Goal: Task Accomplishment & Management: Manage account settings

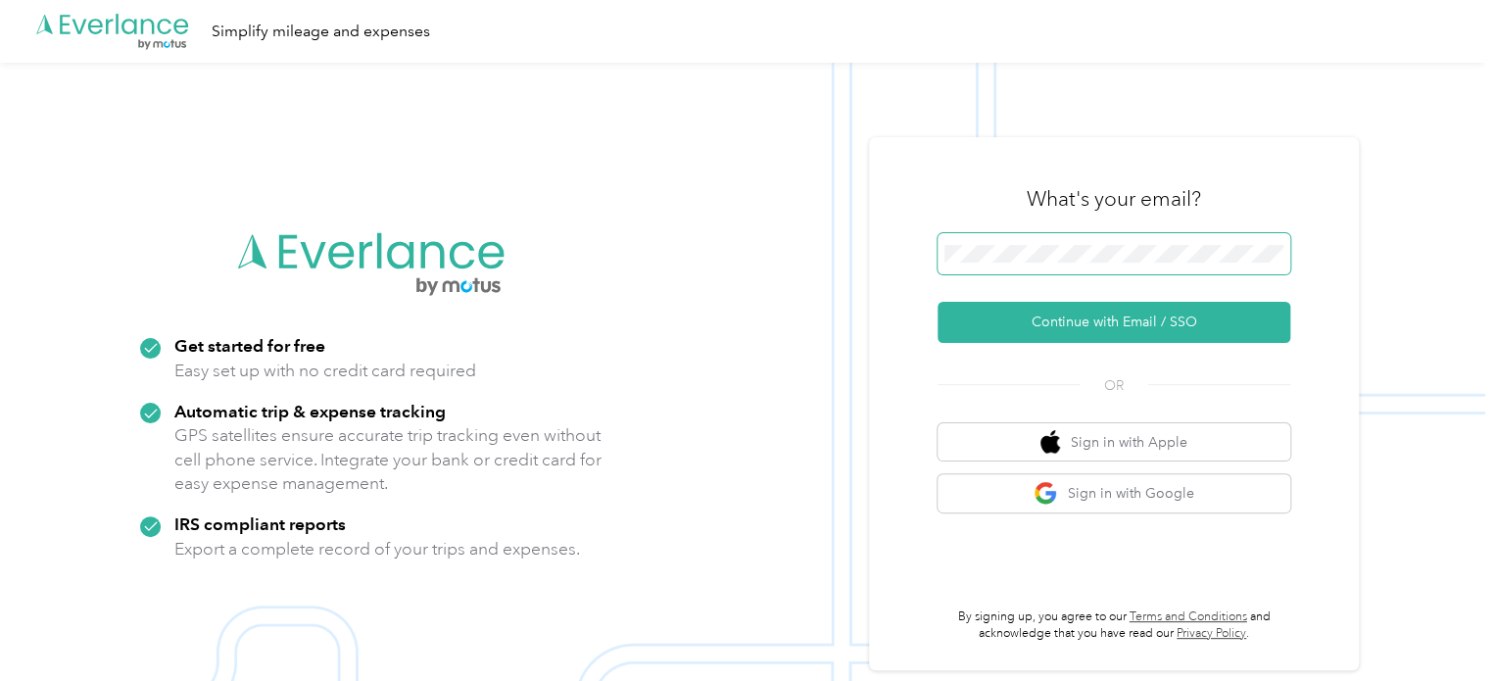
click at [1053, 237] on span at bounding box center [1114, 253] width 353 height 41
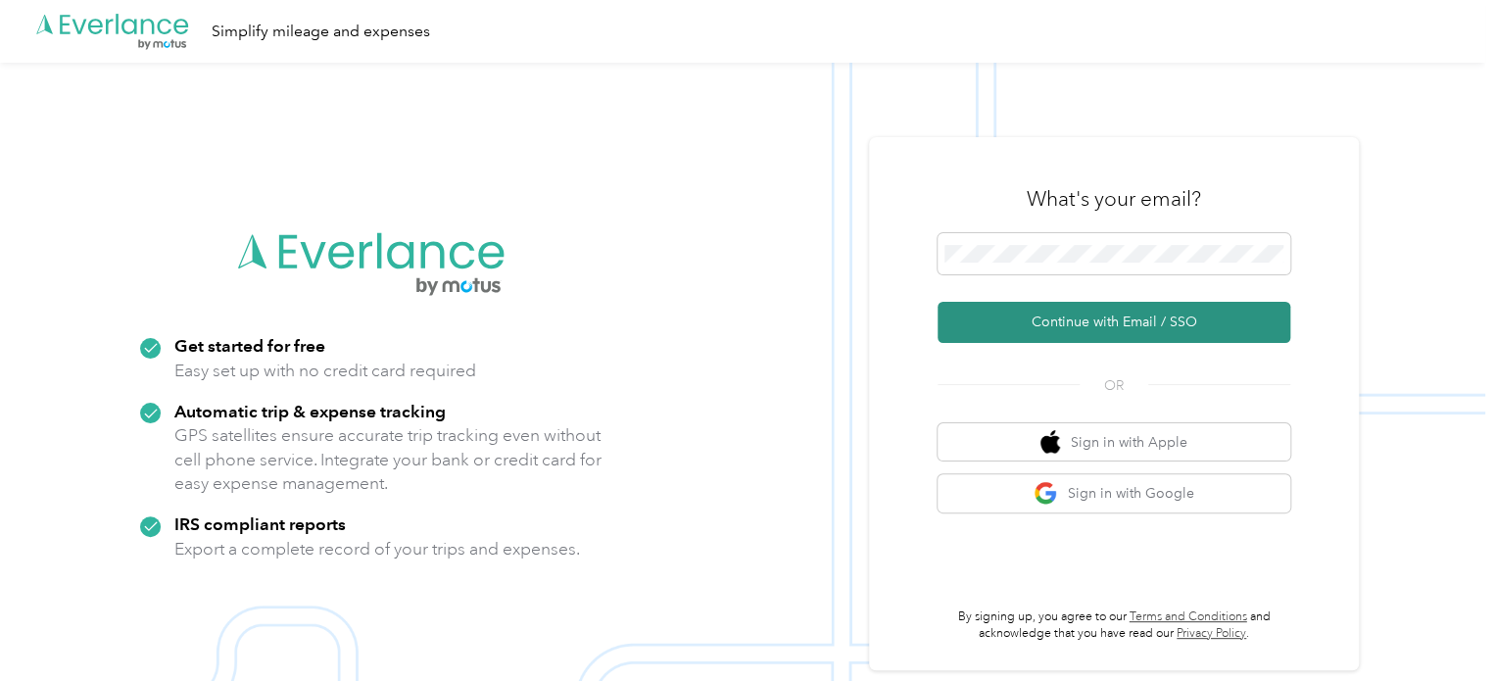
click at [1103, 310] on button "Continue with Email / SSO" at bounding box center [1114, 322] width 353 height 41
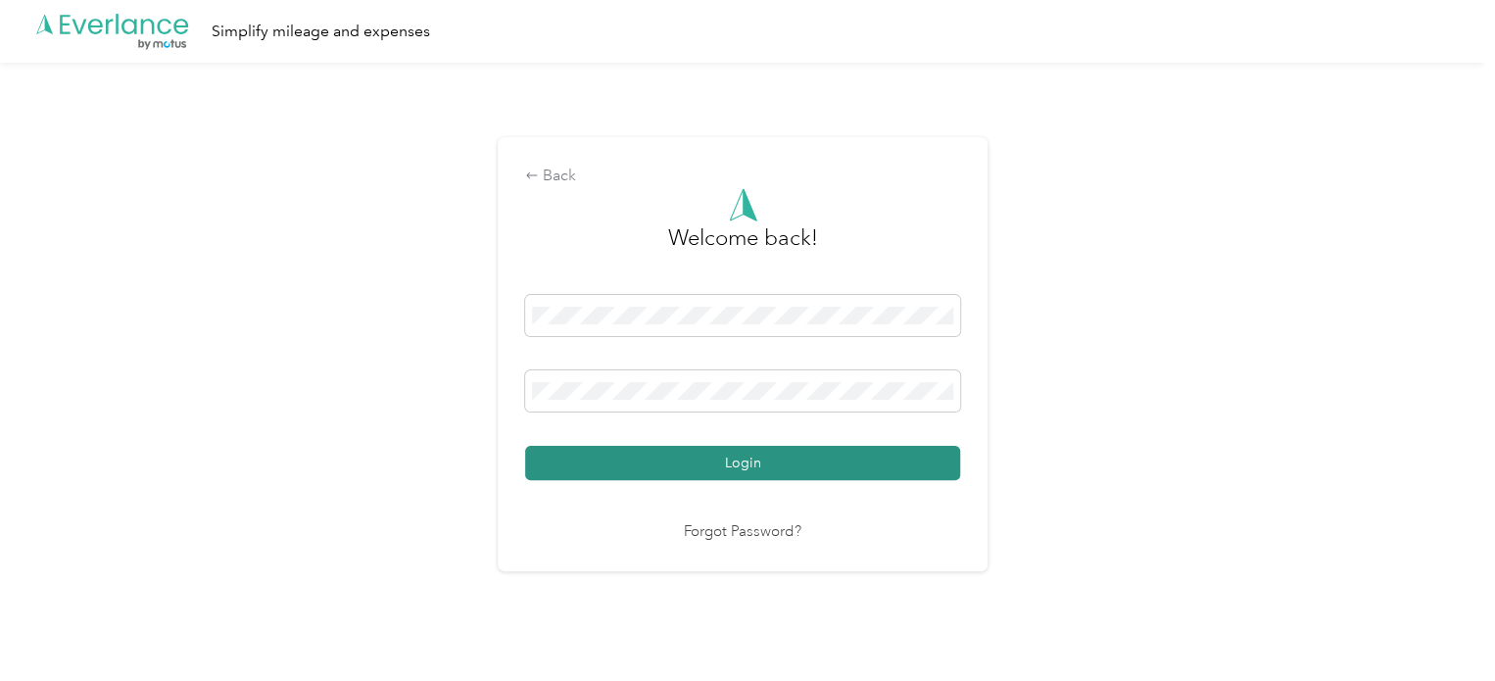
click at [832, 469] on button "Login" at bounding box center [742, 463] width 435 height 34
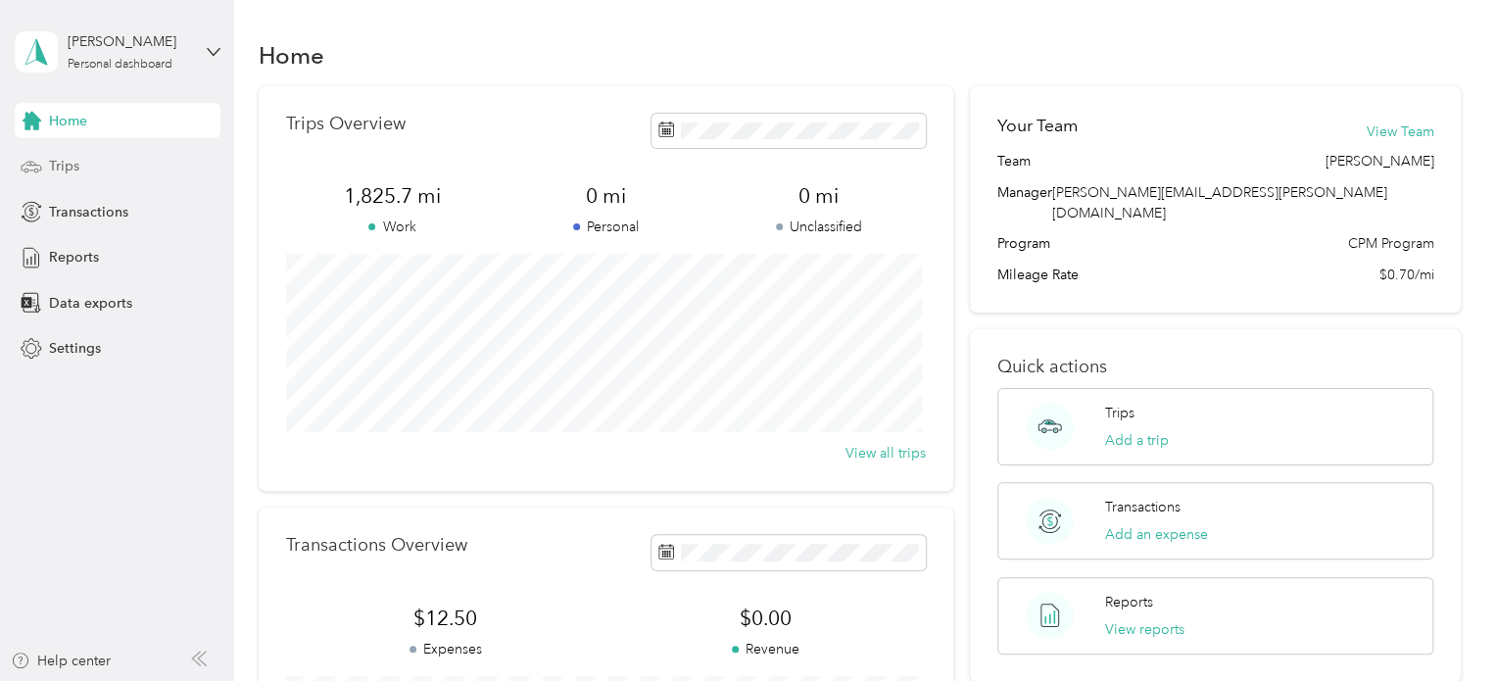
click at [57, 166] on span "Trips" at bounding box center [64, 166] width 30 height 21
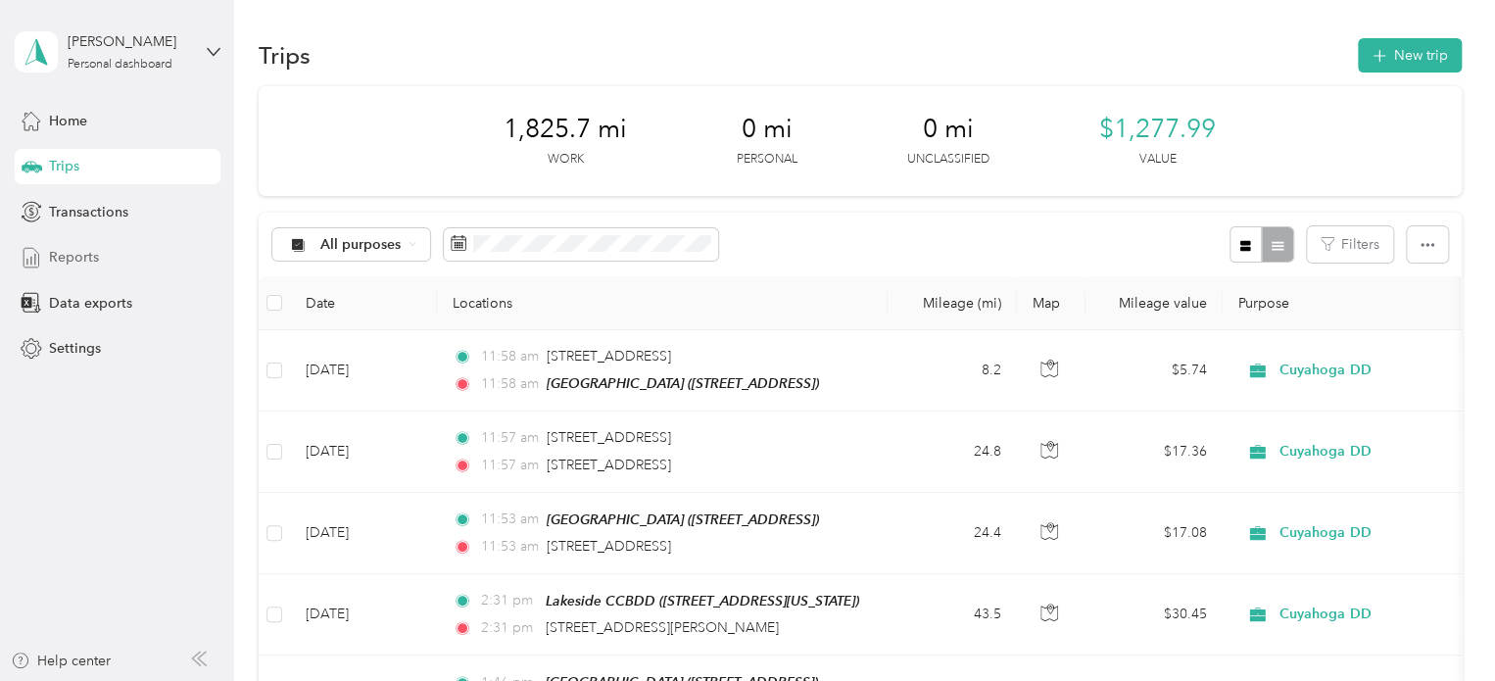
click at [85, 255] on span "Reports" at bounding box center [74, 257] width 50 height 21
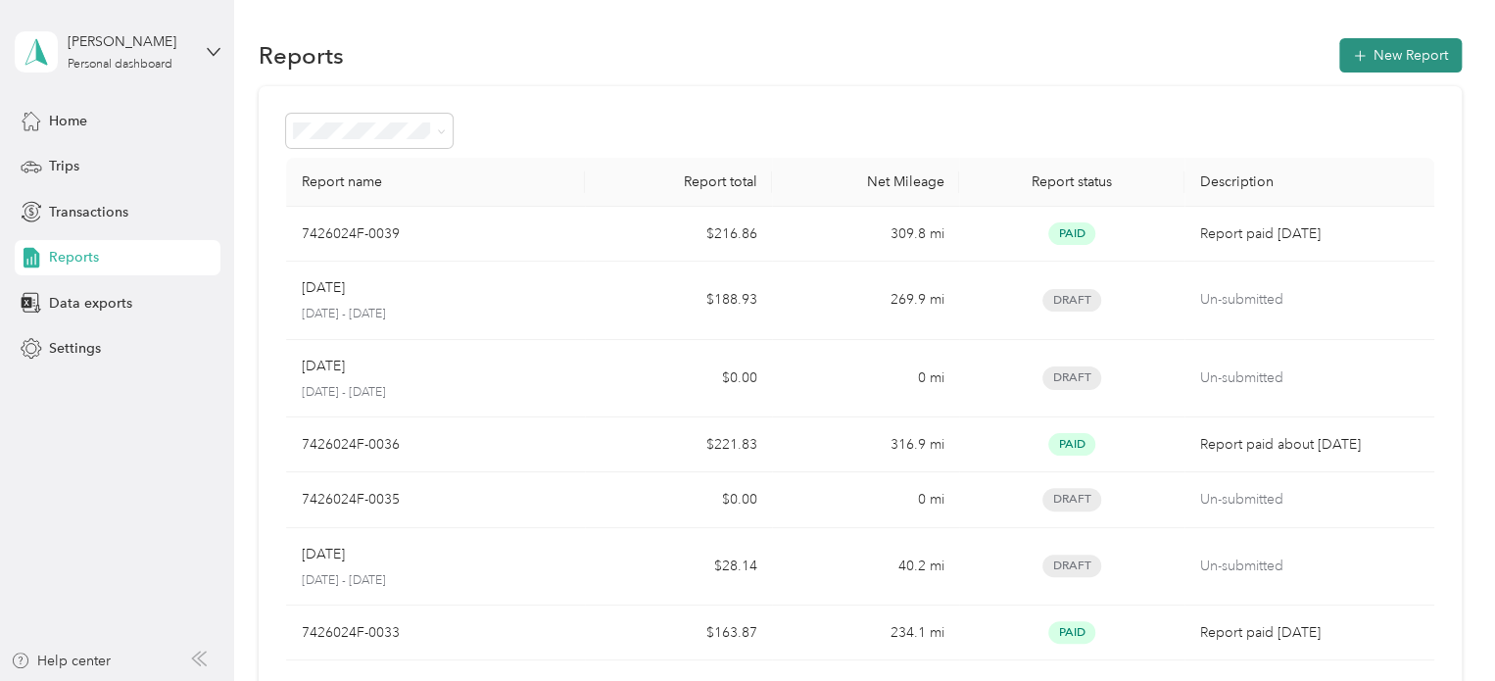
click at [1378, 53] on button "New Report" at bounding box center [1401, 55] width 122 height 34
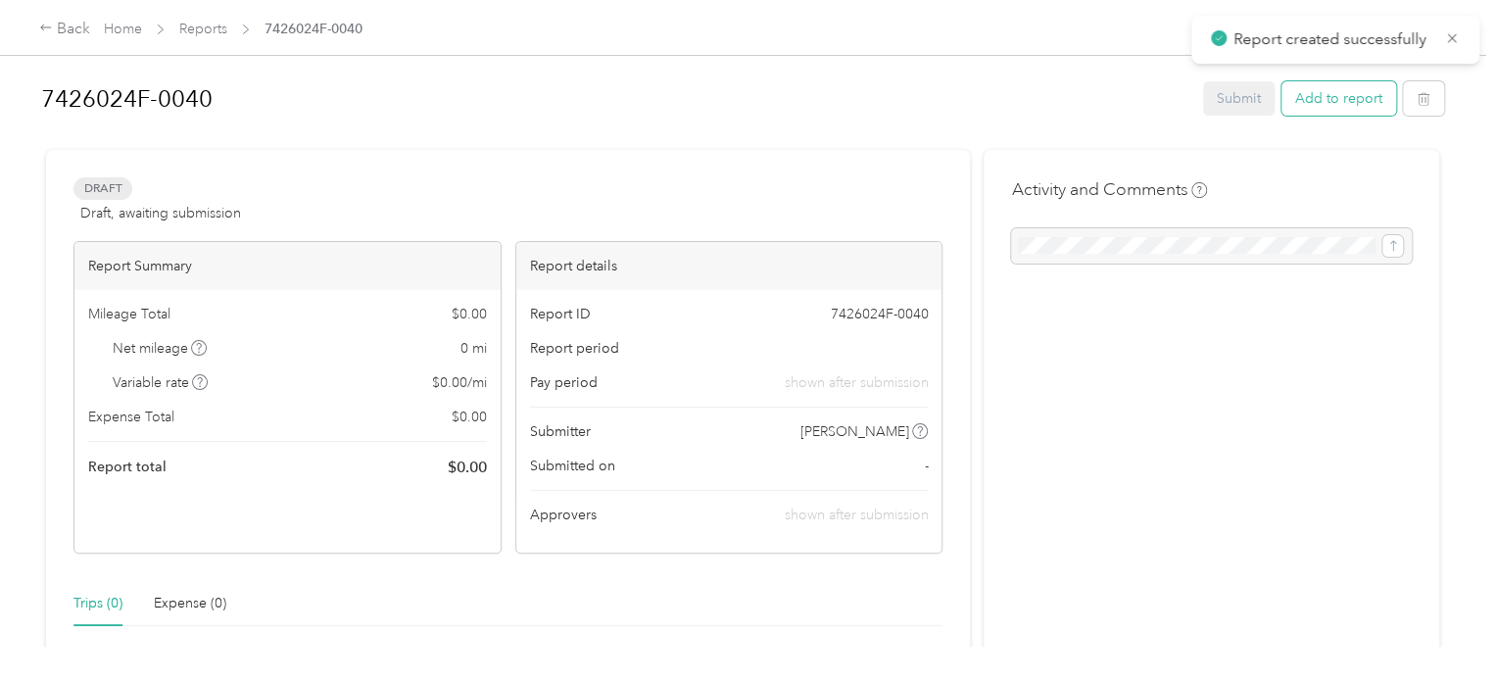
click at [1321, 101] on button "Add to report" at bounding box center [1339, 98] width 115 height 34
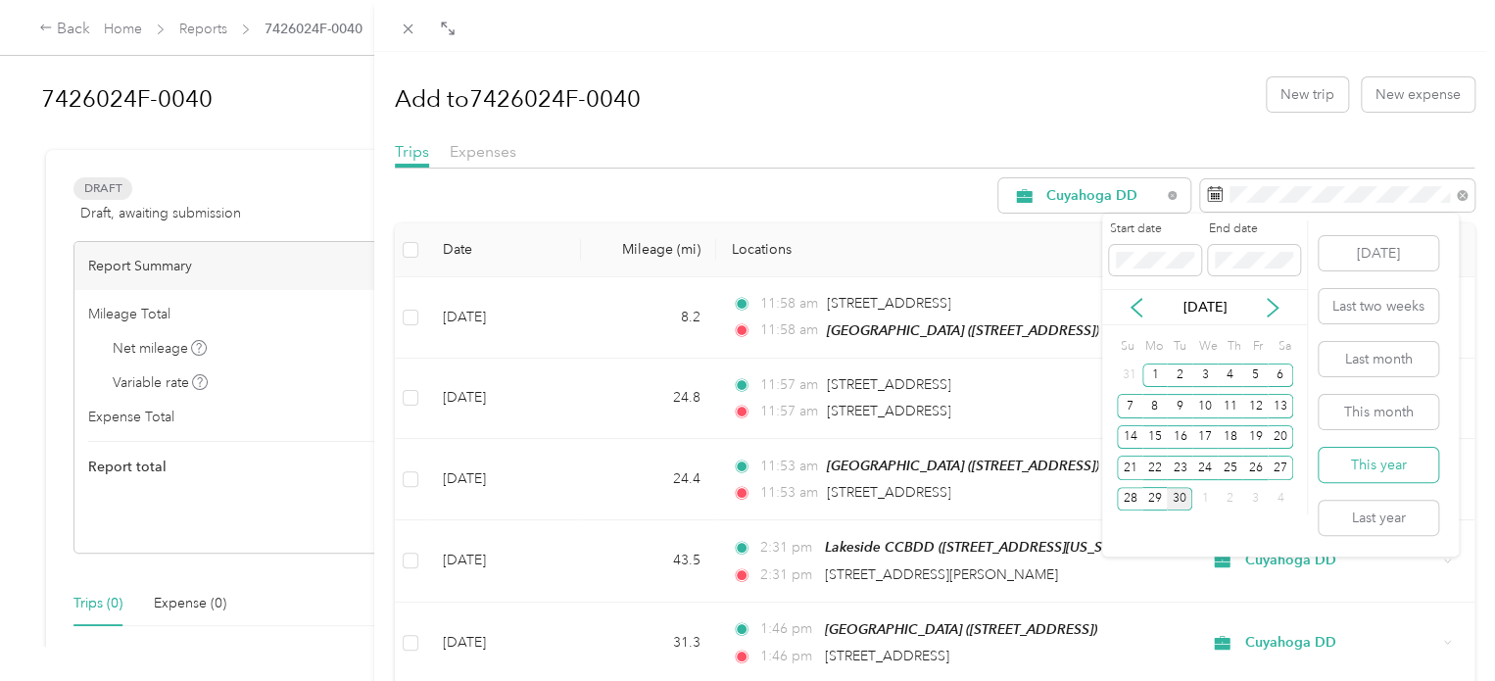
click at [1391, 465] on button "This year" at bounding box center [1379, 465] width 120 height 34
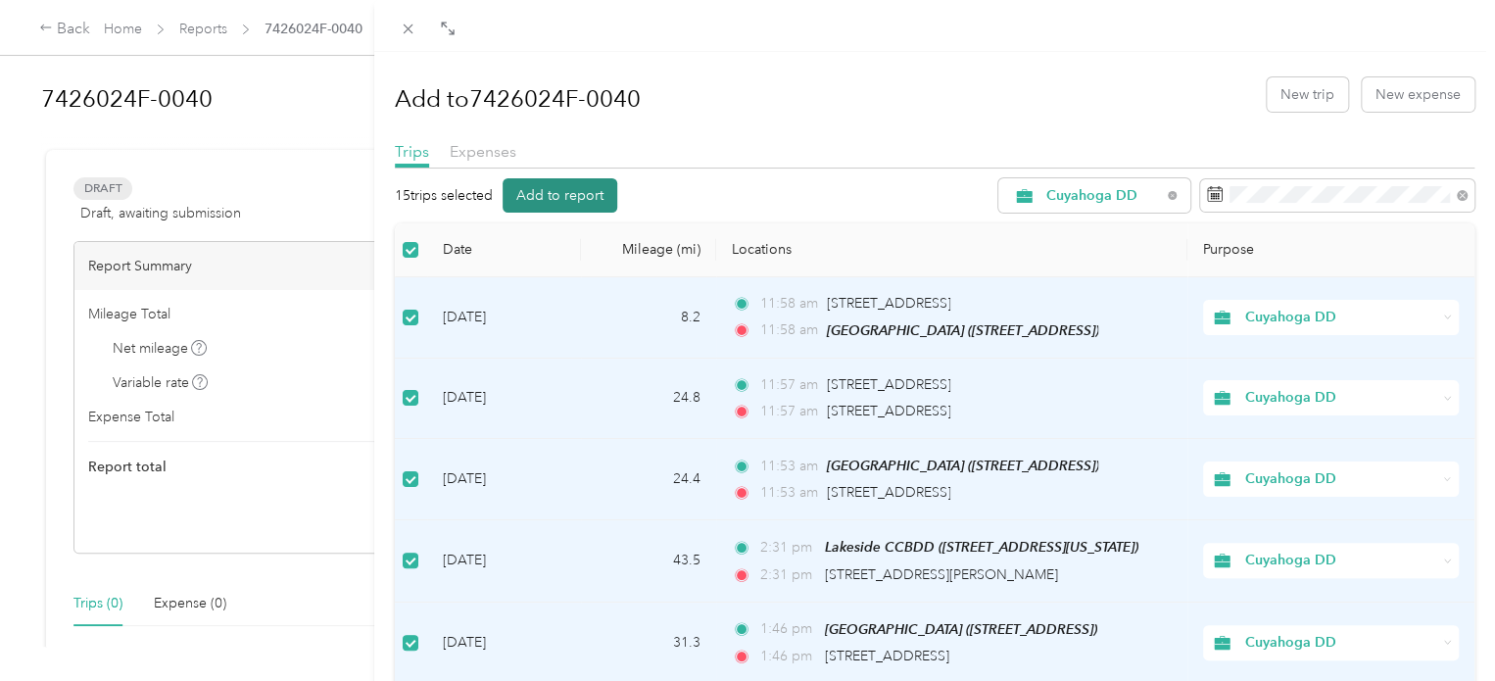
click at [535, 200] on button "Add to report" at bounding box center [560, 195] width 115 height 34
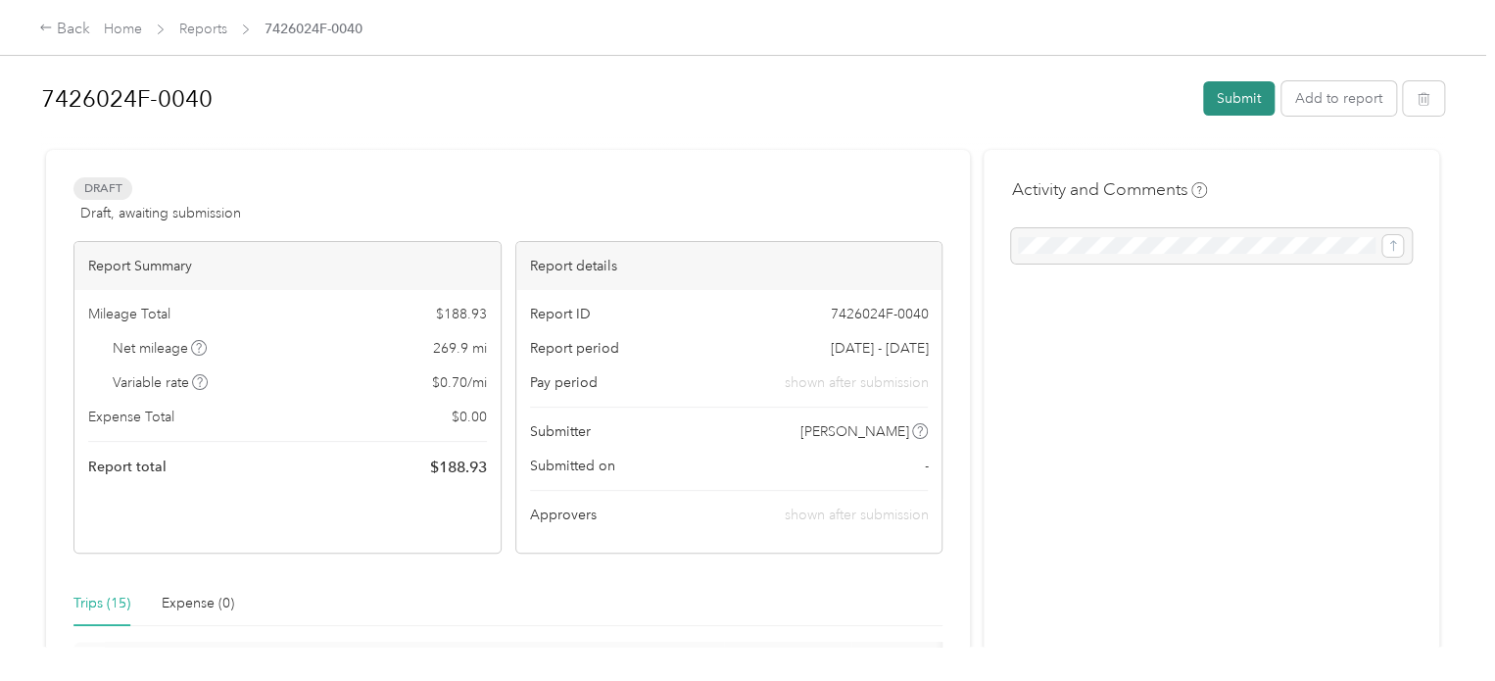
click at [1223, 94] on button "Submit" at bounding box center [1239, 98] width 72 height 34
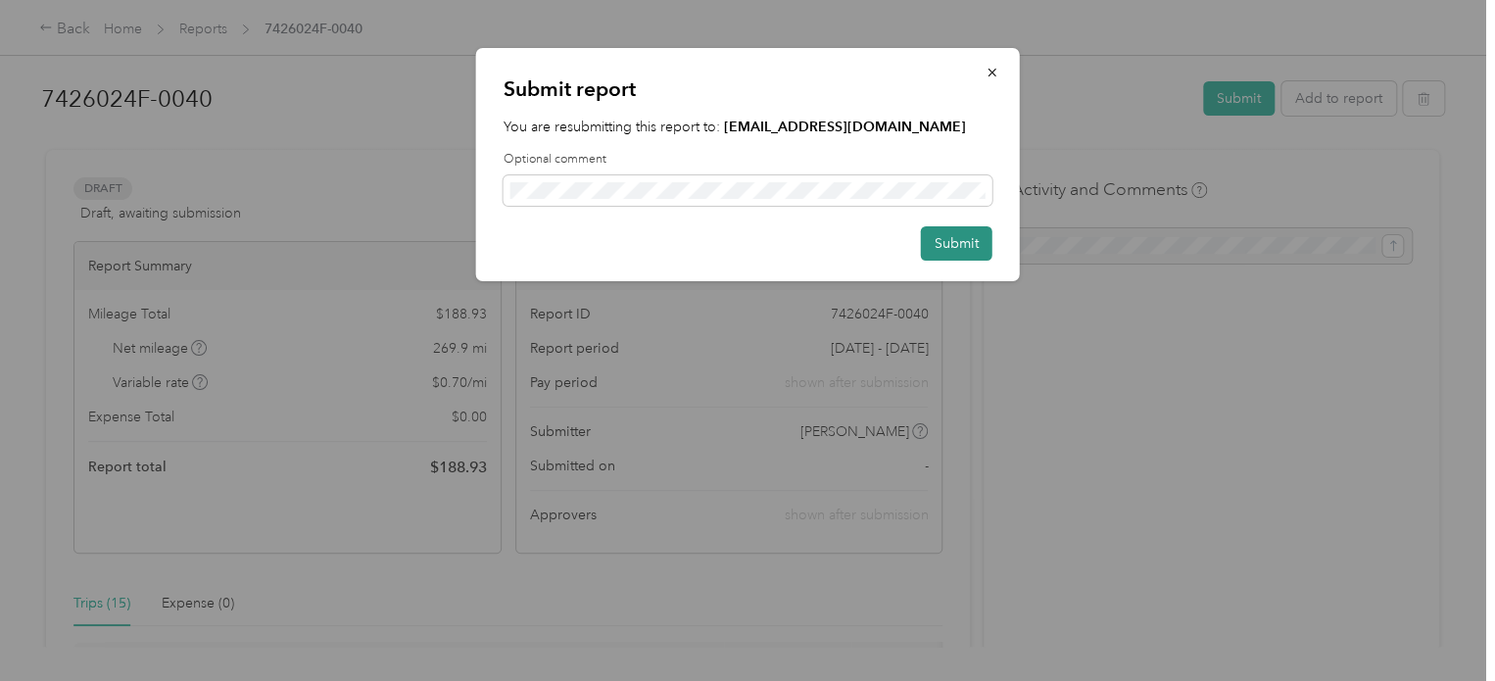
click at [965, 227] on button "Submit" at bounding box center [957, 243] width 72 height 34
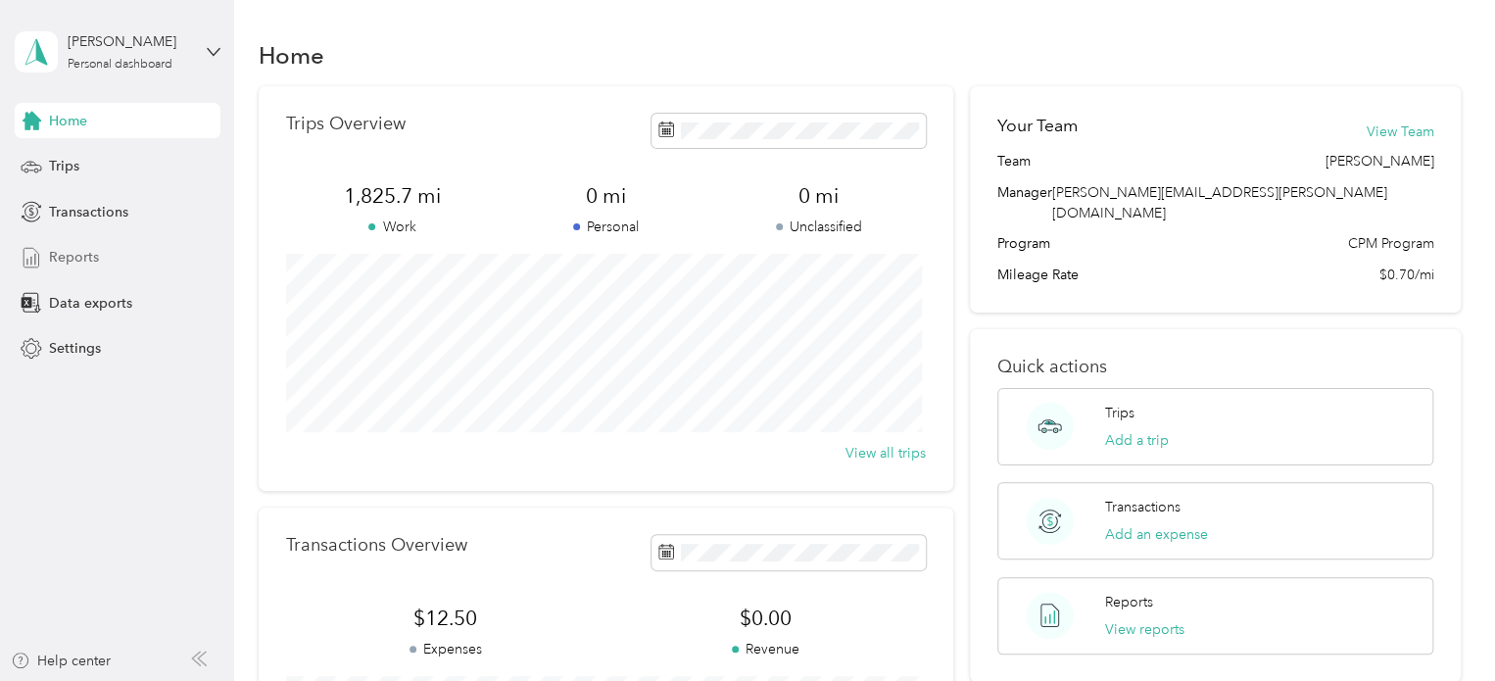
click at [82, 250] on span "Reports" at bounding box center [74, 257] width 50 height 21
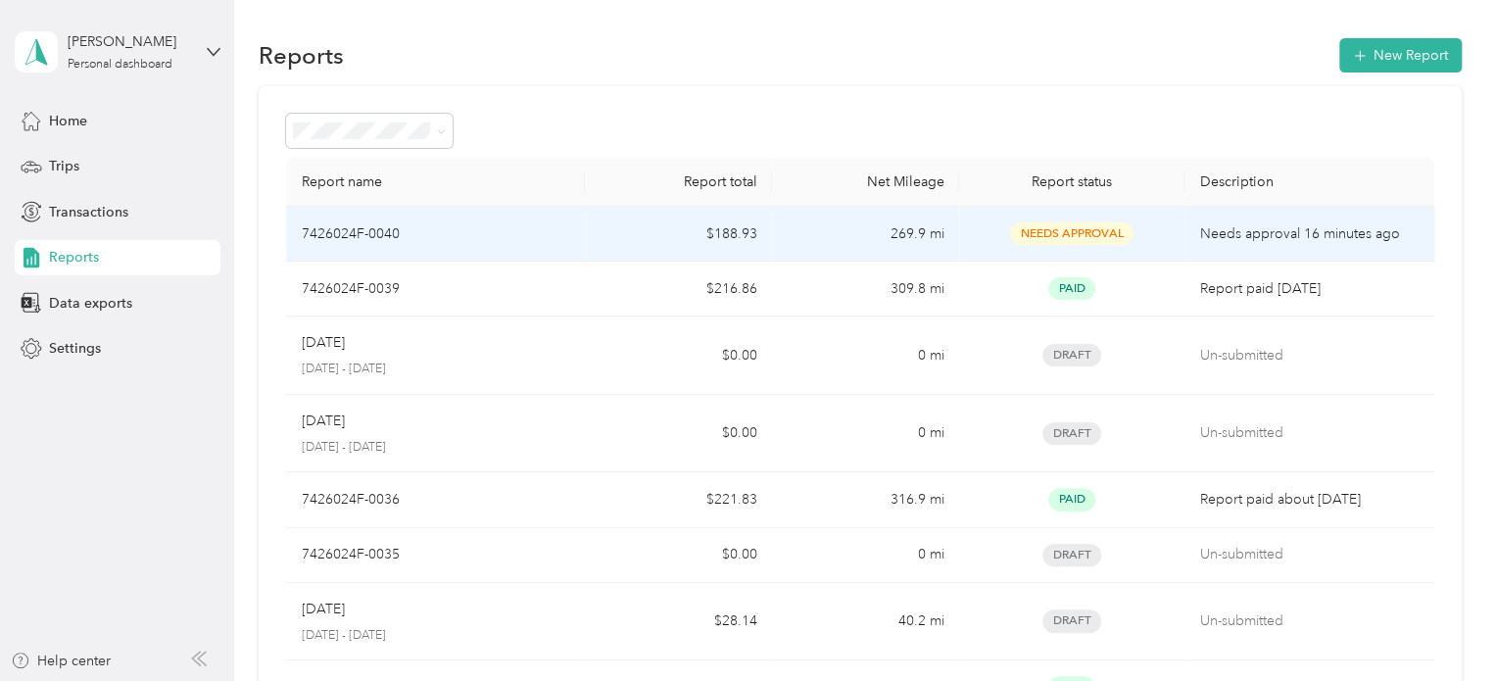
click at [843, 236] on td "269.9 mi" at bounding box center [865, 234] width 187 height 55
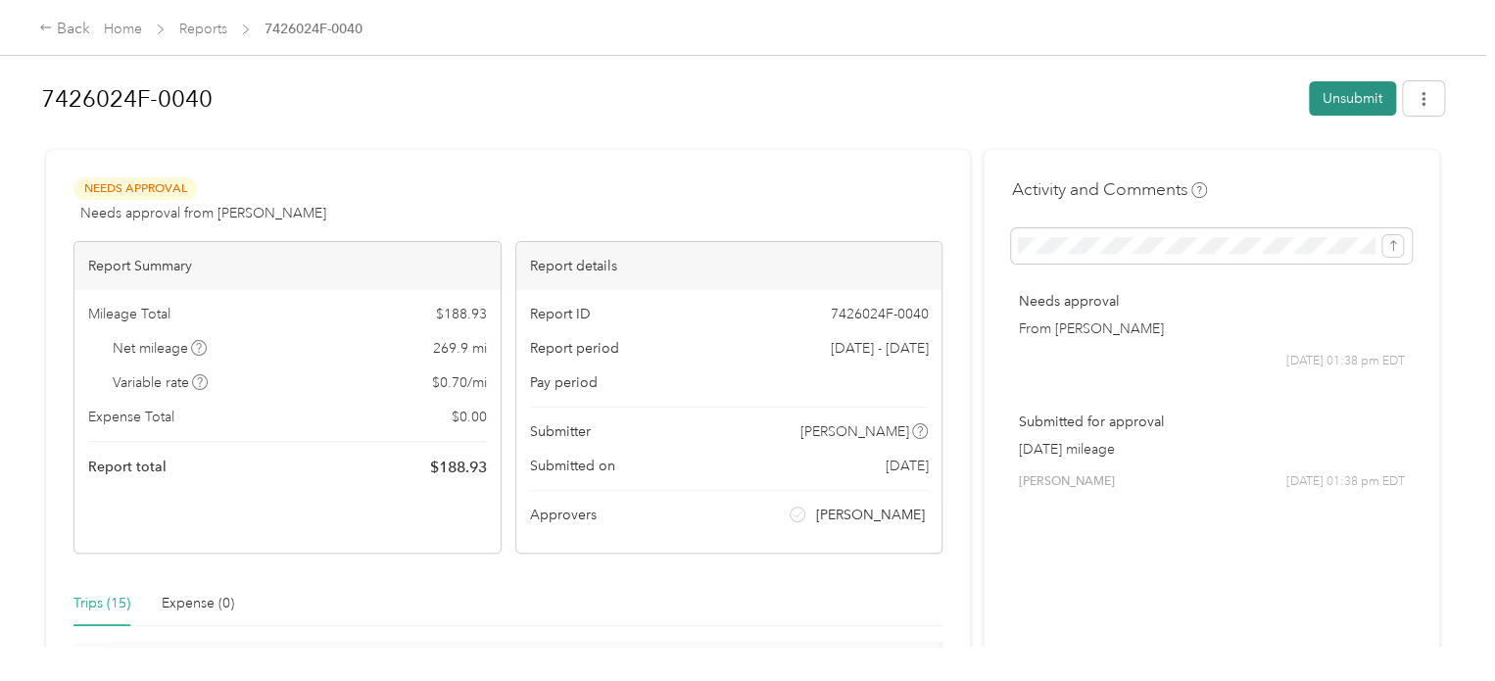
click at [1341, 97] on button "Unsubmit" at bounding box center [1352, 98] width 87 height 34
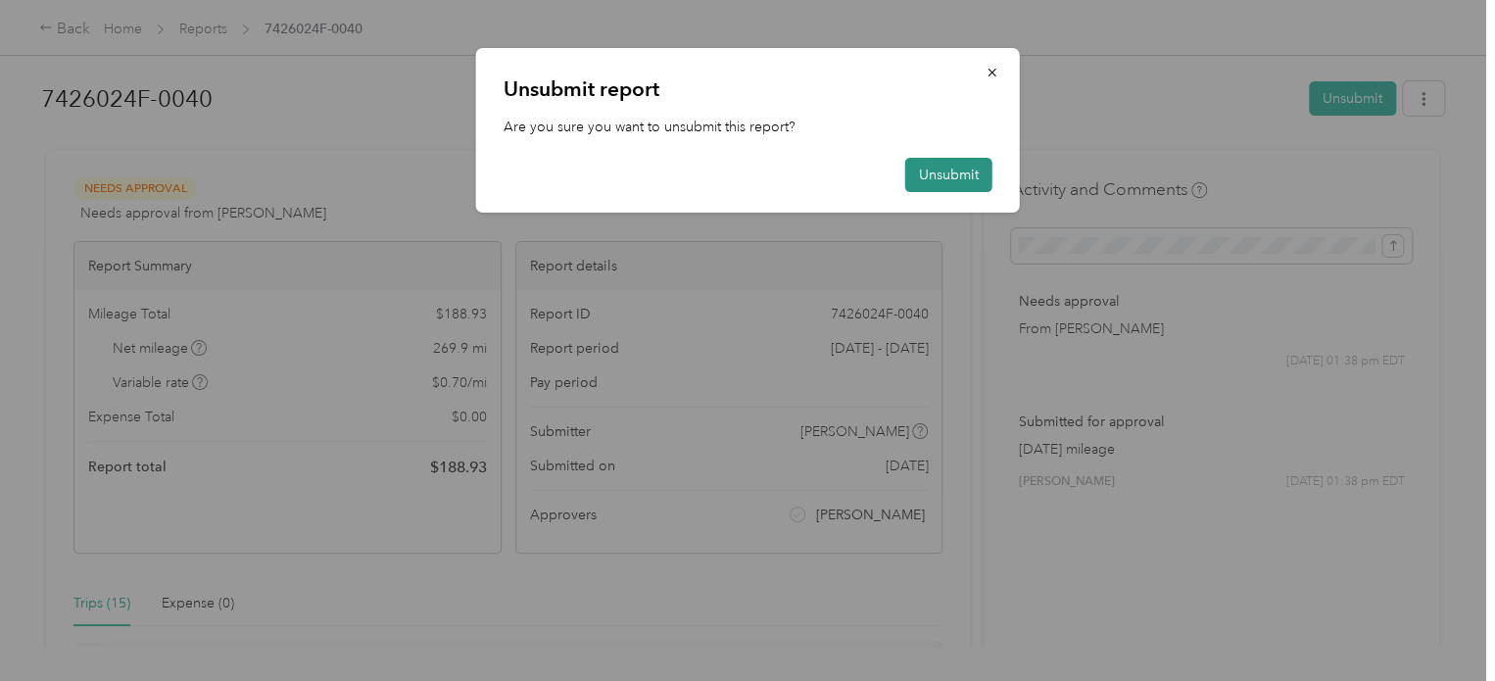
click at [952, 168] on button "Unsubmit" at bounding box center [948, 175] width 87 height 34
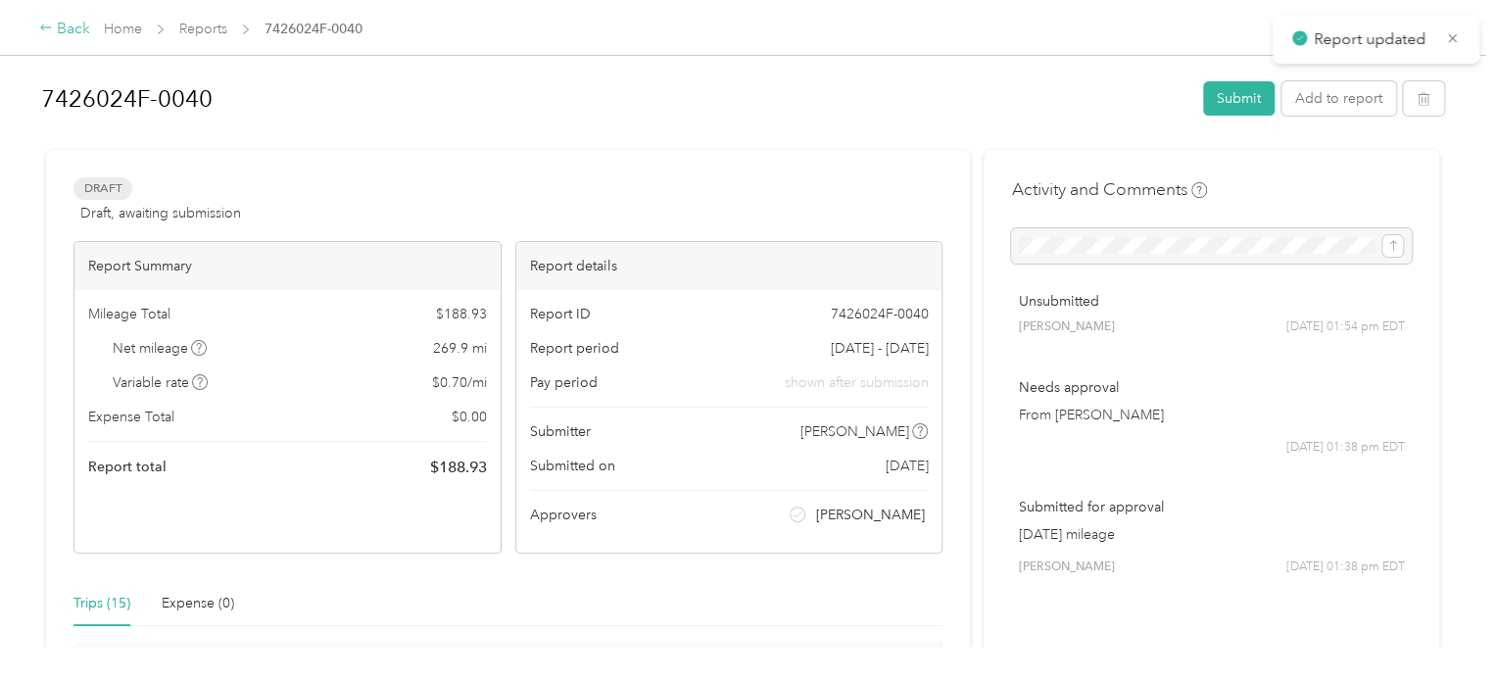
click at [41, 29] on icon at bounding box center [45, 27] width 11 height 6
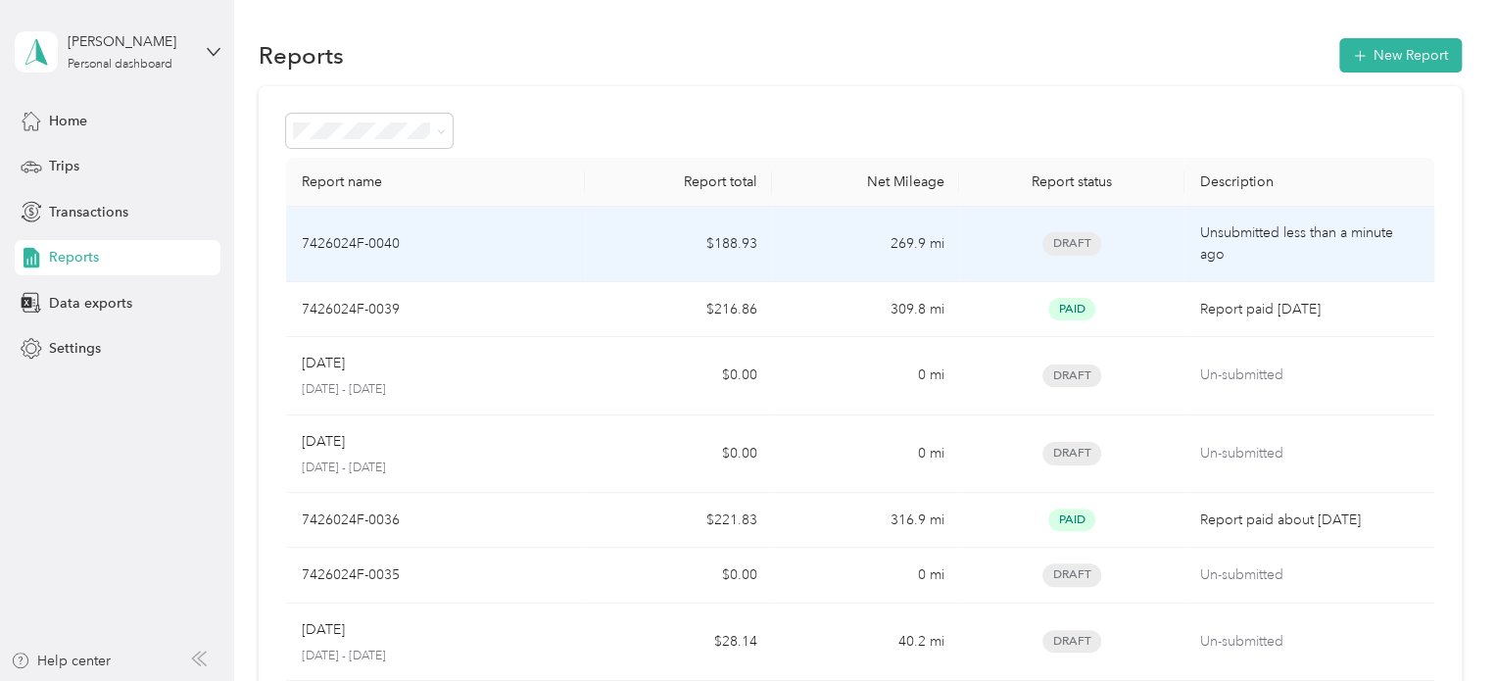
click at [1150, 253] on div "Draft" at bounding box center [1071, 243] width 193 height 23
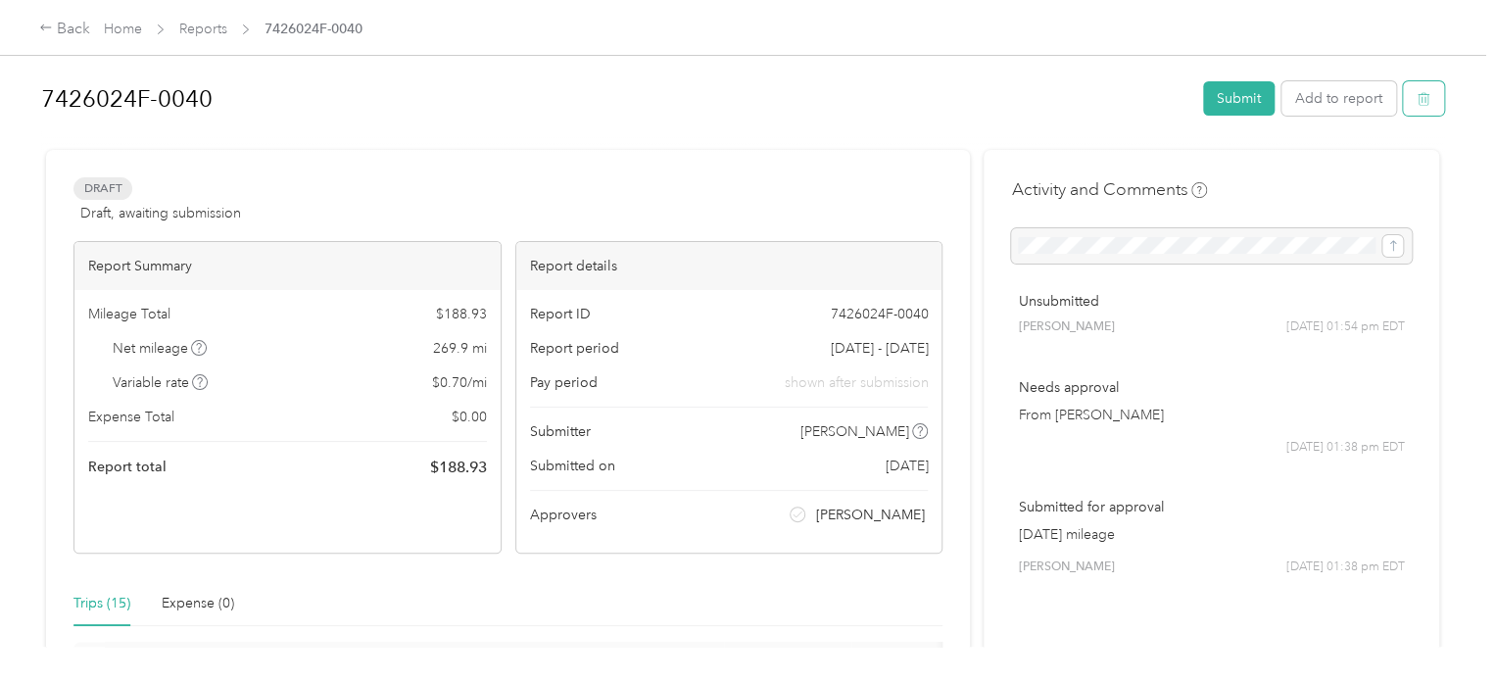
click at [1426, 100] on icon "button" at bounding box center [1426, 100] width 0 height 5
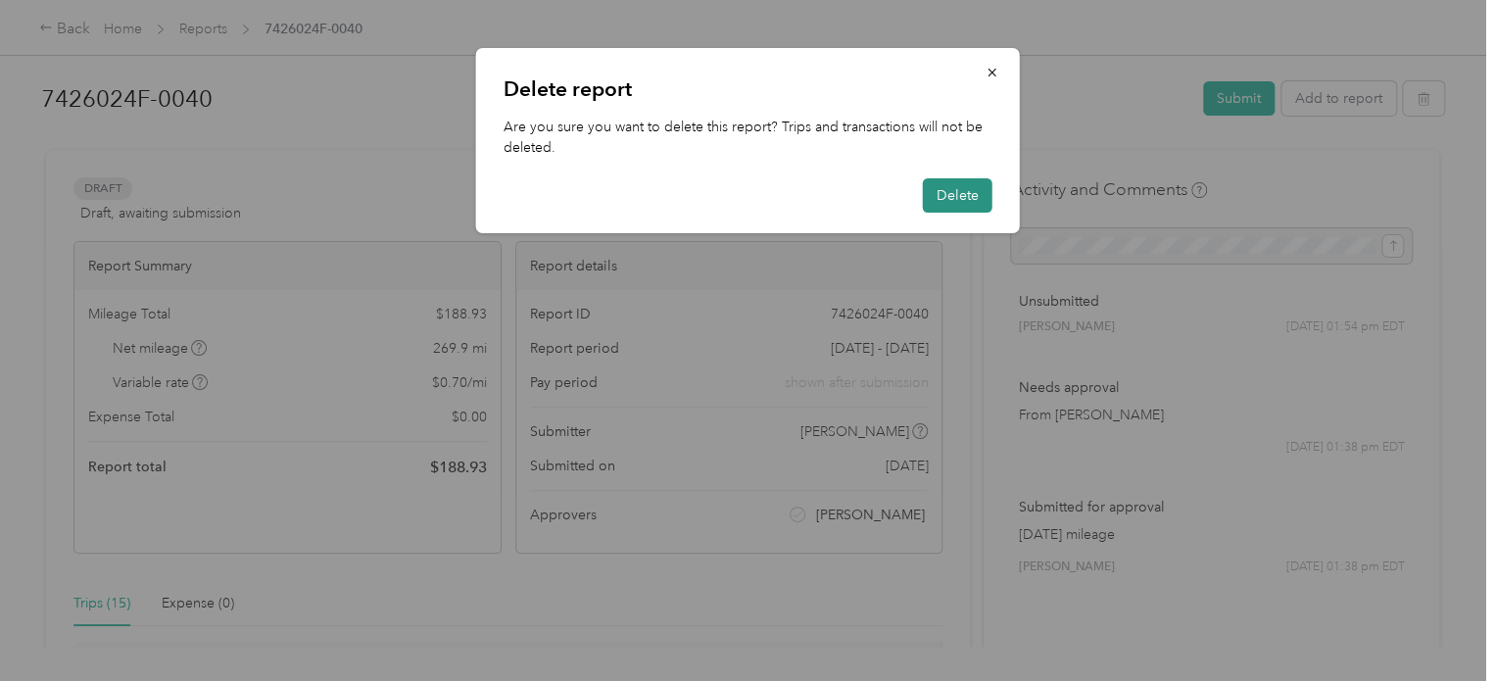
click at [960, 196] on button "Delete" at bounding box center [958, 195] width 70 height 34
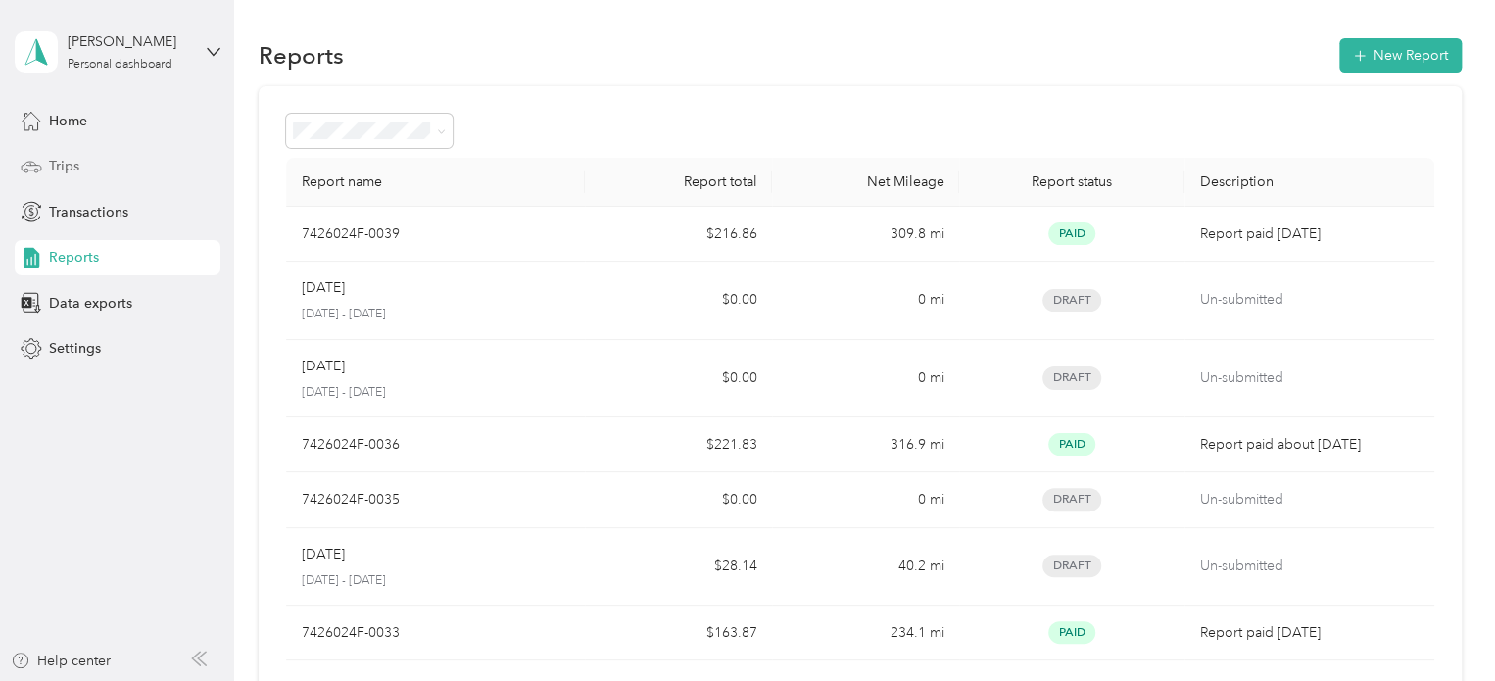
click at [144, 174] on div "Trips" at bounding box center [118, 166] width 206 height 35
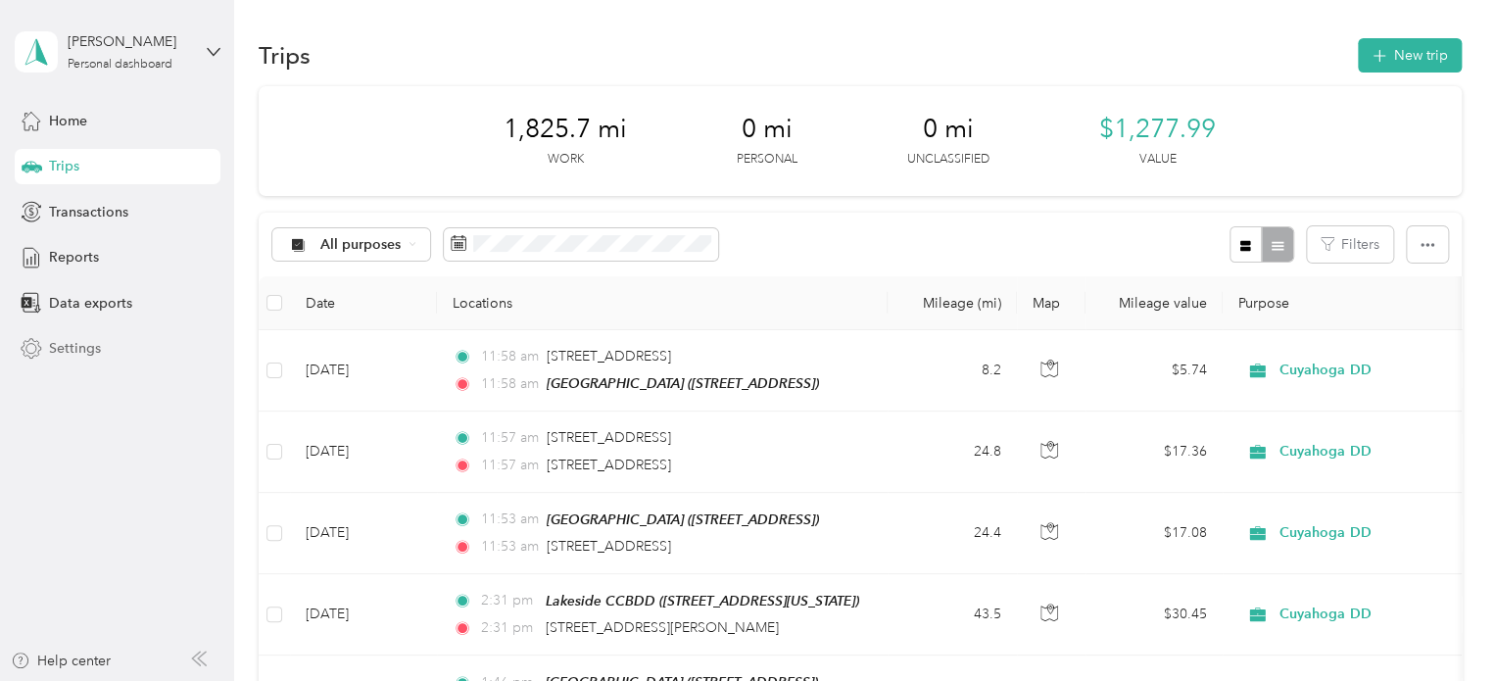
click at [86, 348] on span "Settings" at bounding box center [75, 348] width 52 height 21
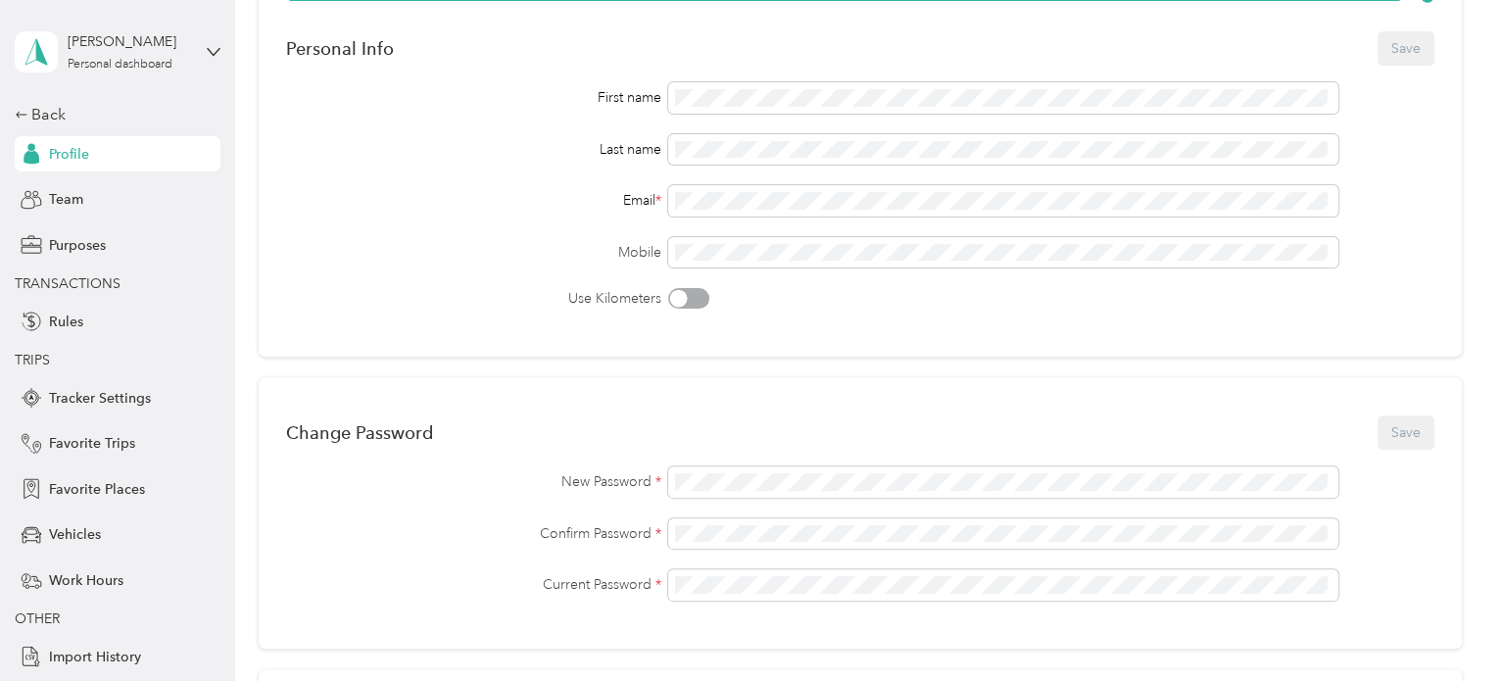
scroll to position [149, 0]
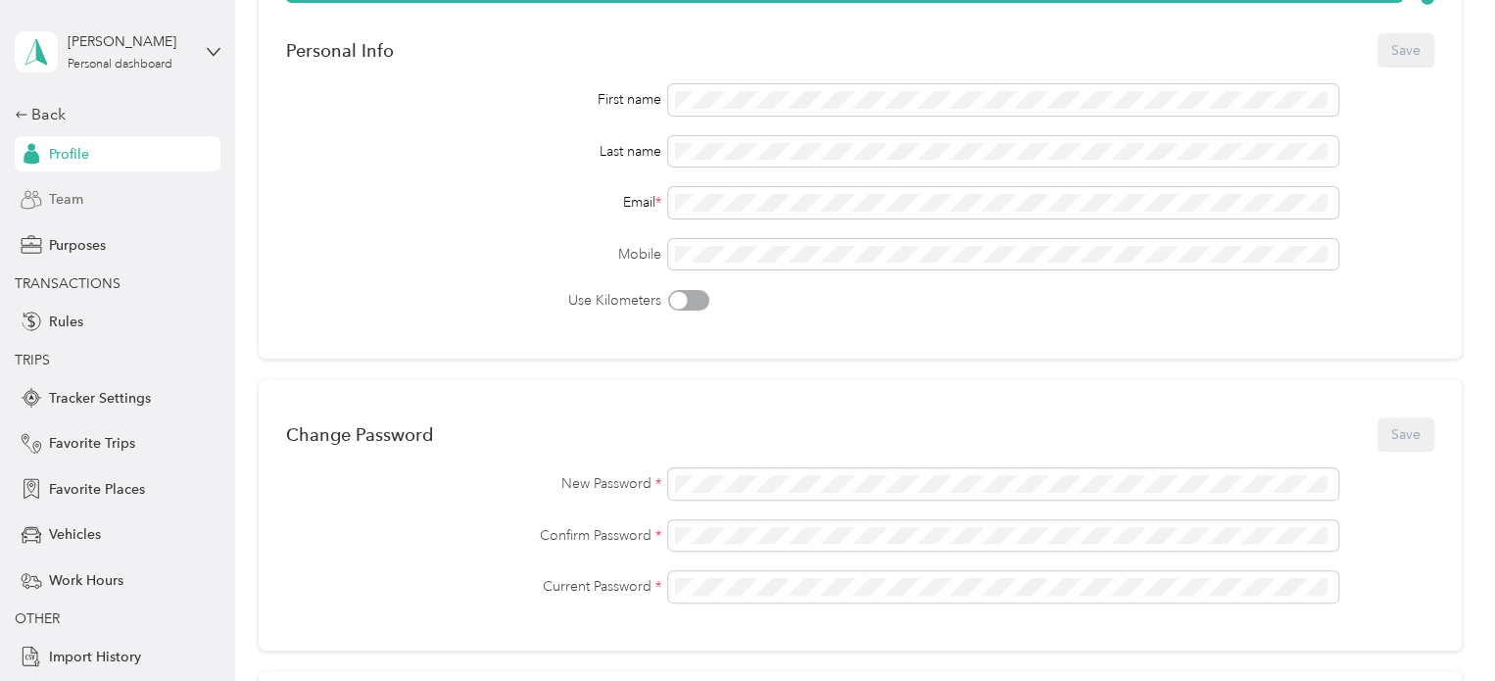
click at [53, 191] on span "Team" at bounding box center [66, 199] width 34 height 21
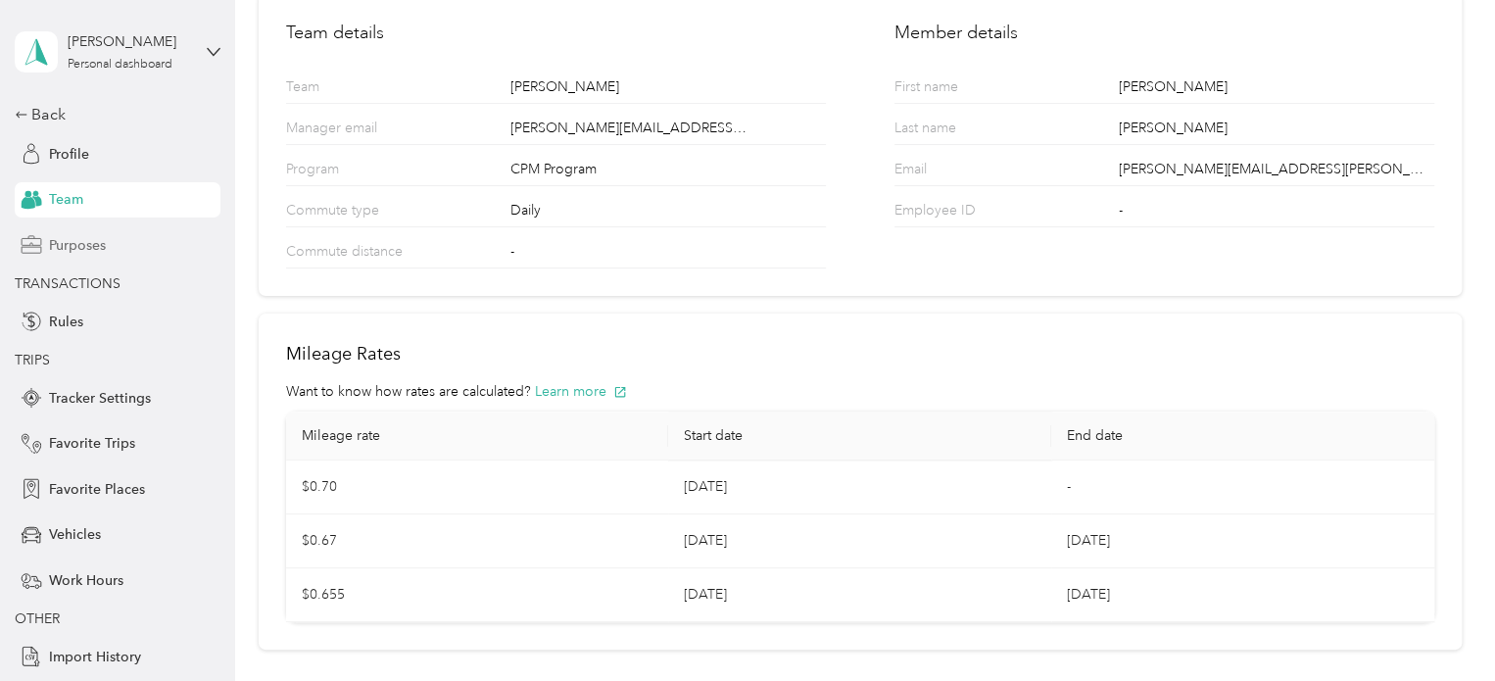
click at [84, 242] on span "Purposes" at bounding box center [77, 245] width 57 height 21
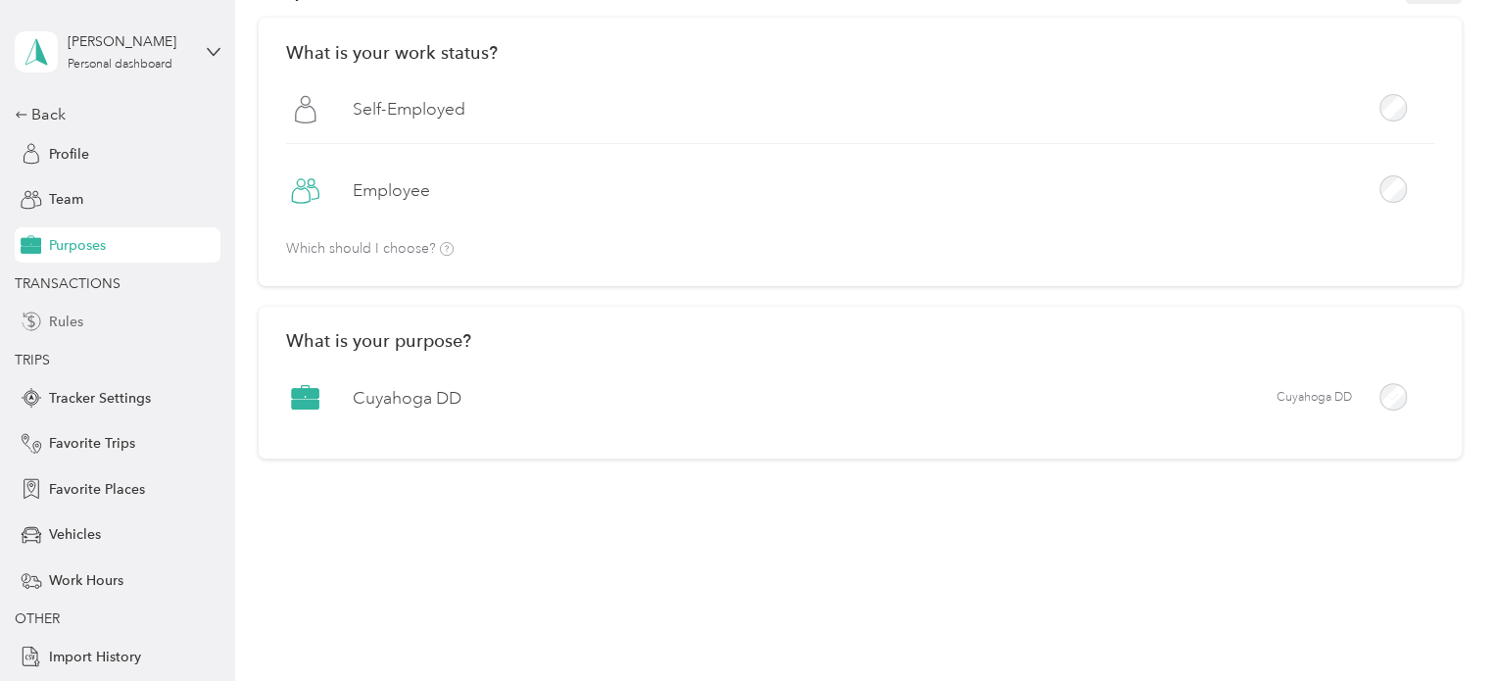
scroll to position [41, 0]
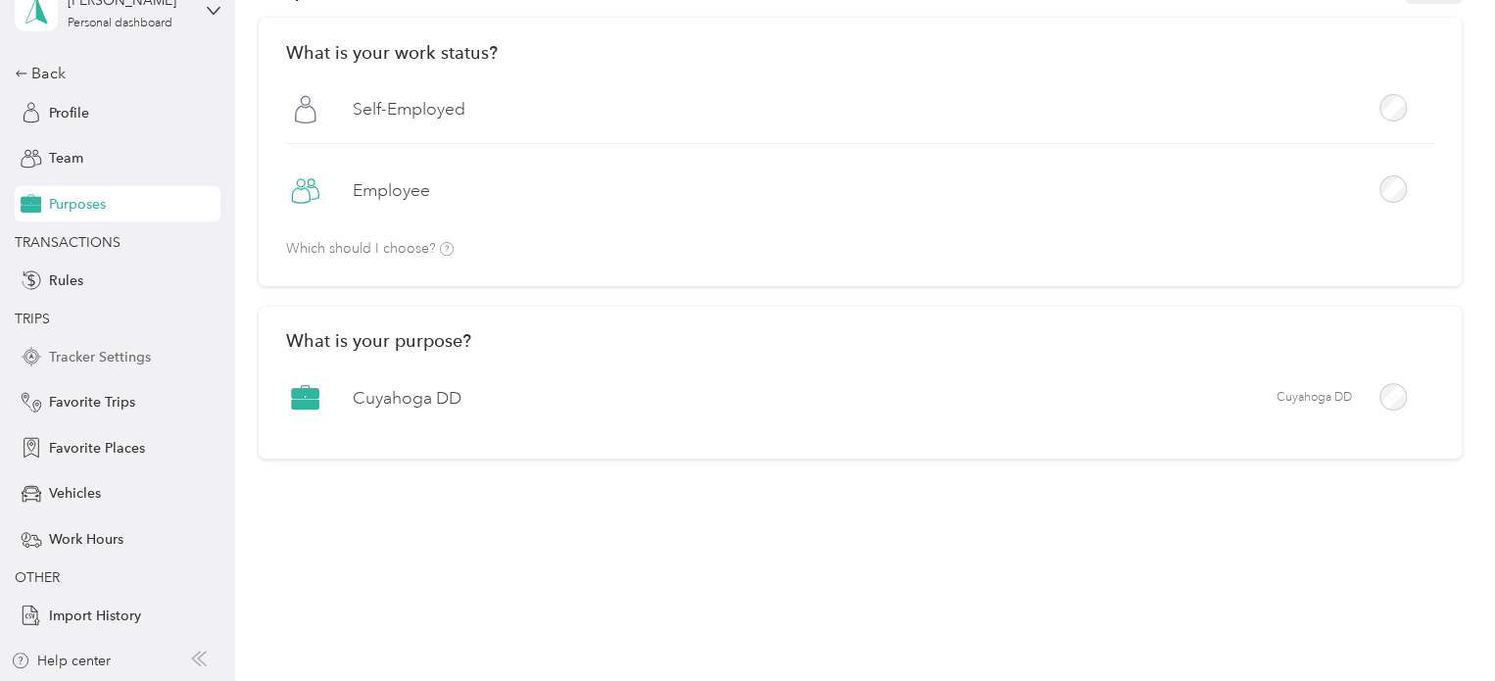
click at [106, 352] on span "Tracker Settings" at bounding box center [100, 357] width 102 height 21
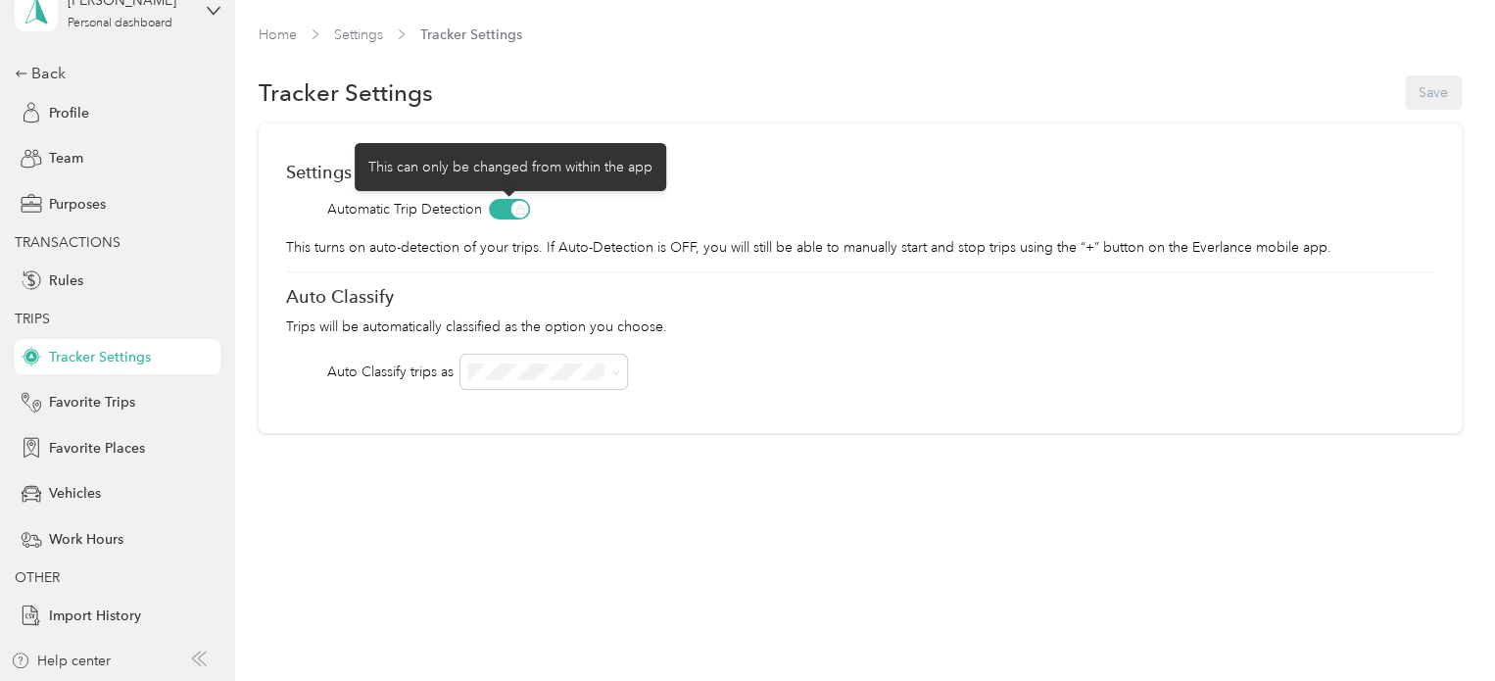
click at [515, 208] on span at bounding box center [509, 209] width 41 height 21
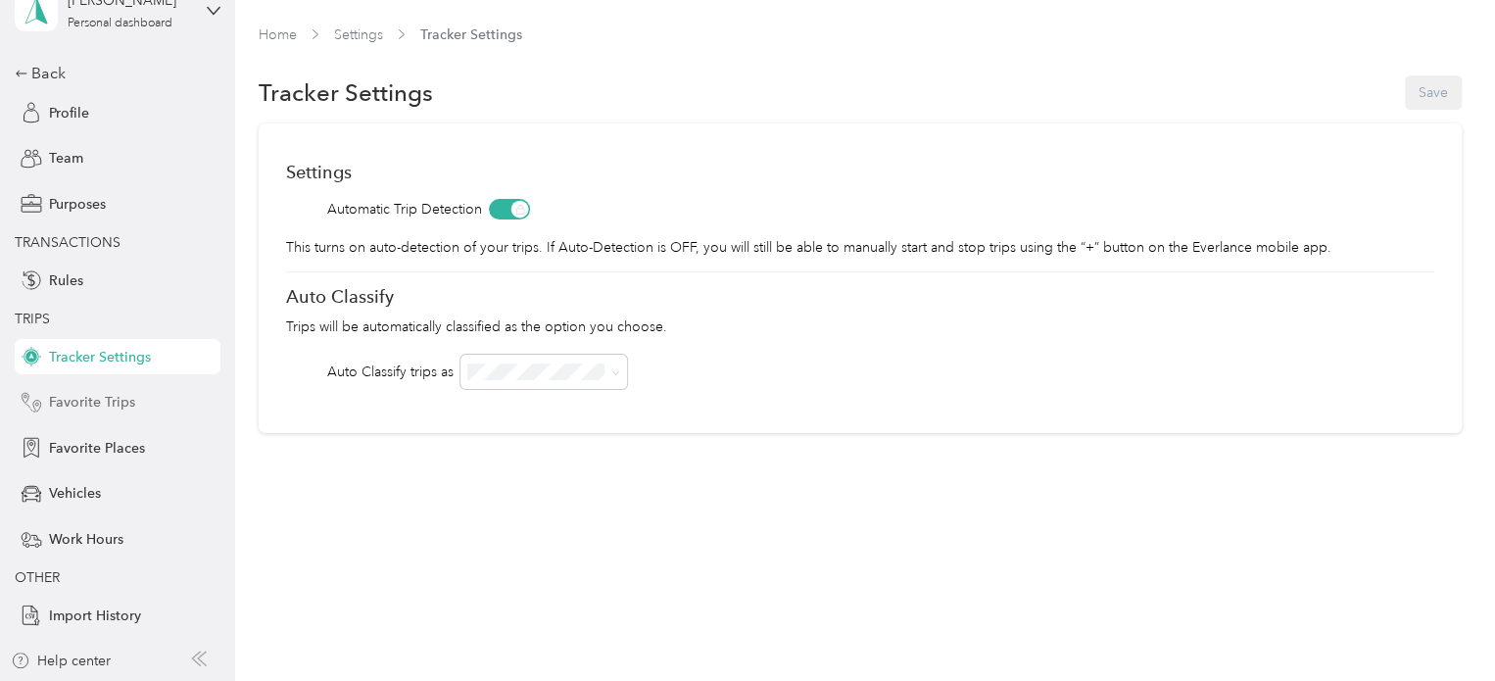
click at [87, 399] on span "Favorite Trips" at bounding box center [92, 402] width 86 height 21
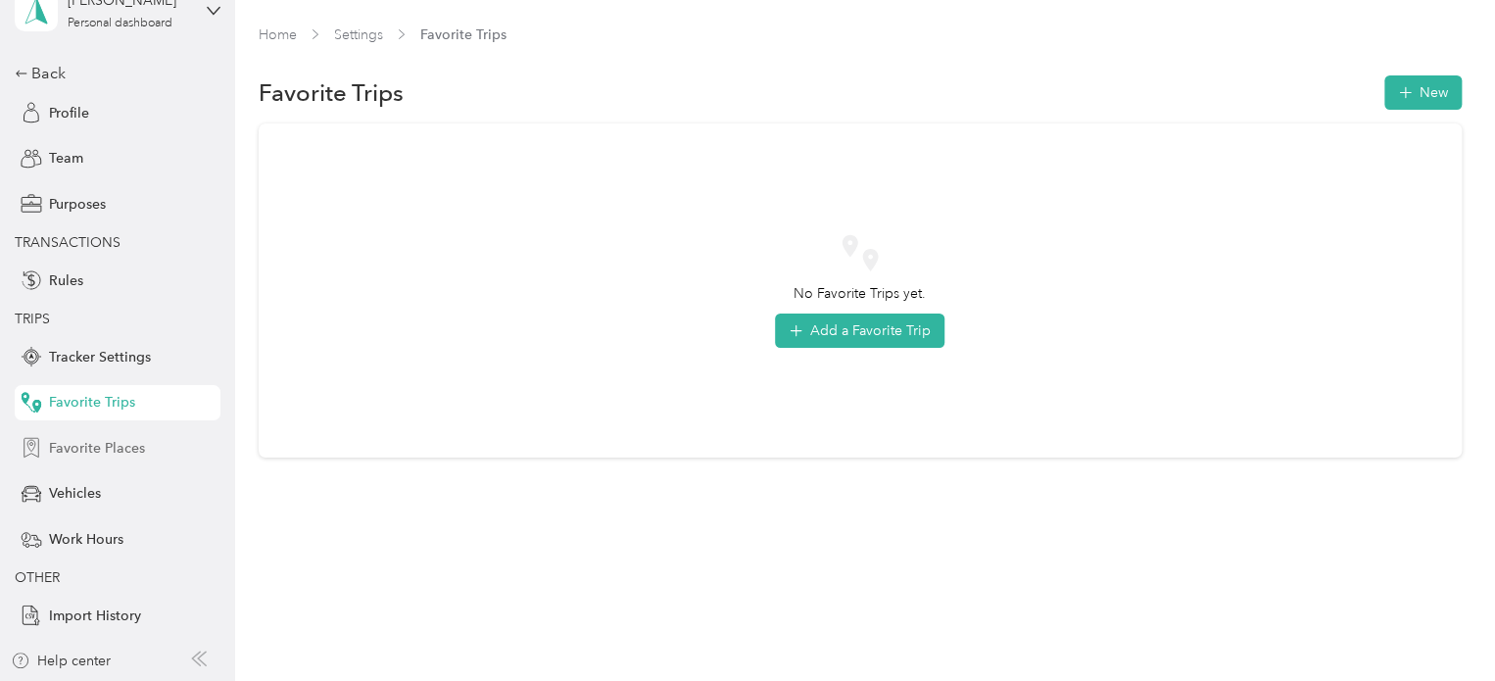
click at [133, 461] on div "Favorite Places" at bounding box center [118, 447] width 206 height 35
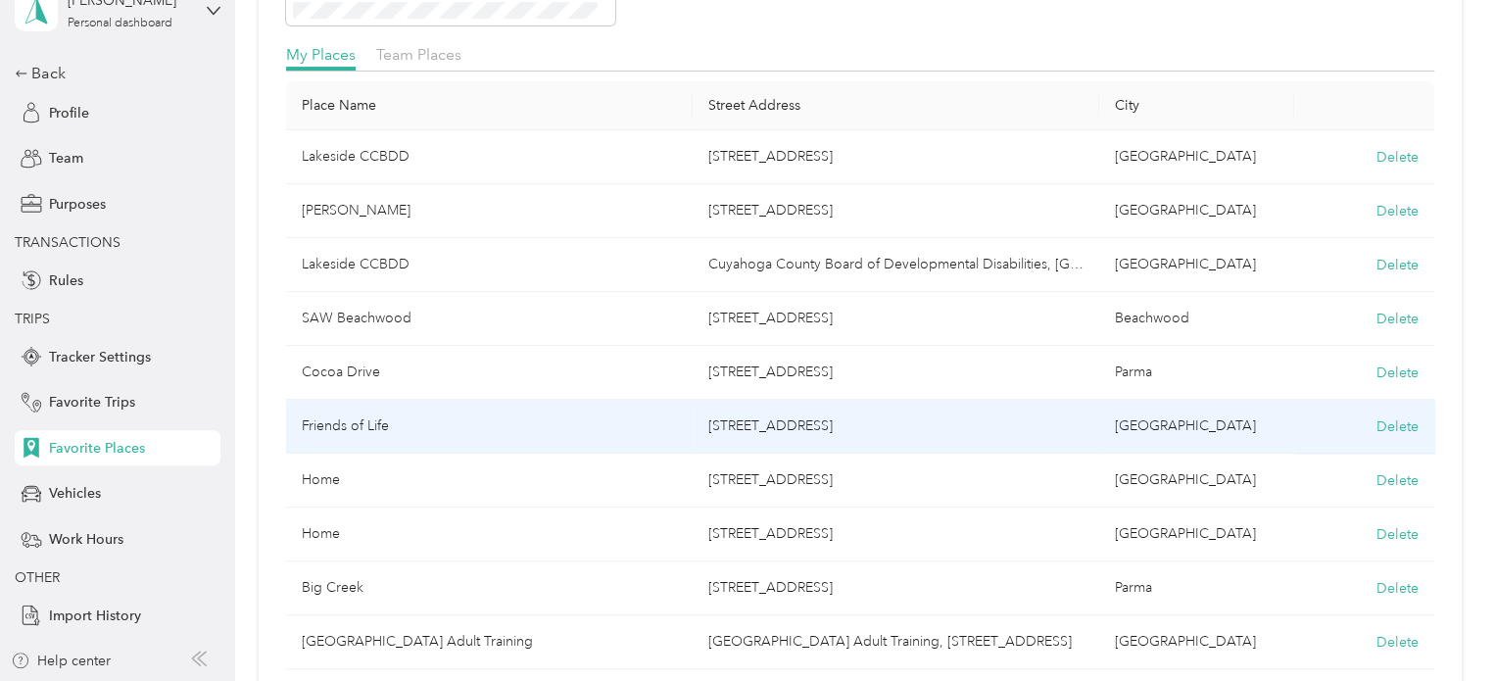
scroll to position [230, 0]
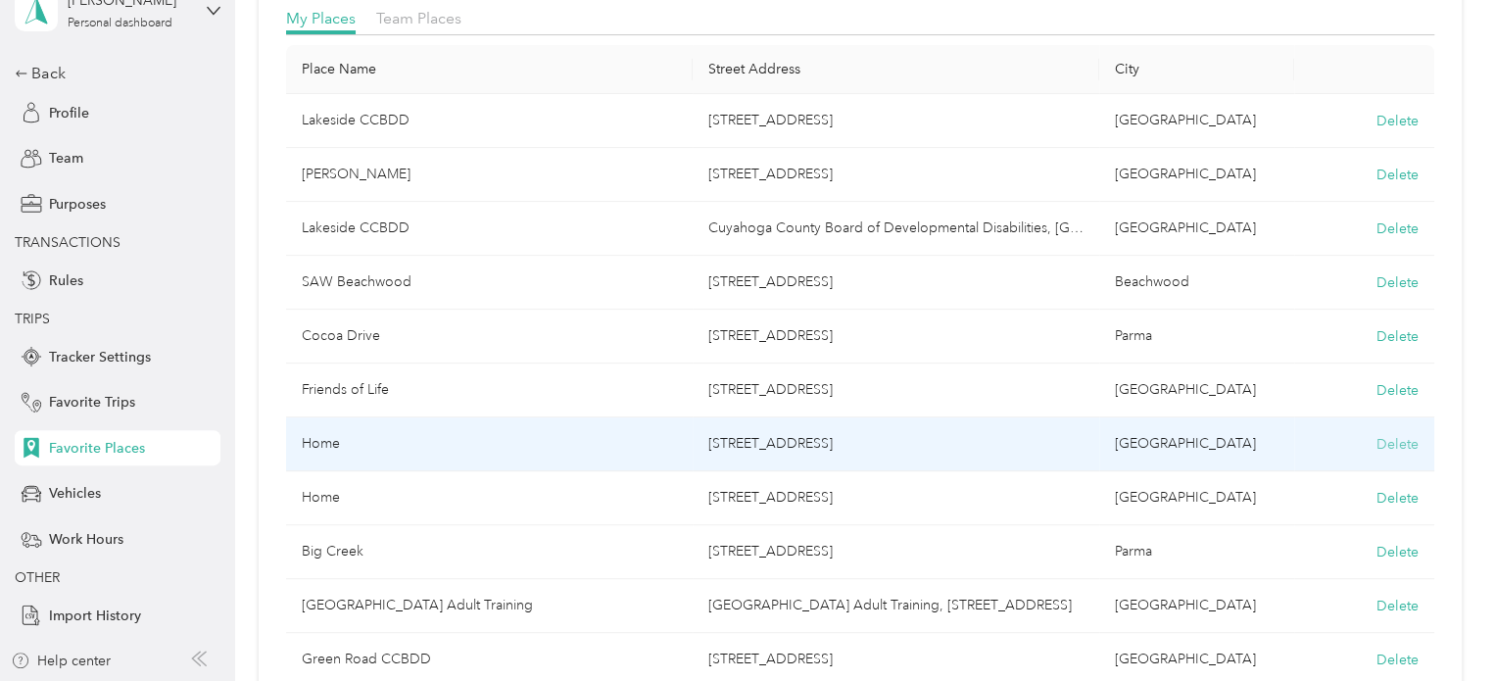
click at [1399, 437] on button "Delete" at bounding box center [1398, 444] width 42 height 21
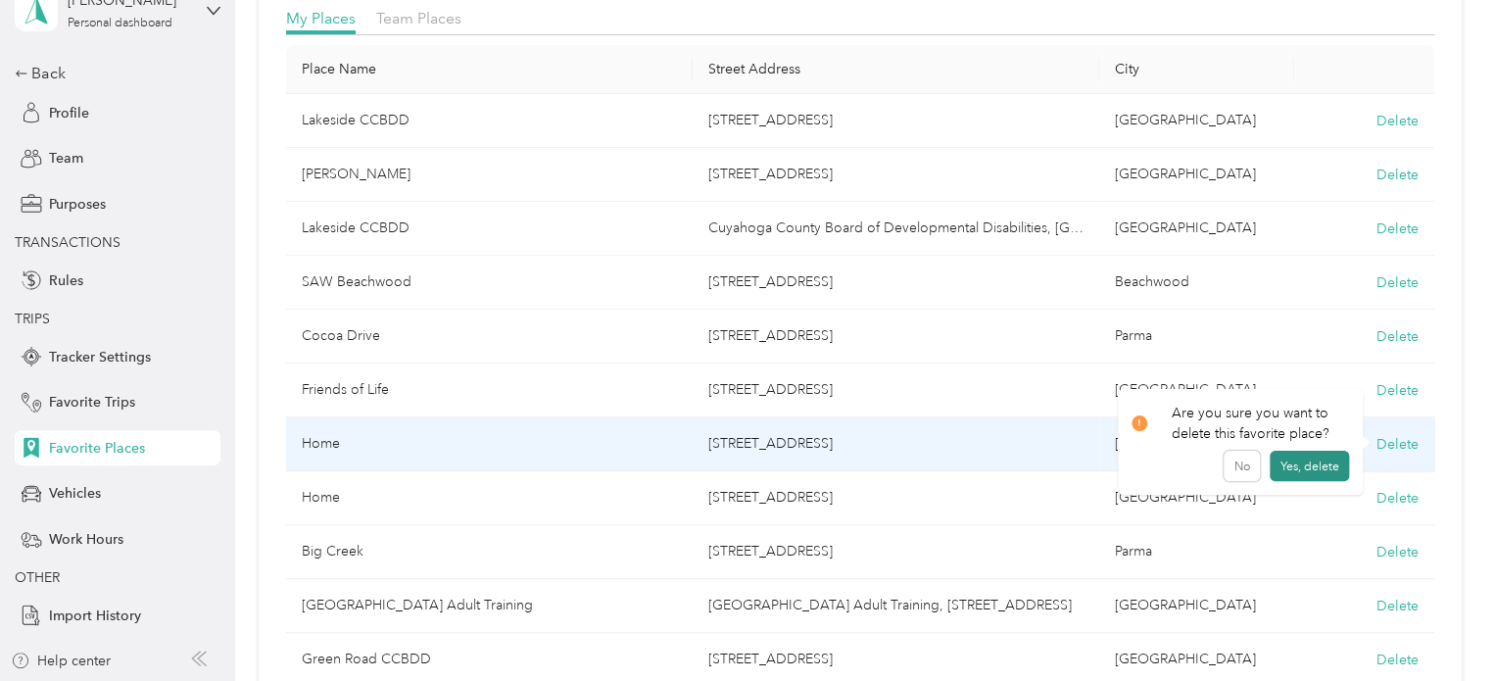
click at [1287, 463] on button "Yes, delete" at bounding box center [1309, 466] width 79 height 31
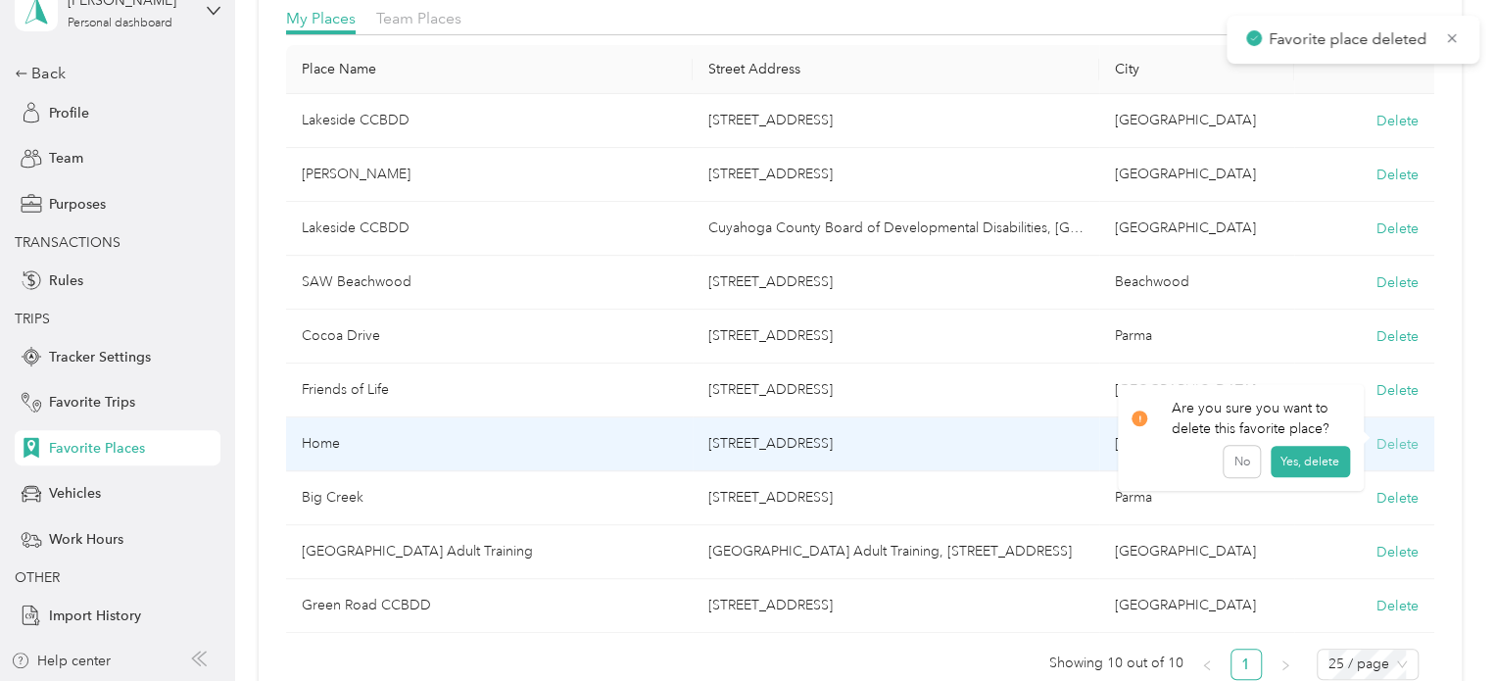
click at [1389, 435] on button "Delete" at bounding box center [1398, 444] width 42 height 21
click at [1305, 467] on button "Yes, delete" at bounding box center [1309, 466] width 79 height 31
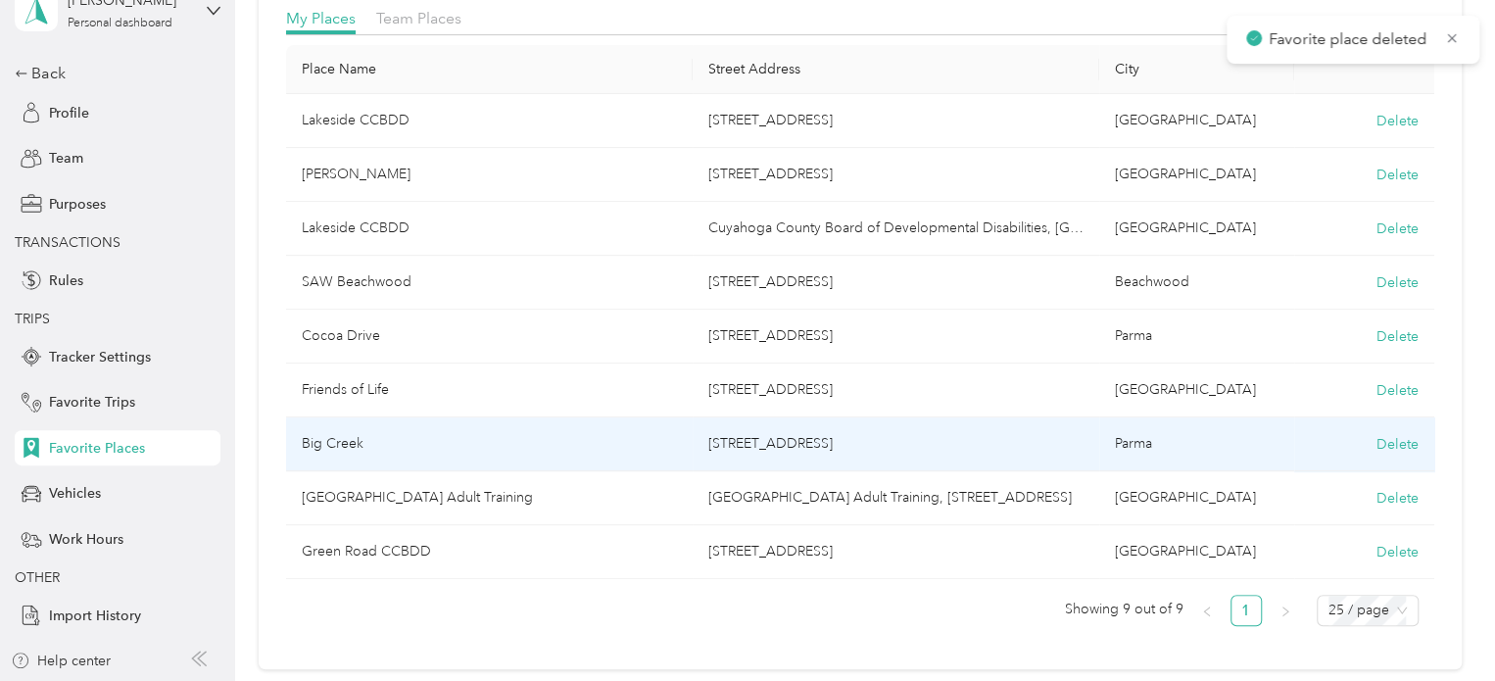
scroll to position [0, 0]
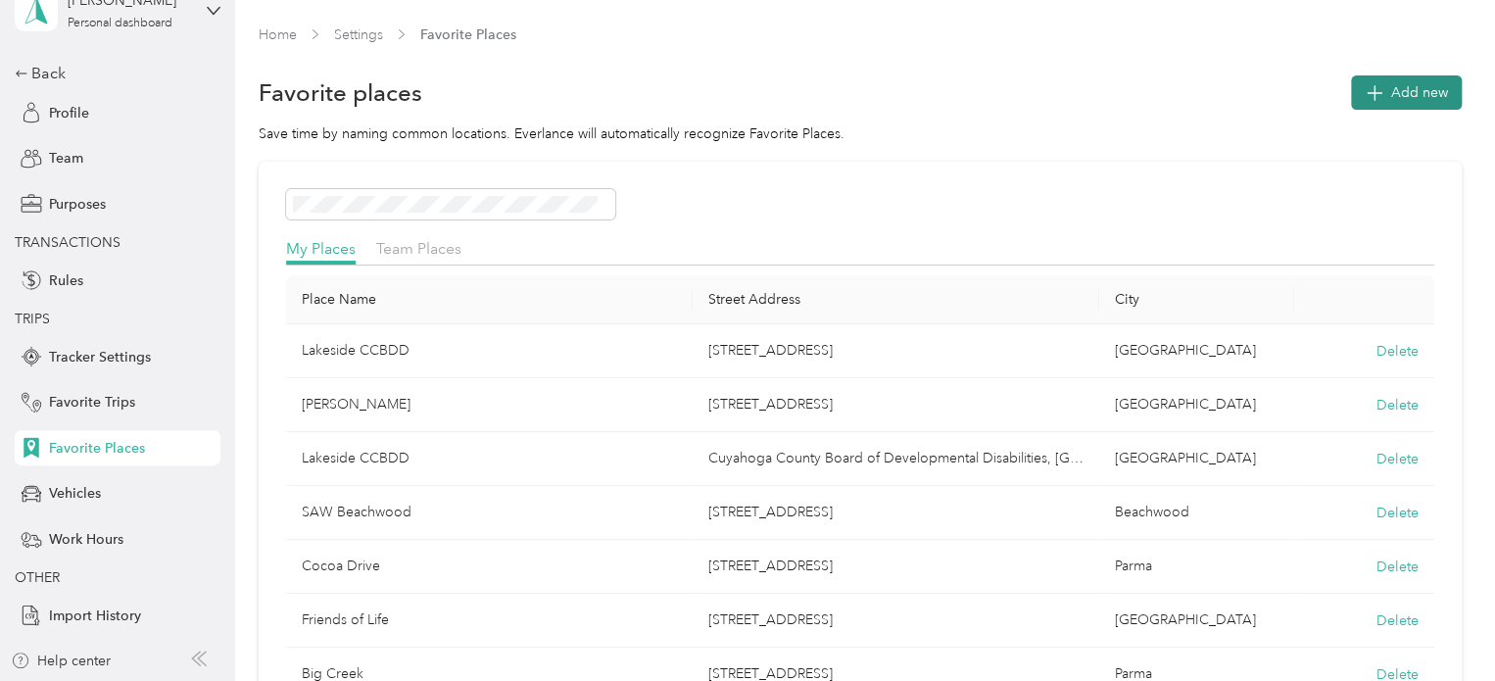
click at [1391, 93] on span "Add new" at bounding box center [1419, 92] width 57 height 21
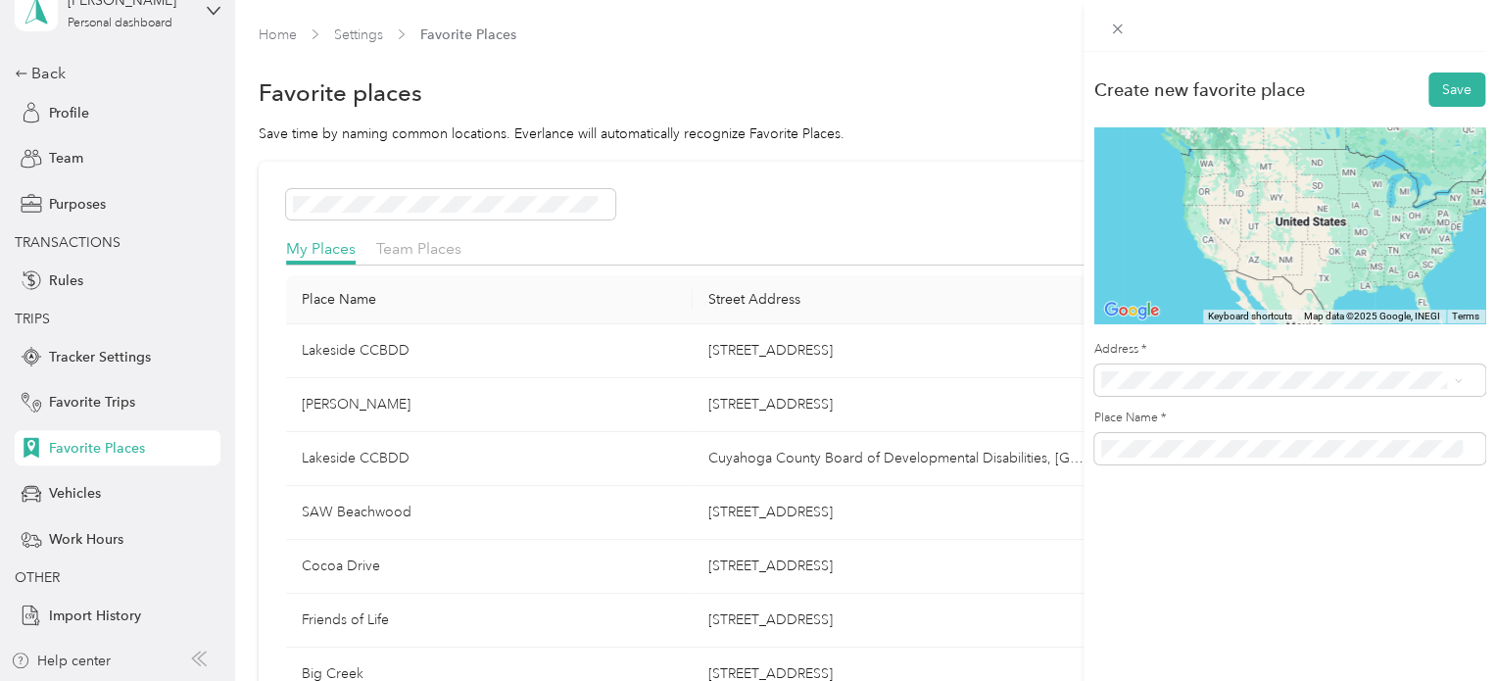
click at [1215, 454] on span "[STREET_ADDRESS][US_STATE]" at bounding box center [1236, 445] width 196 height 18
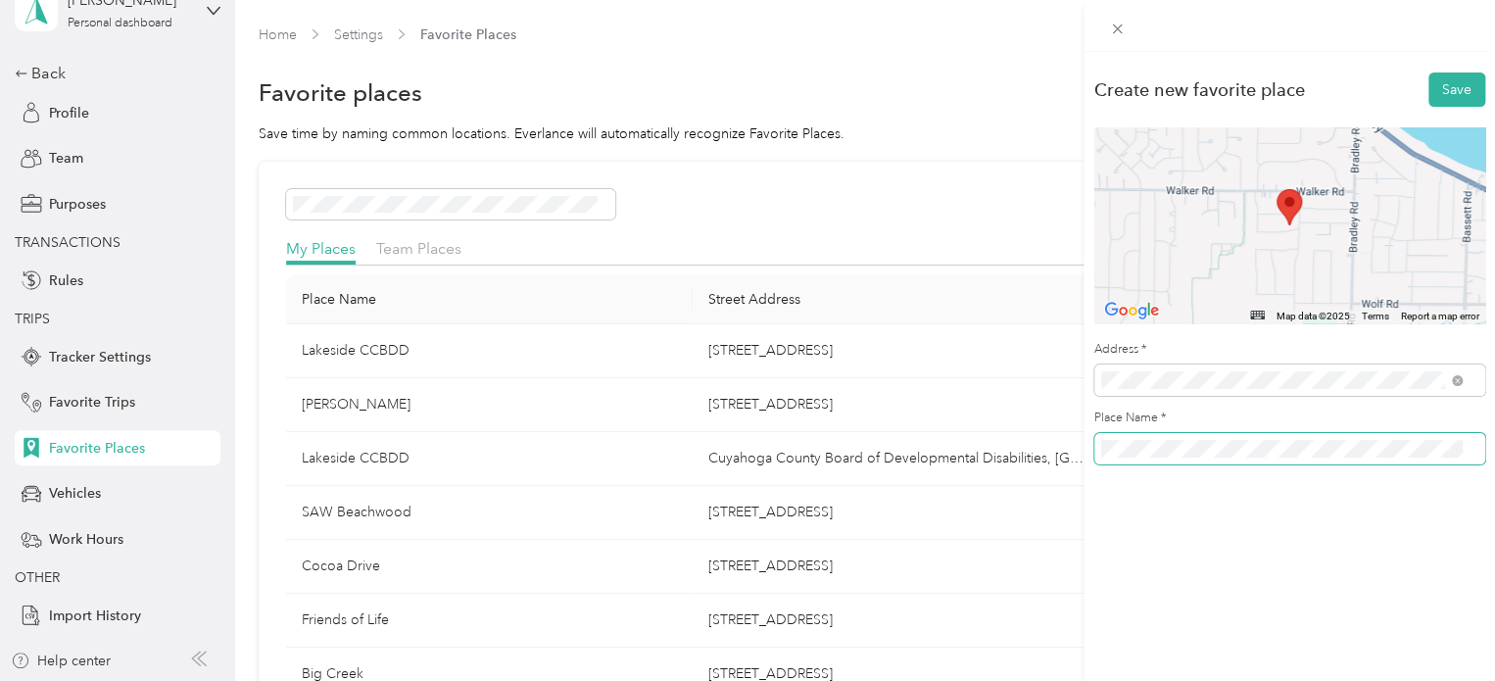
click at [1156, 438] on span at bounding box center [1290, 448] width 391 height 31
click at [1164, 450] on span at bounding box center [1290, 448] width 391 height 31
click at [1438, 89] on button "Save" at bounding box center [1457, 90] width 57 height 34
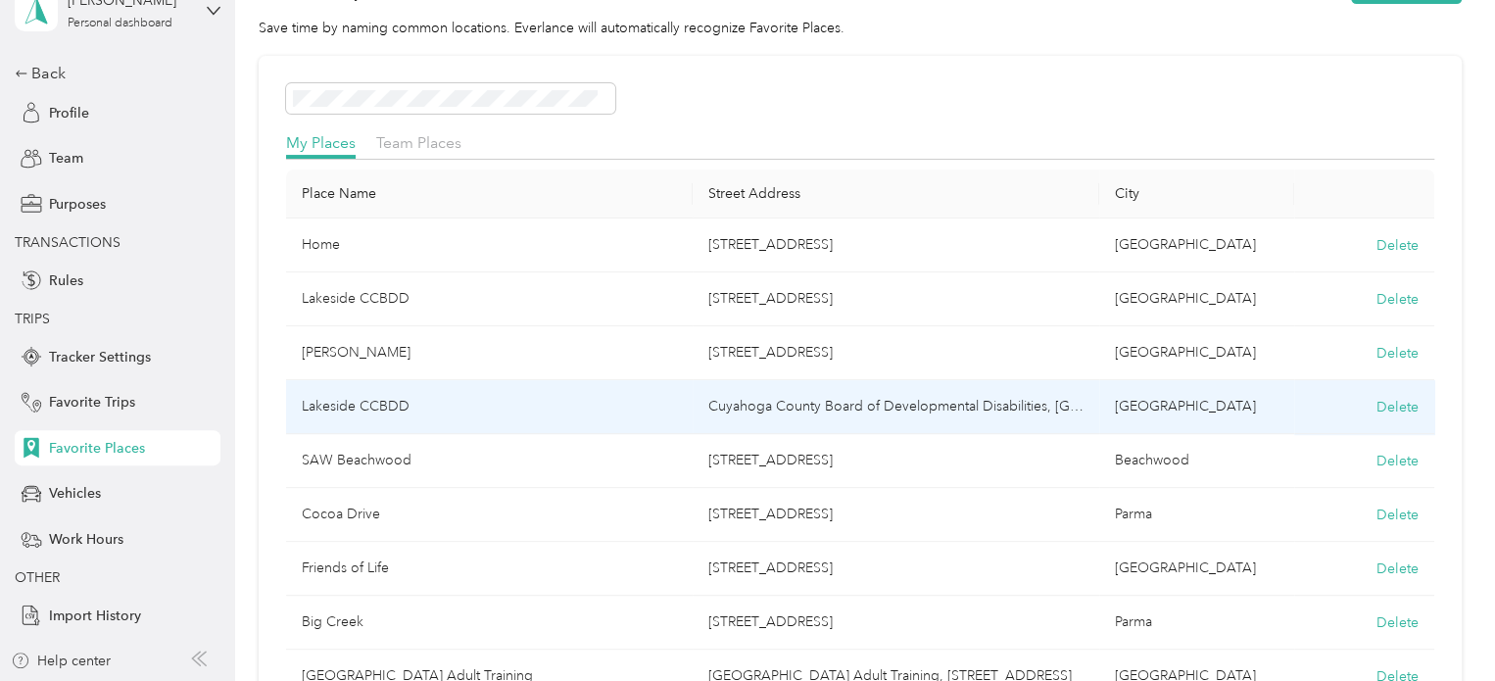
scroll to position [141, 0]
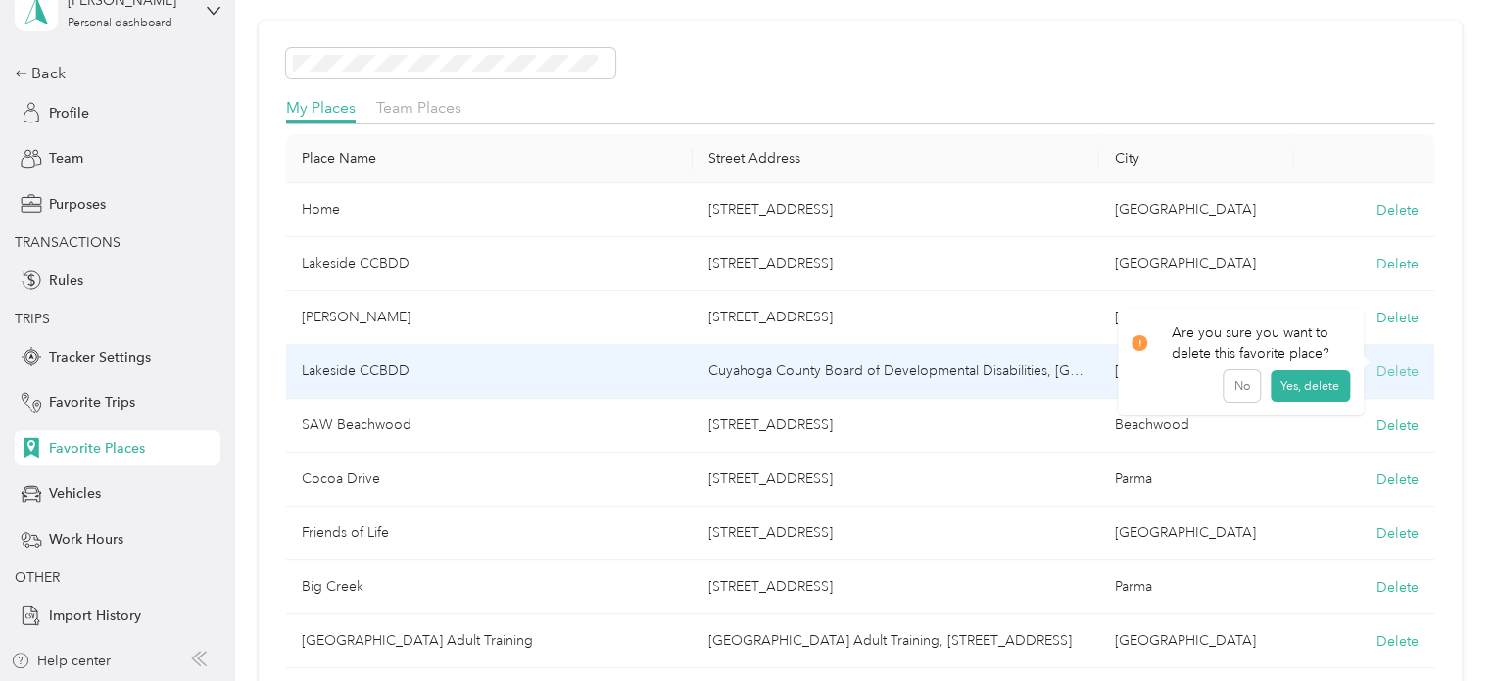
click at [1384, 362] on button "Delete" at bounding box center [1398, 372] width 42 height 21
click at [1297, 388] on button "Yes, delete" at bounding box center [1309, 393] width 79 height 31
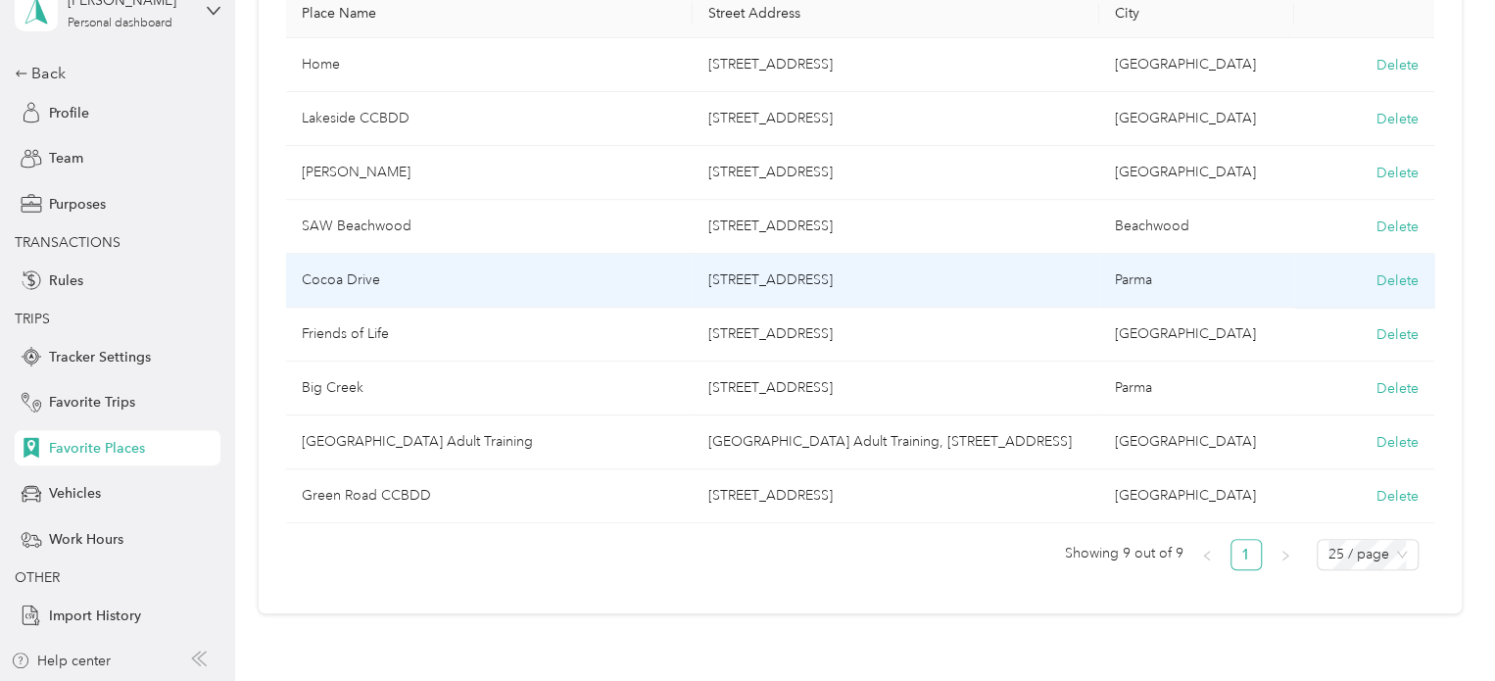
scroll to position [0, 0]
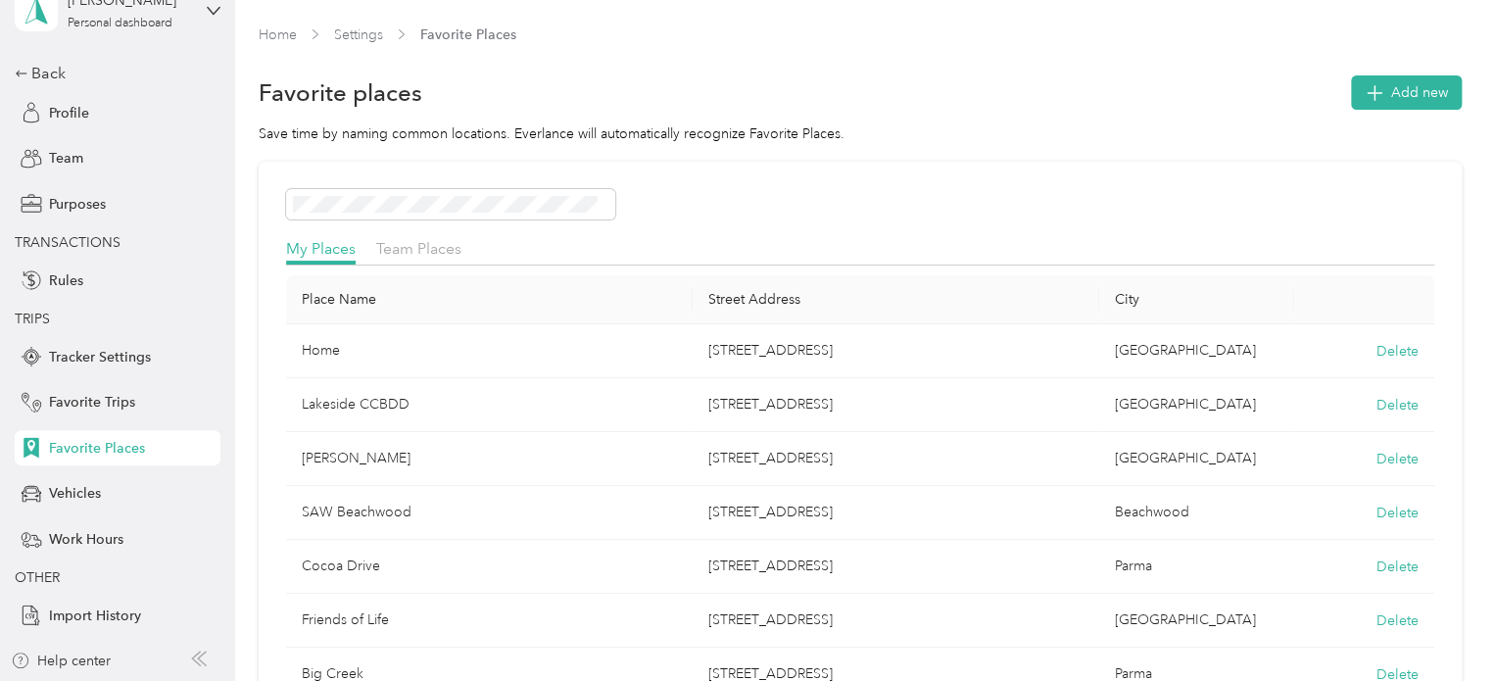
click at [91, 440] on span "Favorite Places" at bounding box center [97, 448] width 96 height 21
click at [86, 505] on div "Vehicles" at bounding box center [118, 493] width 206 height 35
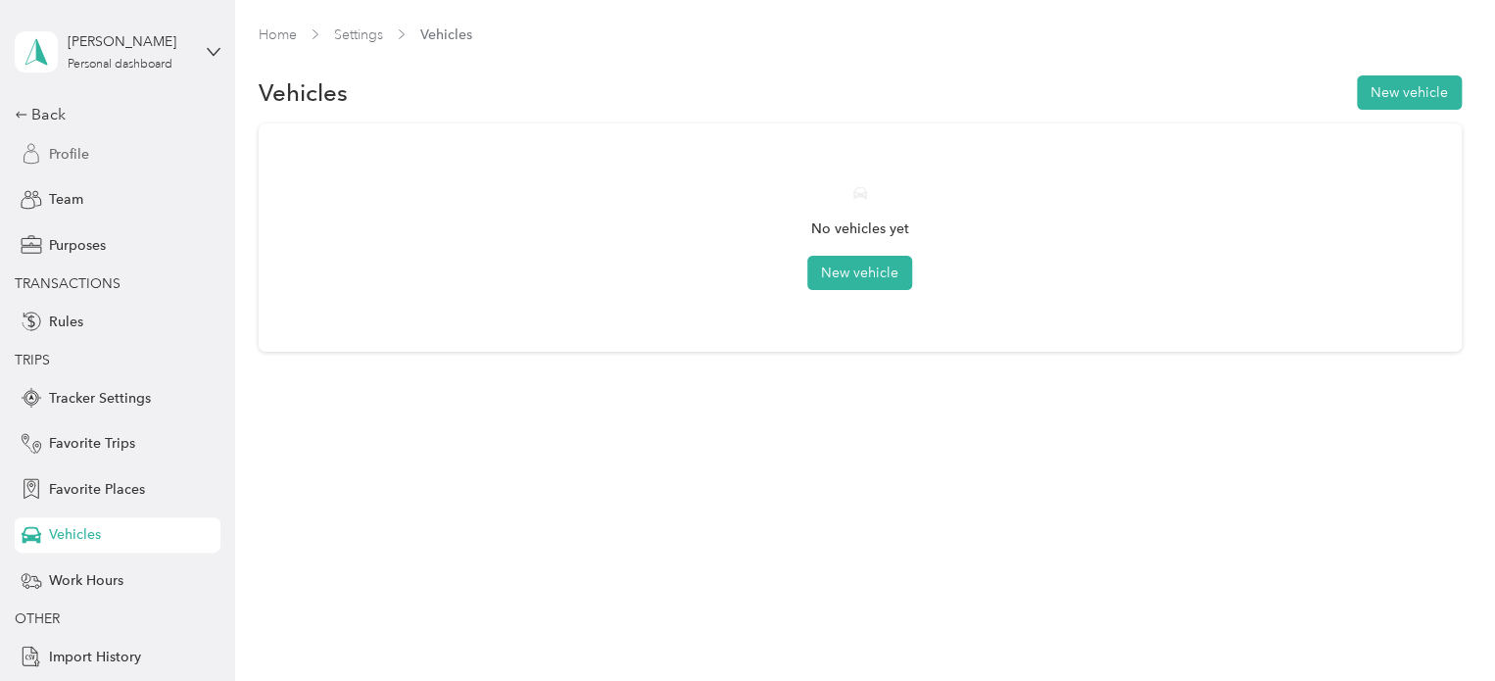
click at [76, 138] on div "Profile" at bounding box center [118, 153] width 206 height 35
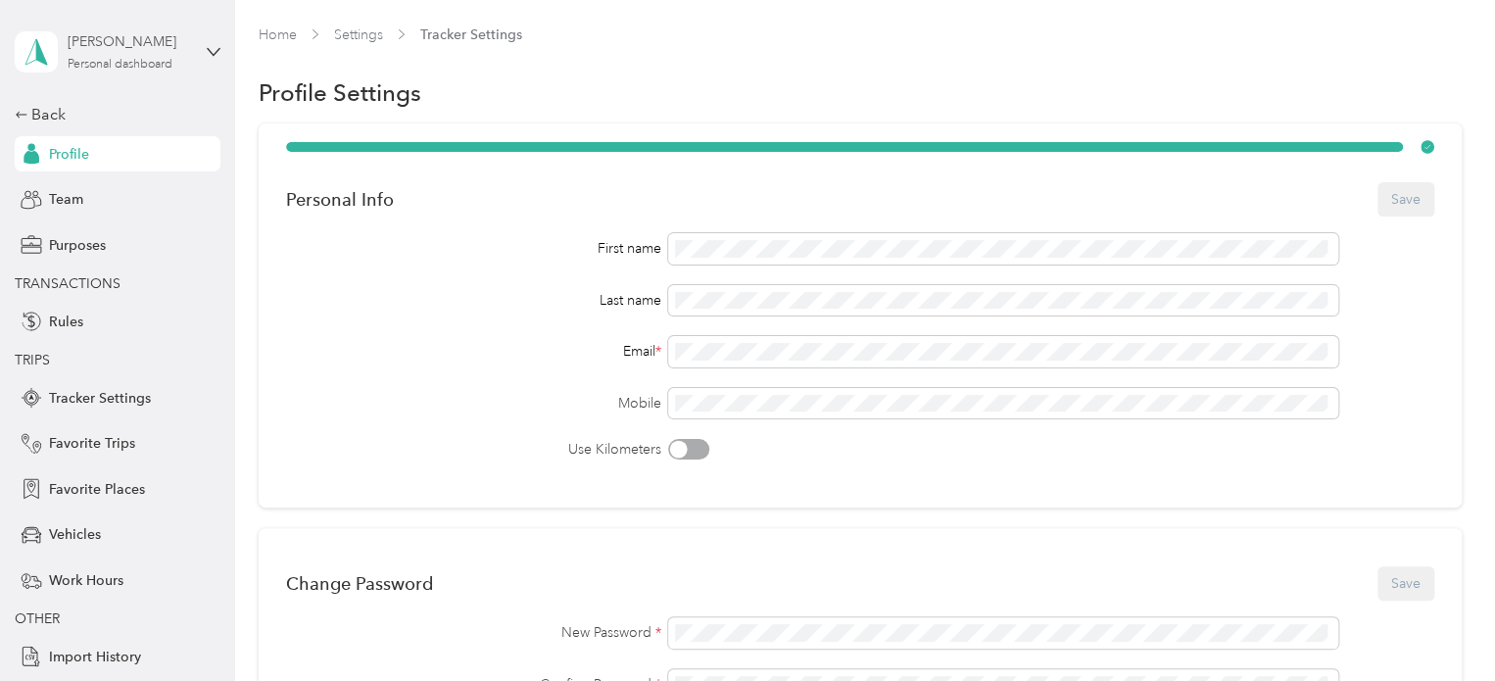
click at [135, 62] on div "Personal dashboard" at bounding box center [120, 65] width 105 height 12
click at [69, 305] on div "Rules" at bounding box center [118, 321] width 206 height 35
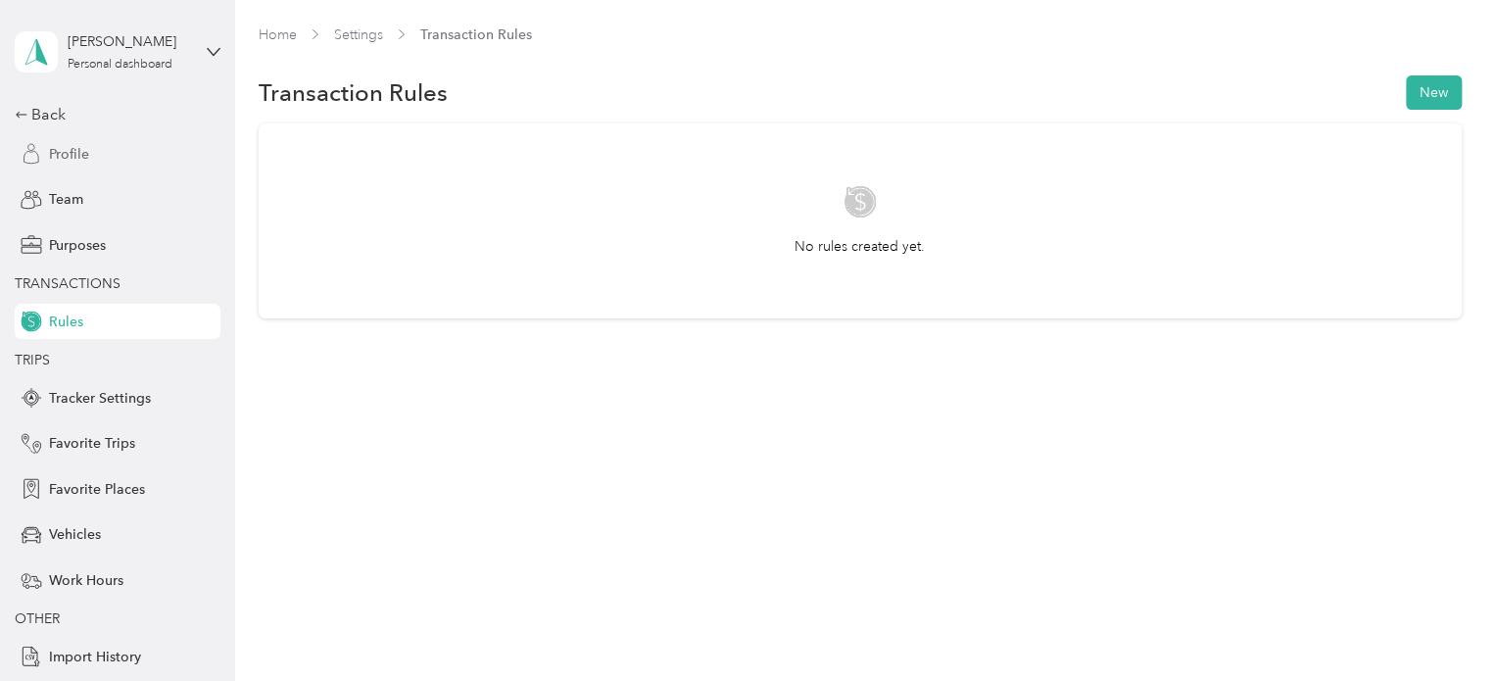
click at [90, 149] on div "Profile" at bounding box center [118, 153] width 206 height 35
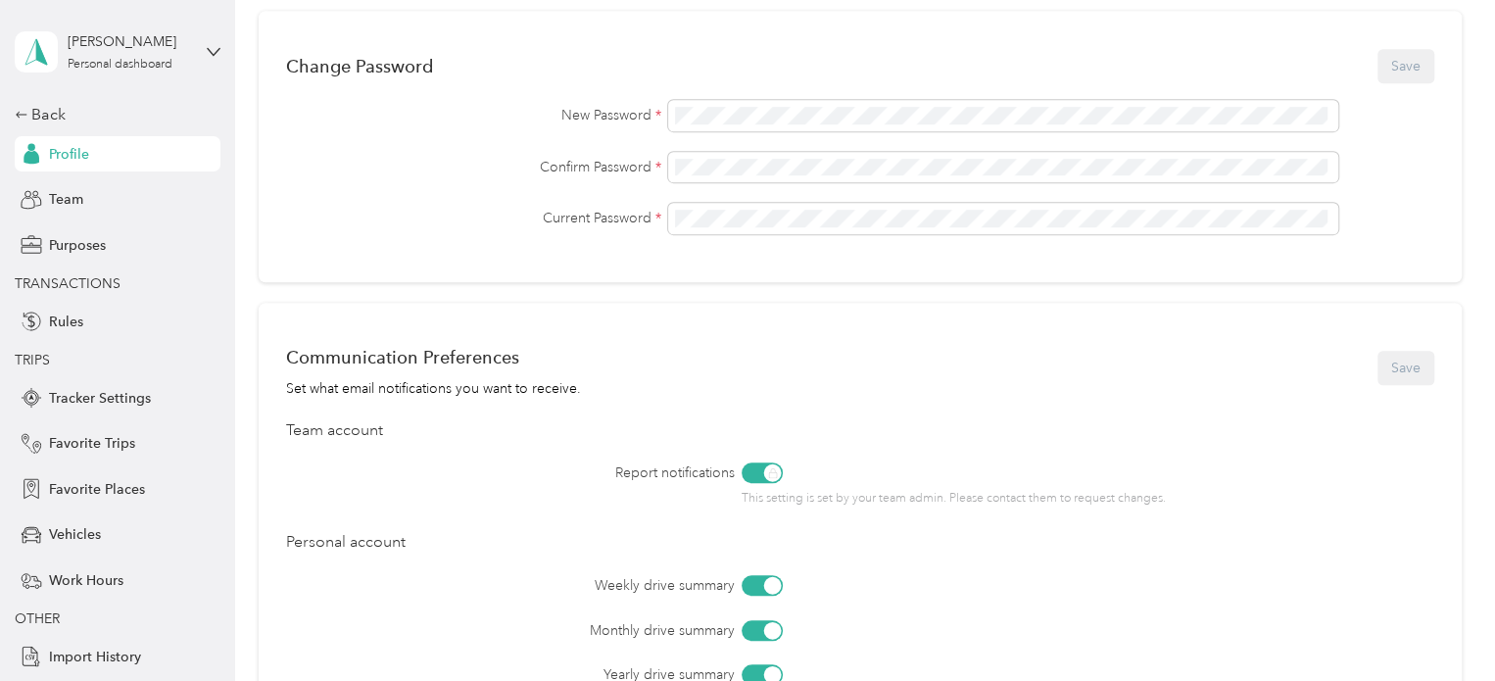
scroll to position [498, 0]
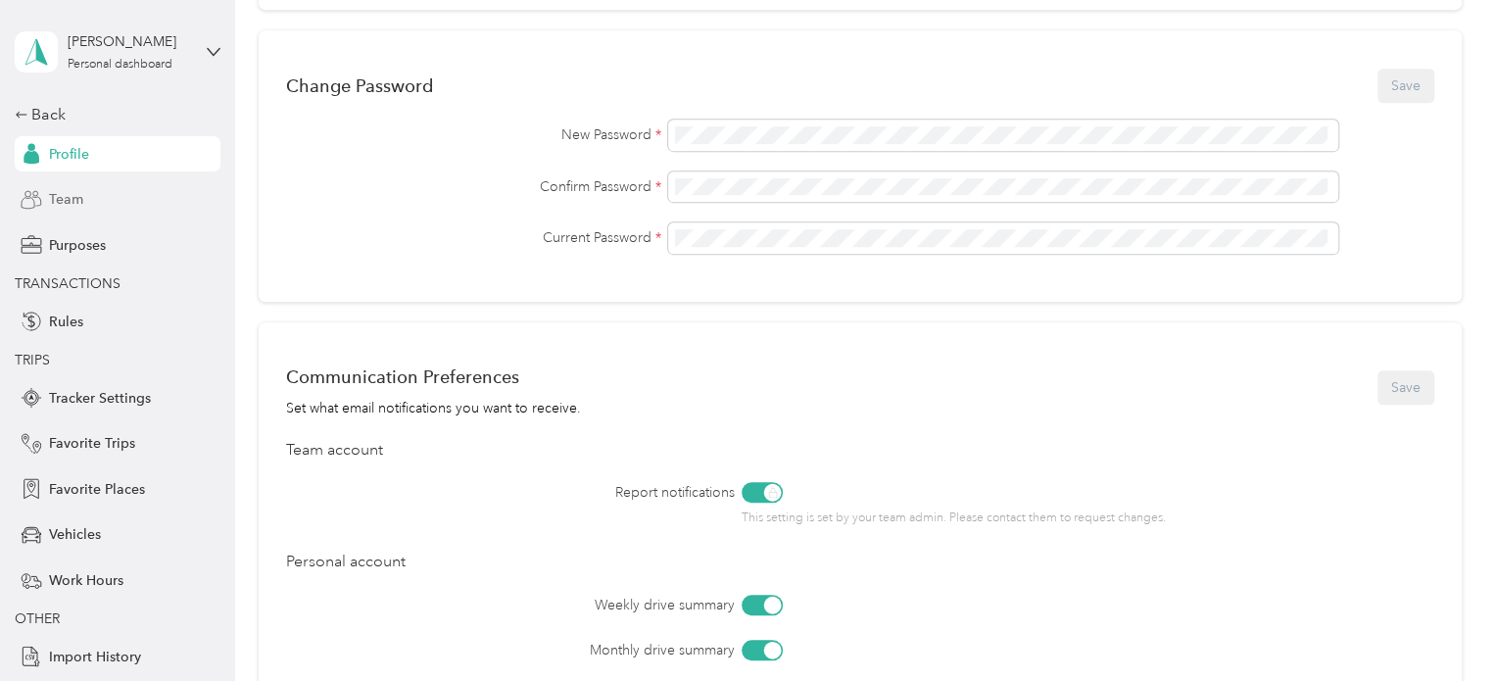
click at [71, 190] on span "Team" at bounding box center [66, 199] width 34 height 21
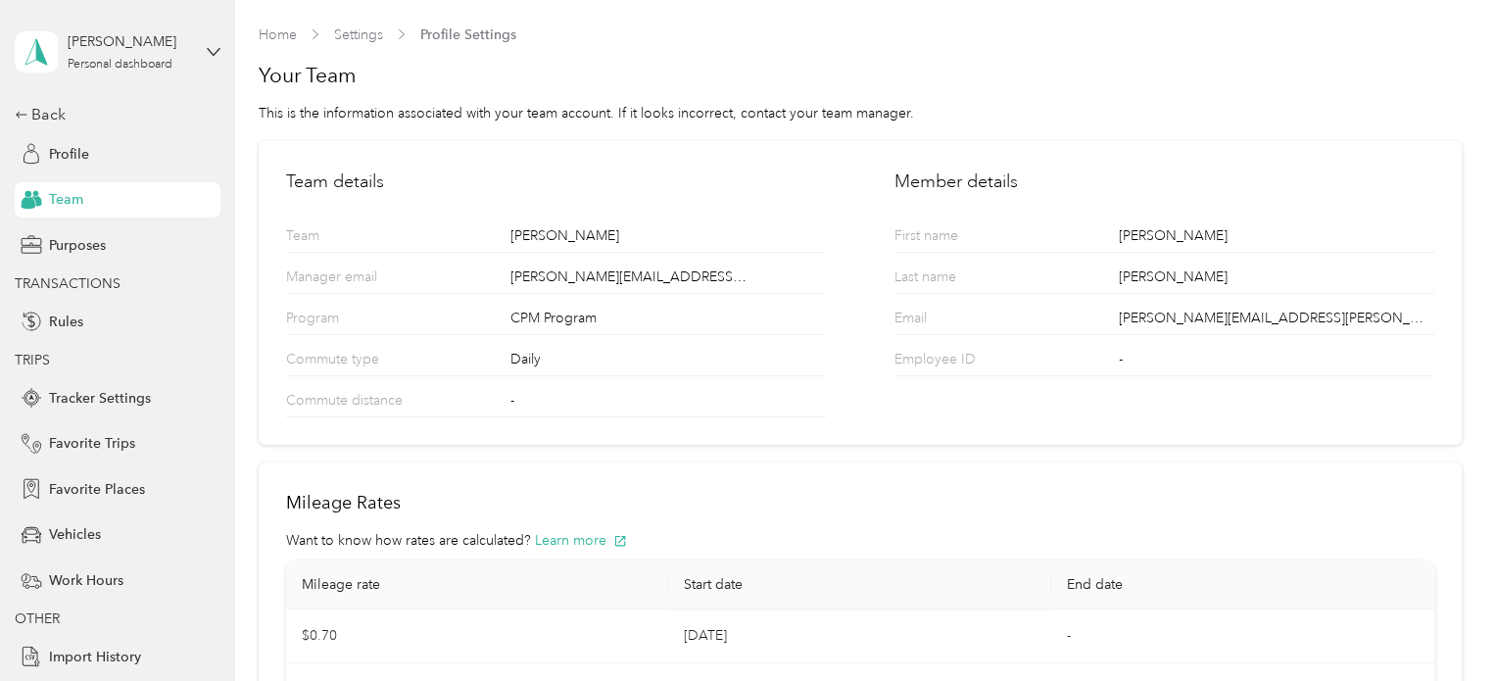
click at [511, 395] on div "-" at bounding box center [668, 403] width 315 height 26
click at [520, 402] on div "-" at bounding box center [668, 403] width 315 height 26
click at [83, 246] on span "Purposes" at bounding box center [77, 245] width 57 height 21
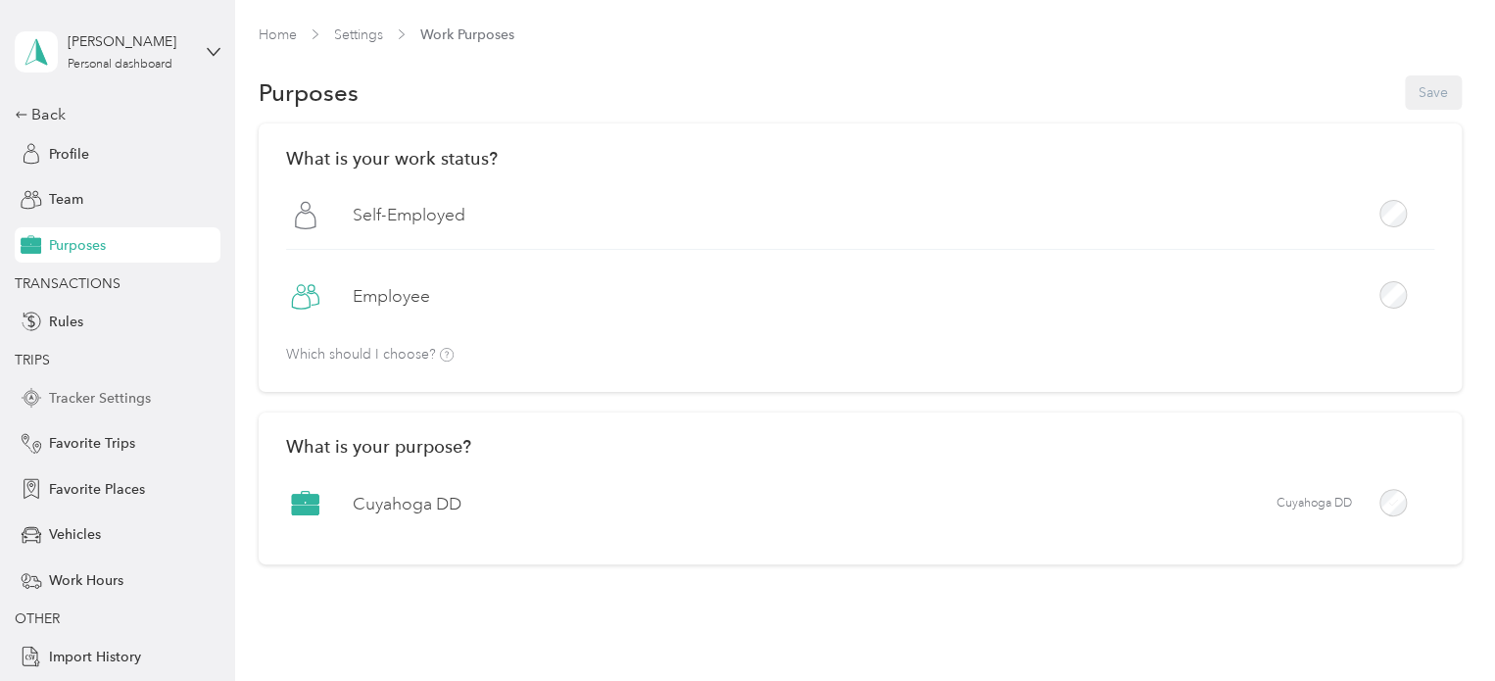
click at [106, 400] on span "Tracker Settings" at bounding box center [100, 398] width 102 height 21
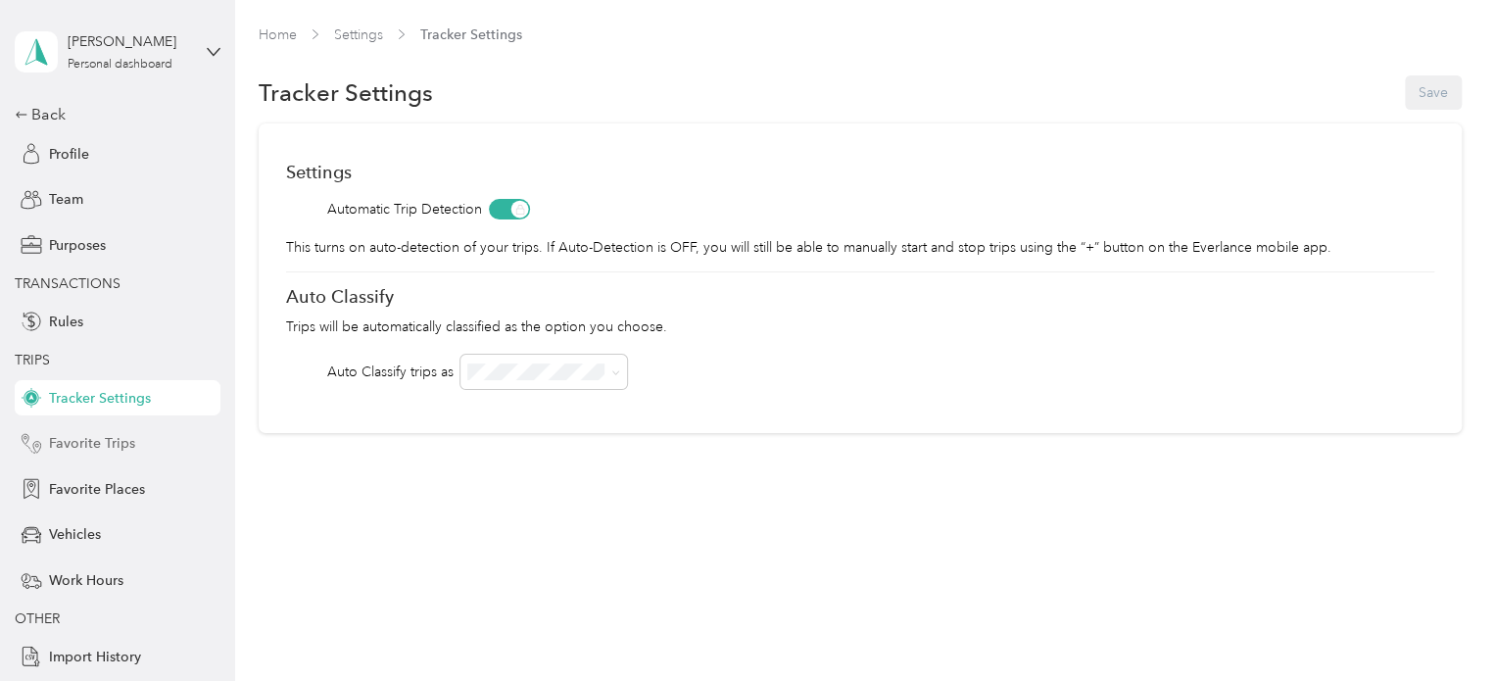
click at [86, 434] on span "Favorite Trips" at bounding box center [92, 443] width 86 height 21
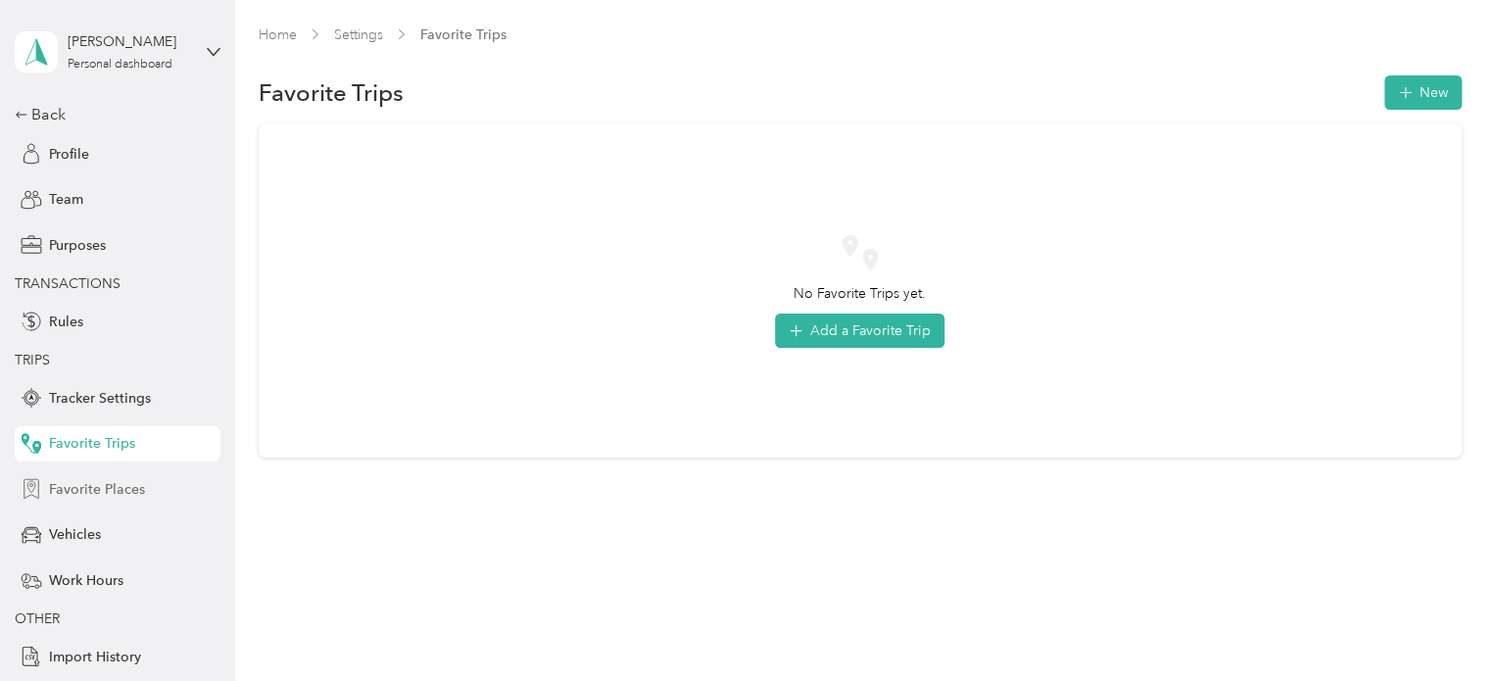
click at [86, 477] on div "Favorite Places" at bounding box center [118, 488] width 206 height 35
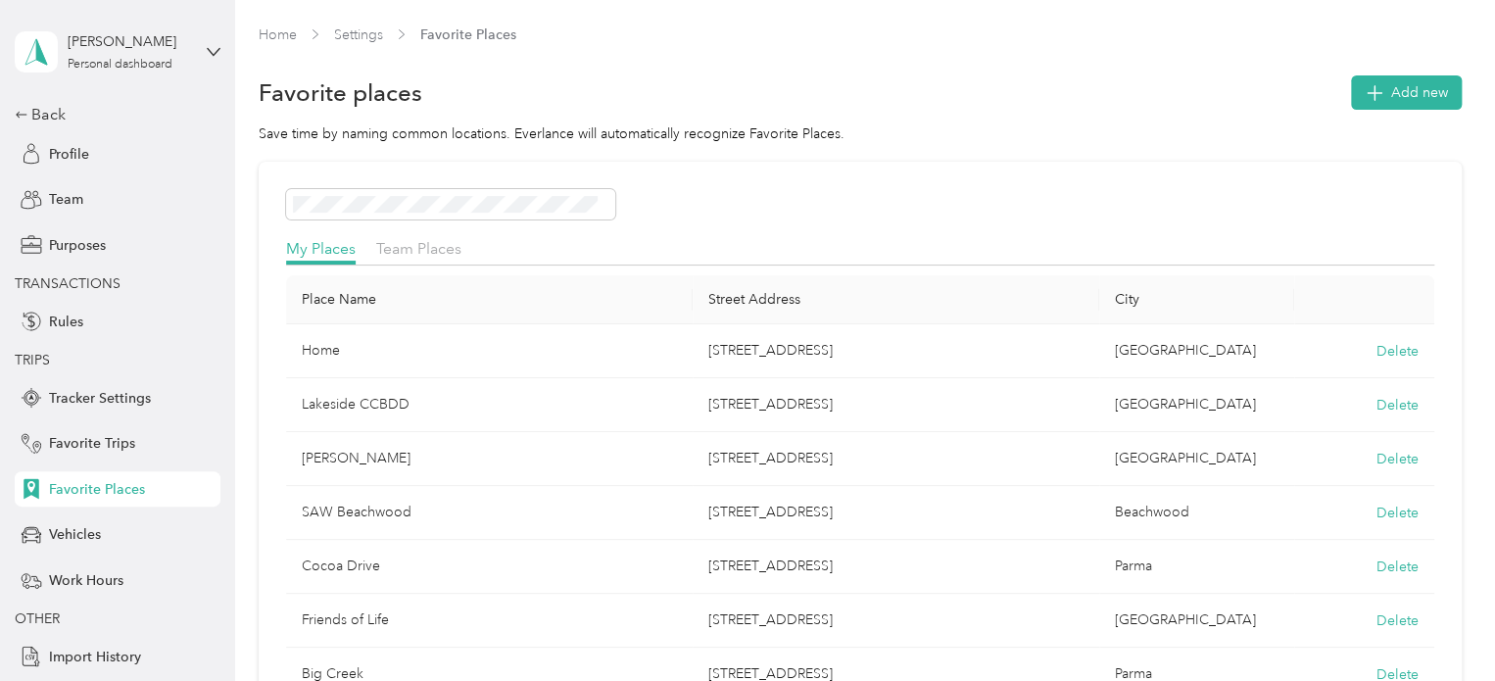
click at [86, 517] on div "Vehicles" at bounding box center [118, 534] width 206 height 35
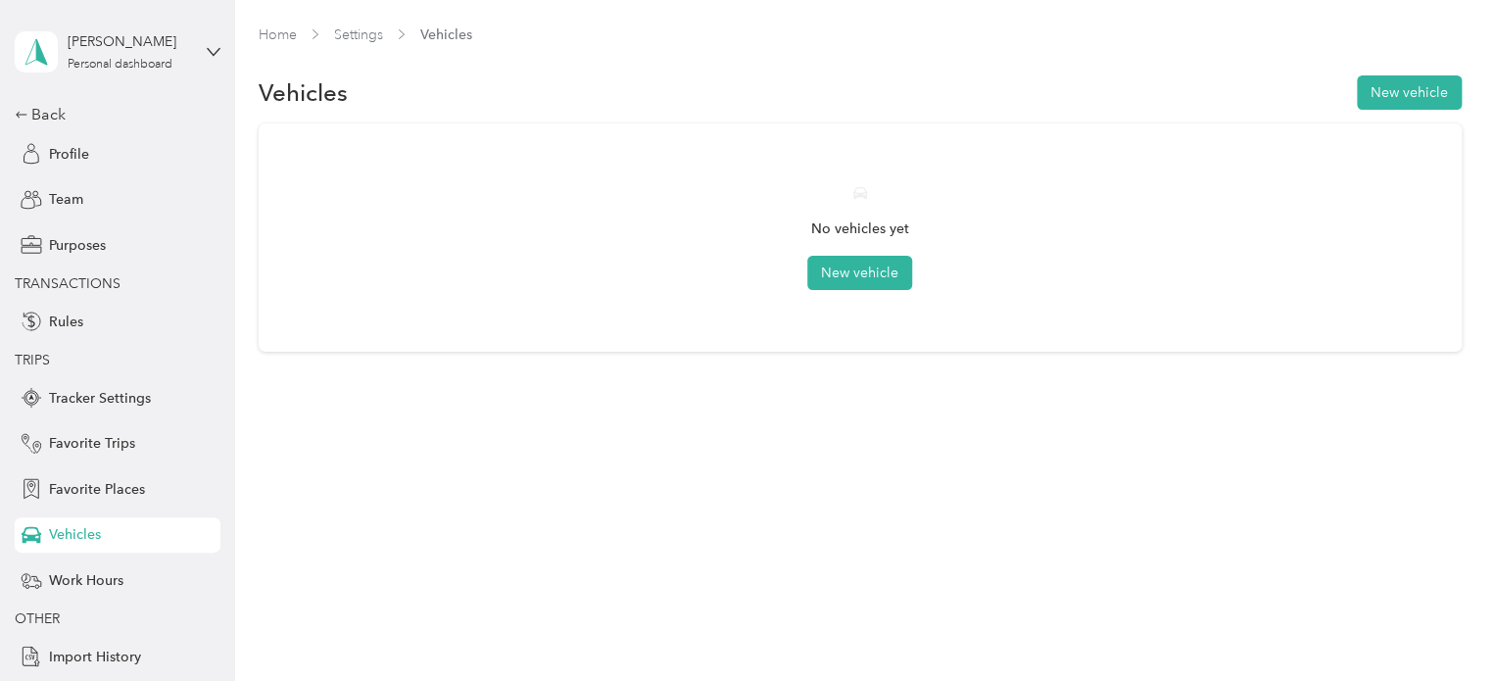
scroll to position [41, 0]
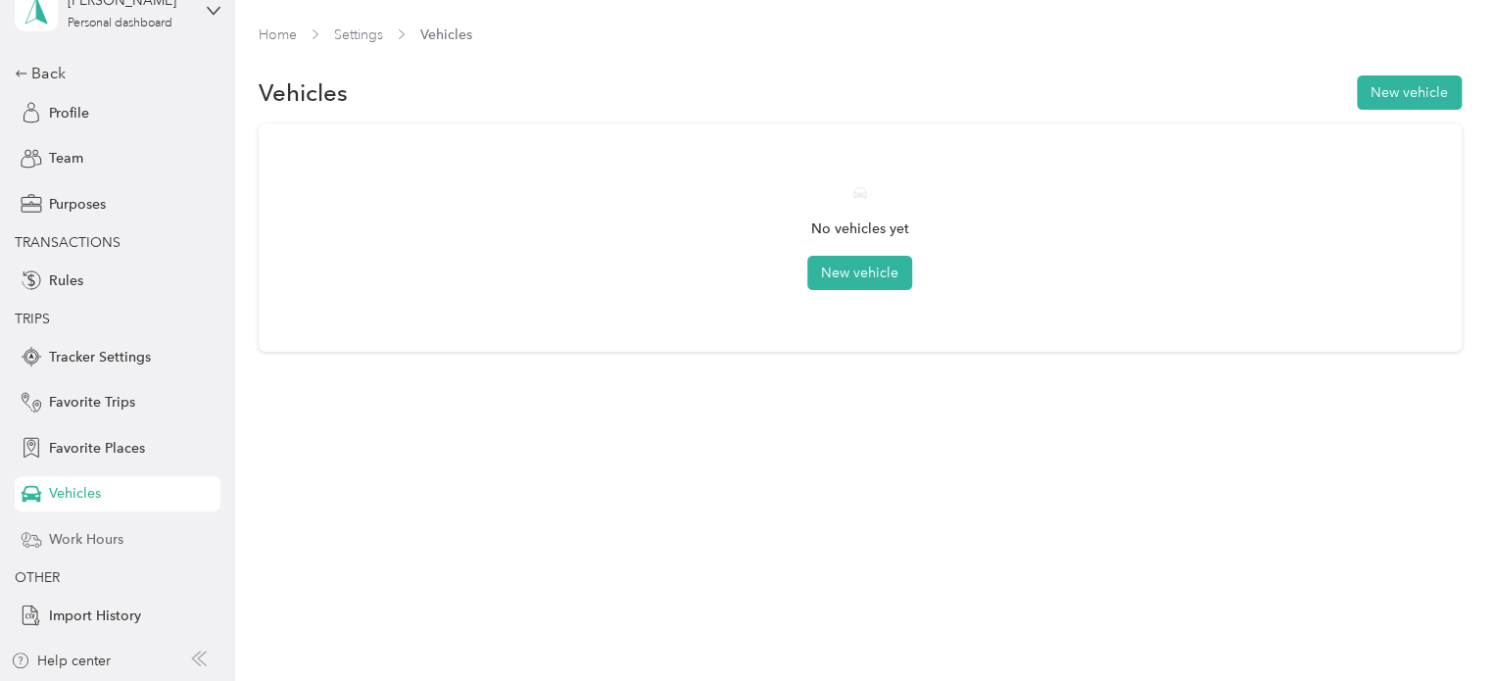
click at [94, 529] on span "Work Hours" at bounding box center [86, 539] width 74 height 21
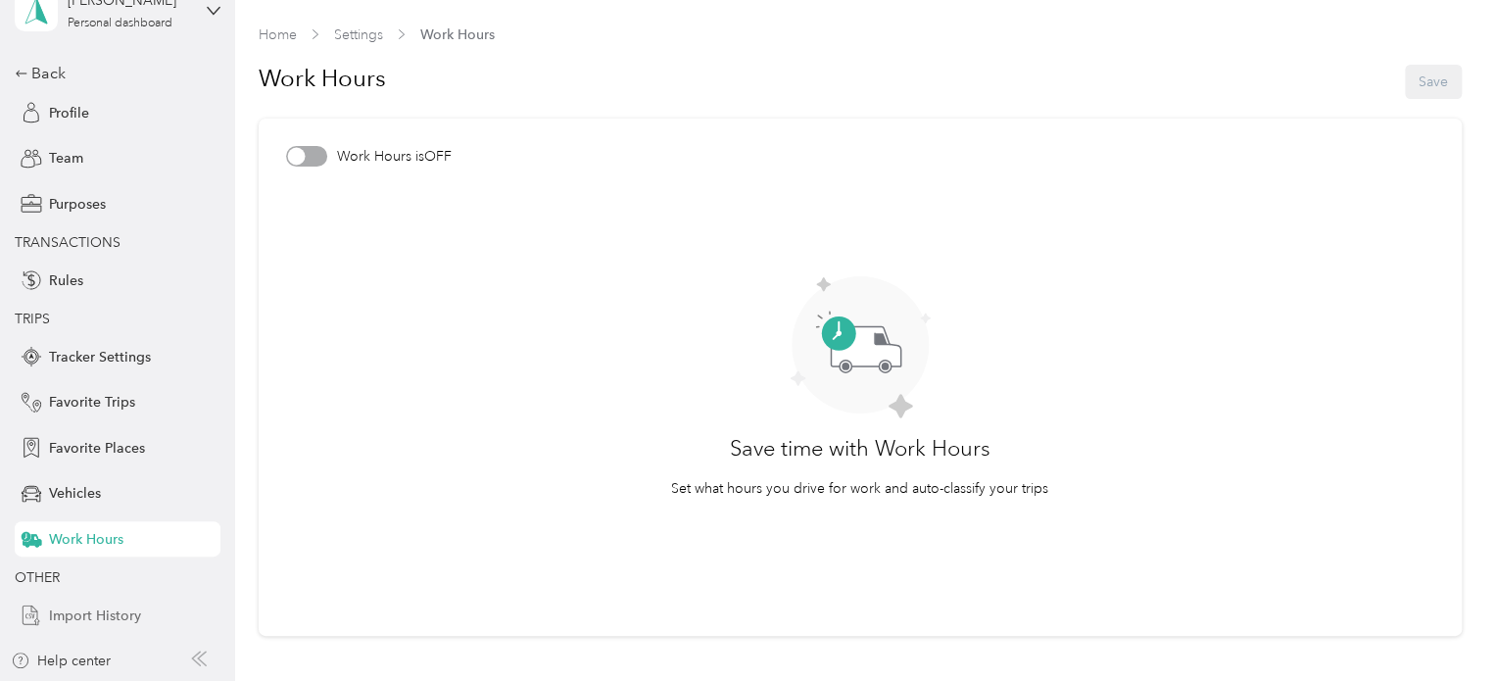
click at [102, 606] on span "Import History" at bounding box center [95, 616] width 92 height 21
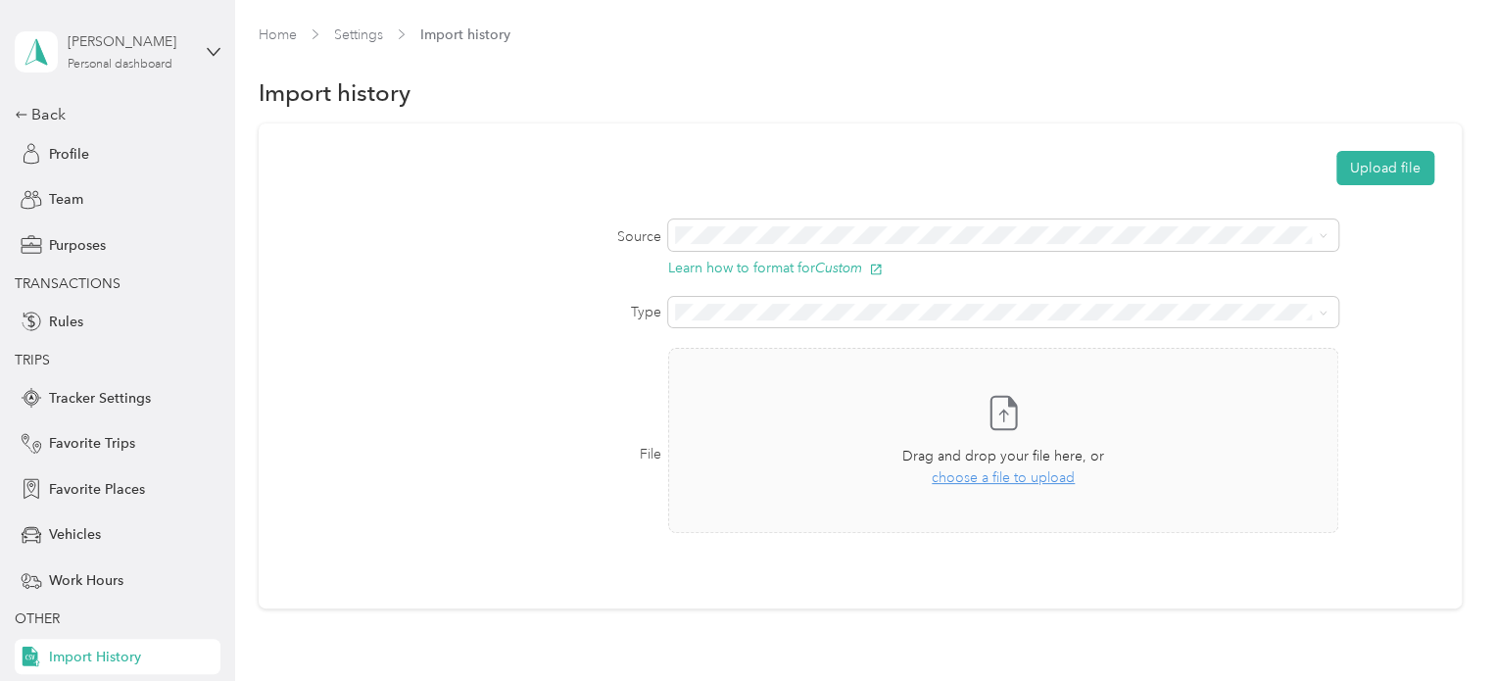
click at [131, 31] on div "[PERSON_NAME]" at bounding box center [129, 41] width 122 height 21
click at [348, 26] on link "Settings" at bounding box center [358, 34] width 49 height 17
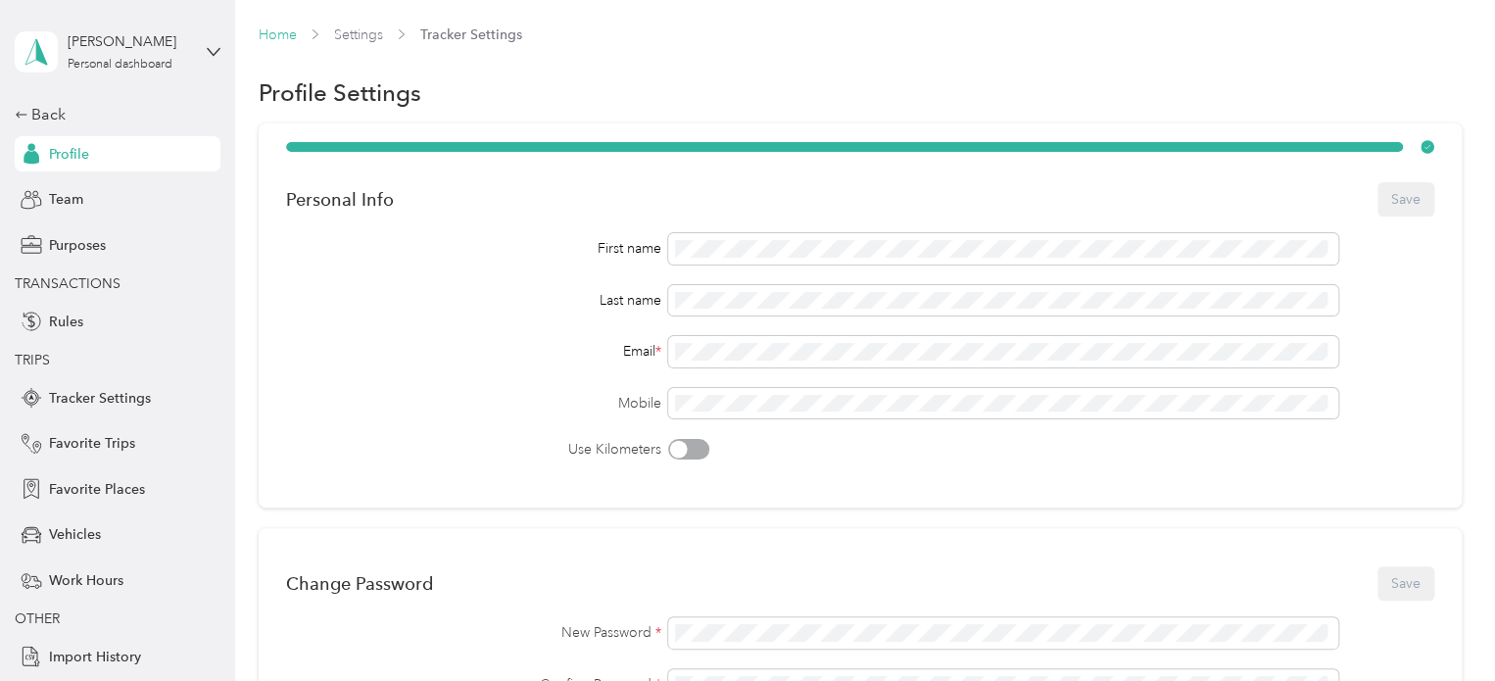
click at [286, 29] on link "Home" at bounding box center [278, 34] width 38 height 17
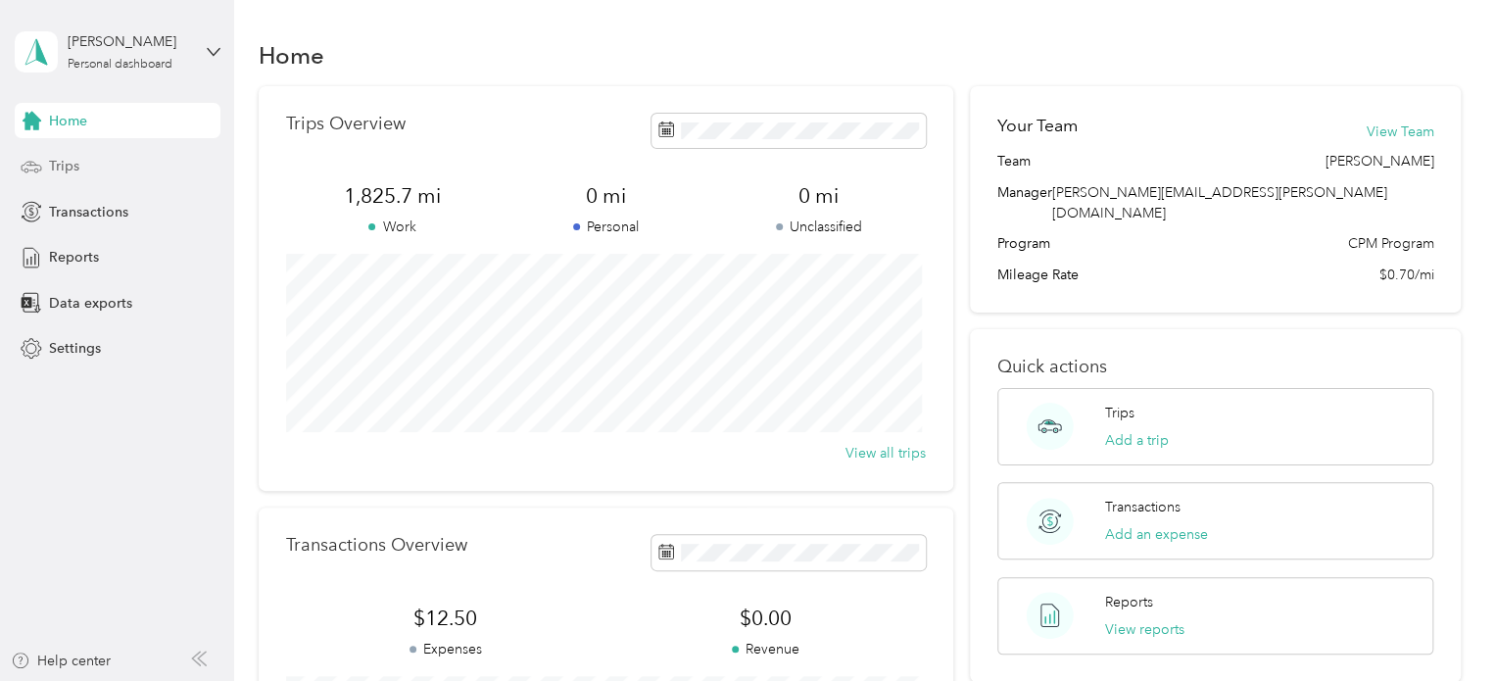
click at [151, 171] on div "Trips" at bounding box center [118, 166] width 206 height 35
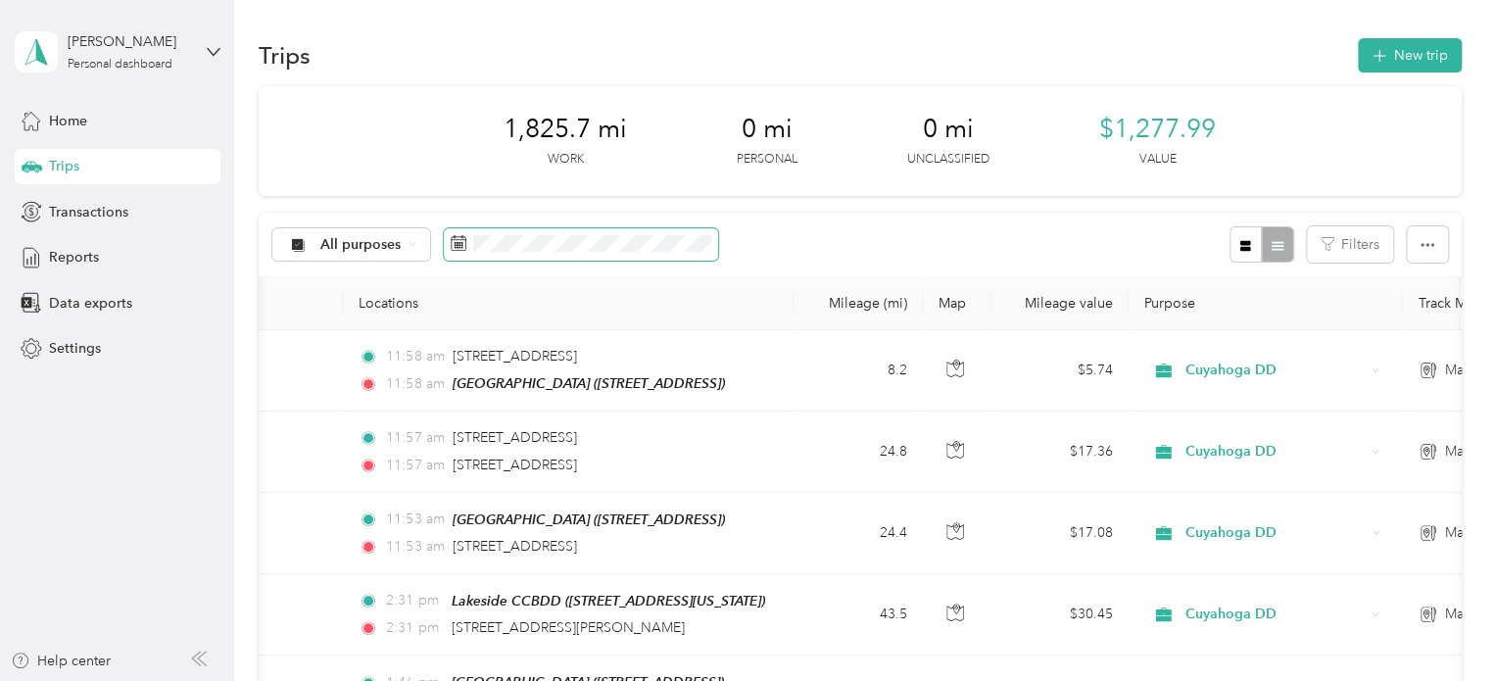
click at [518, 233] on span at bounding box center [581, 244] width 274 height 33
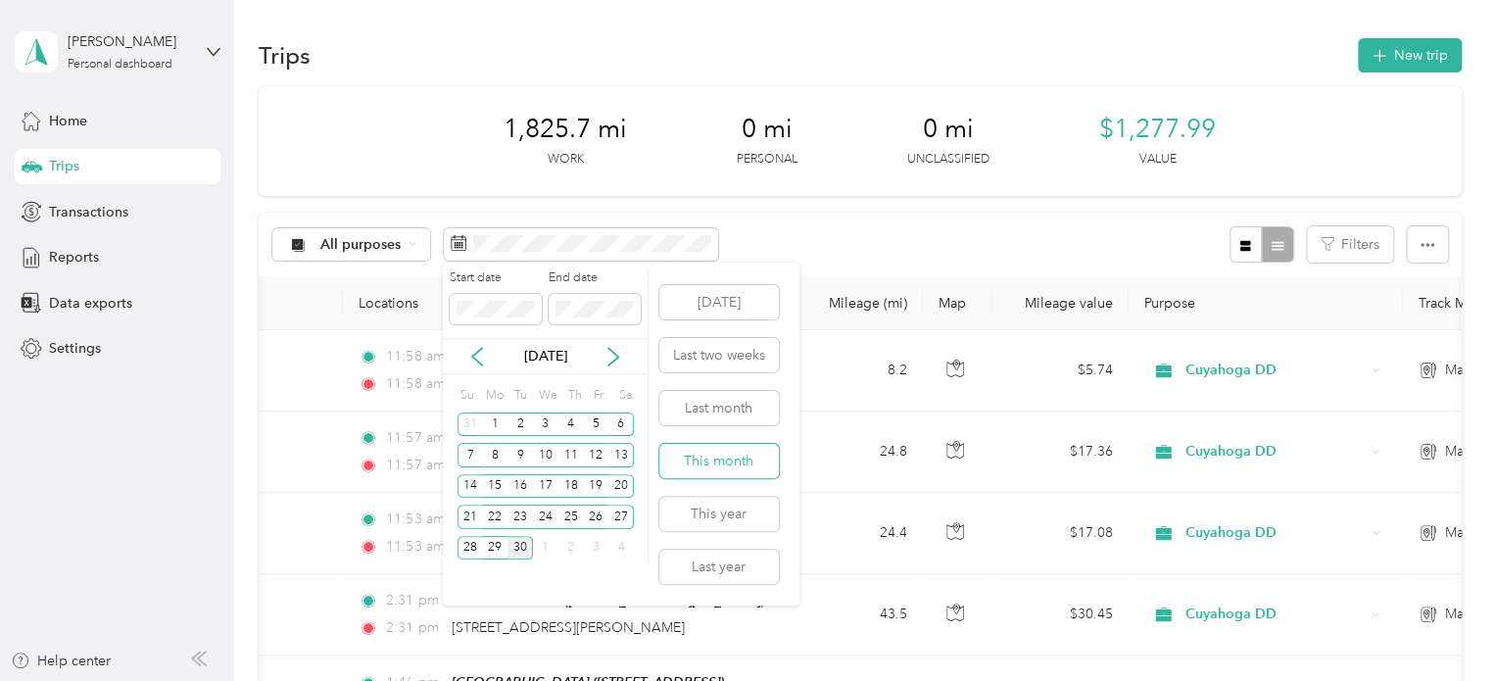
click at [756, 458] on button "This month" at bounding box center [719, 461] width 120 height 34
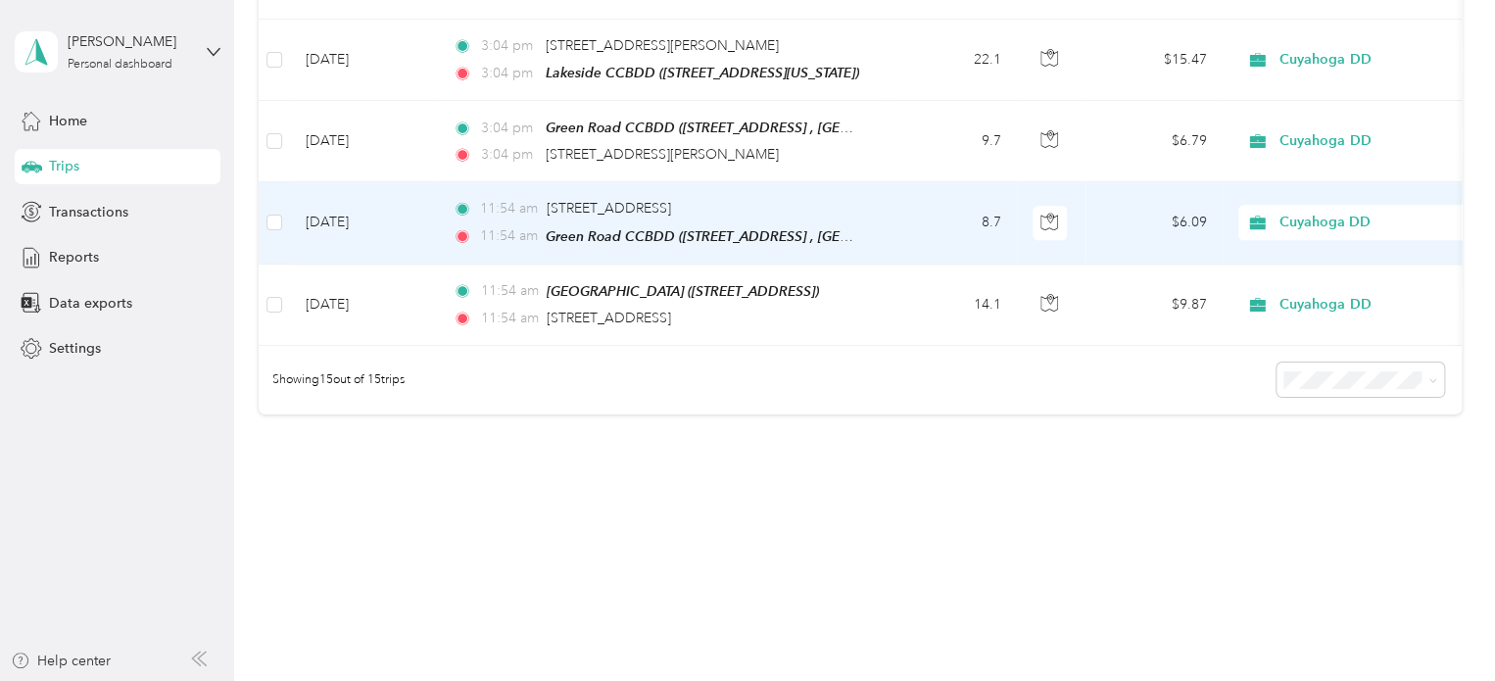
scroll to position [1055, 0]
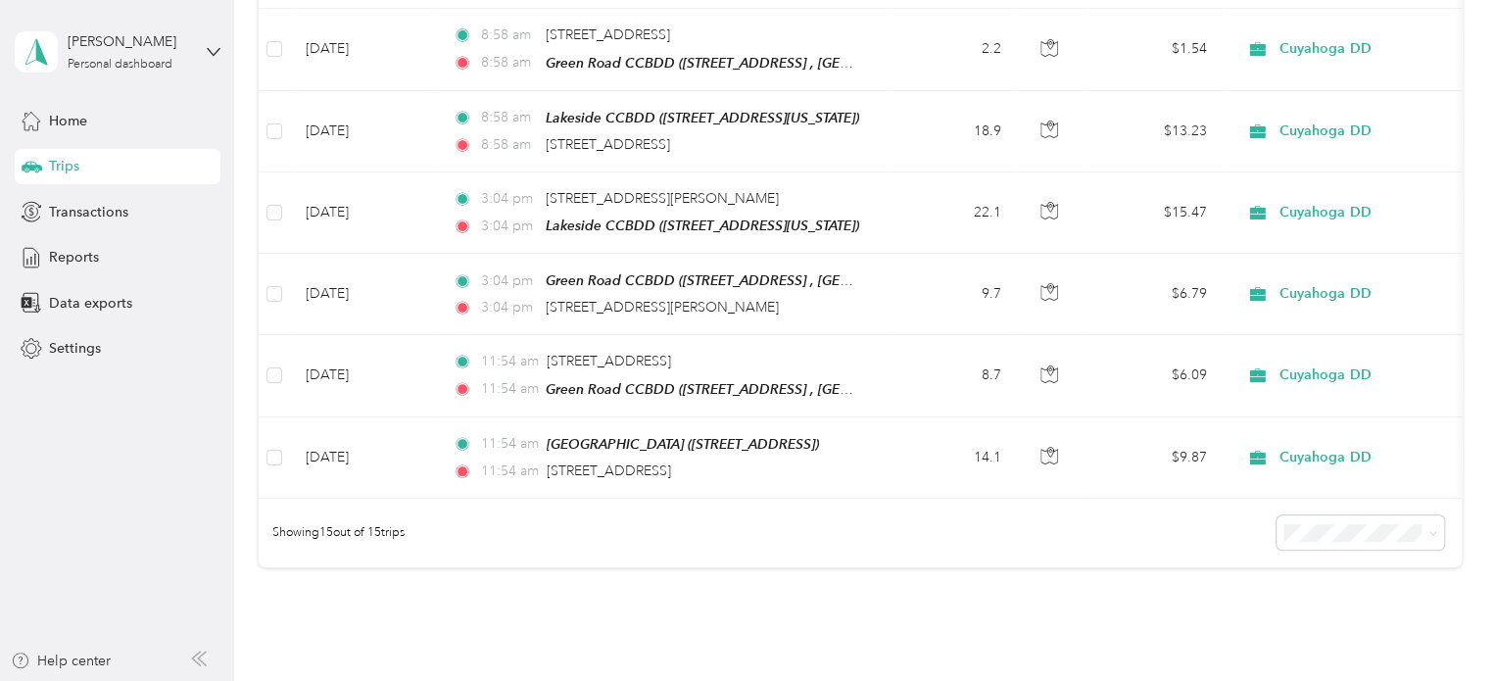
click at [1313, 594] on span "50 per load" at bounding box center [1322, 589] width 73 height 17
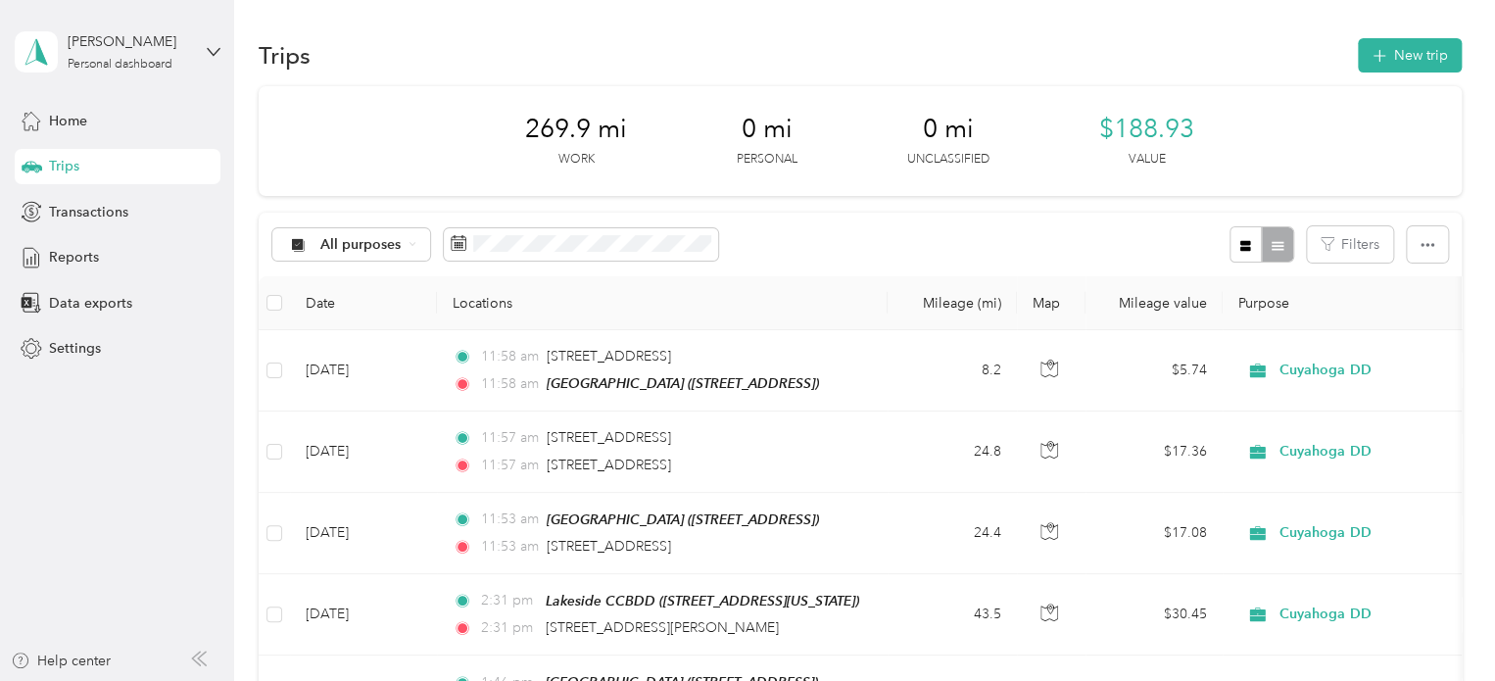
scroll to position [7, 0]
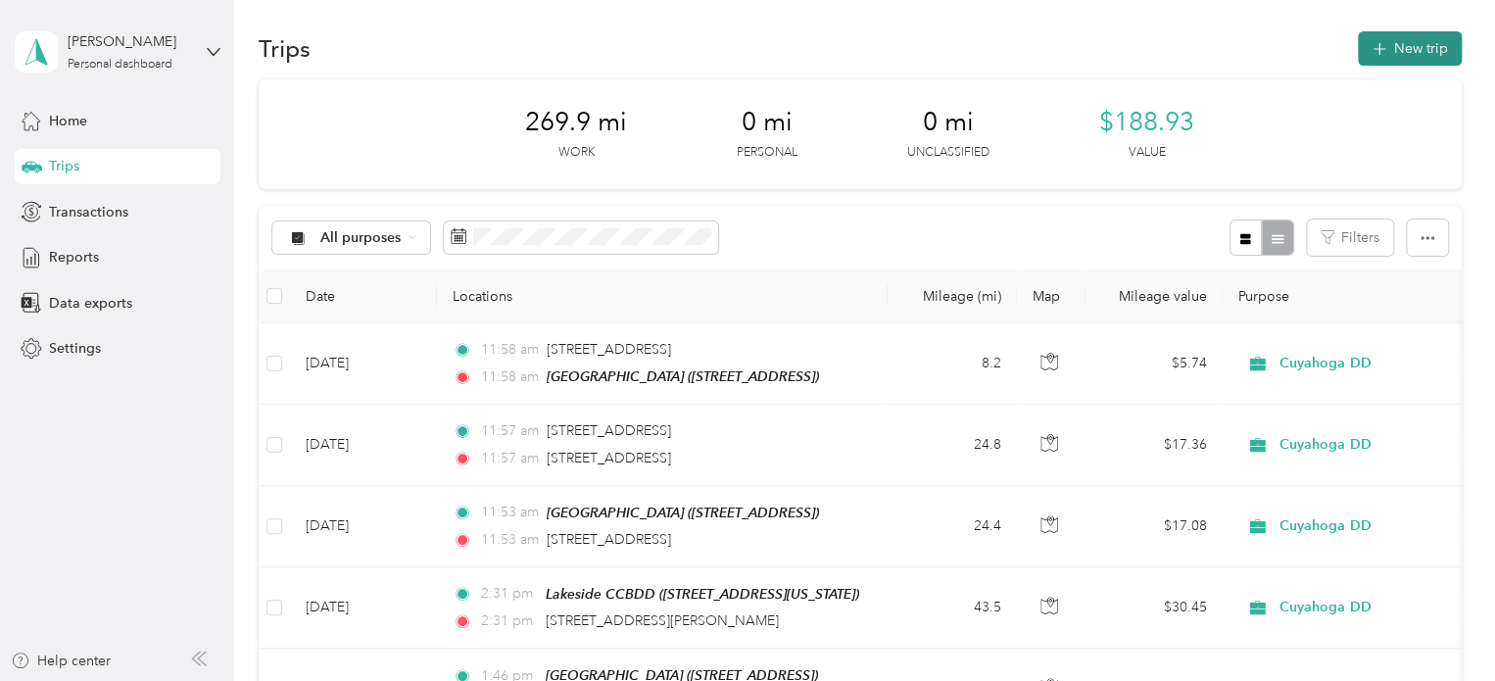
click at [1380, 52] on icon "button" at bounding box center [1379, 49] width 23 height 23
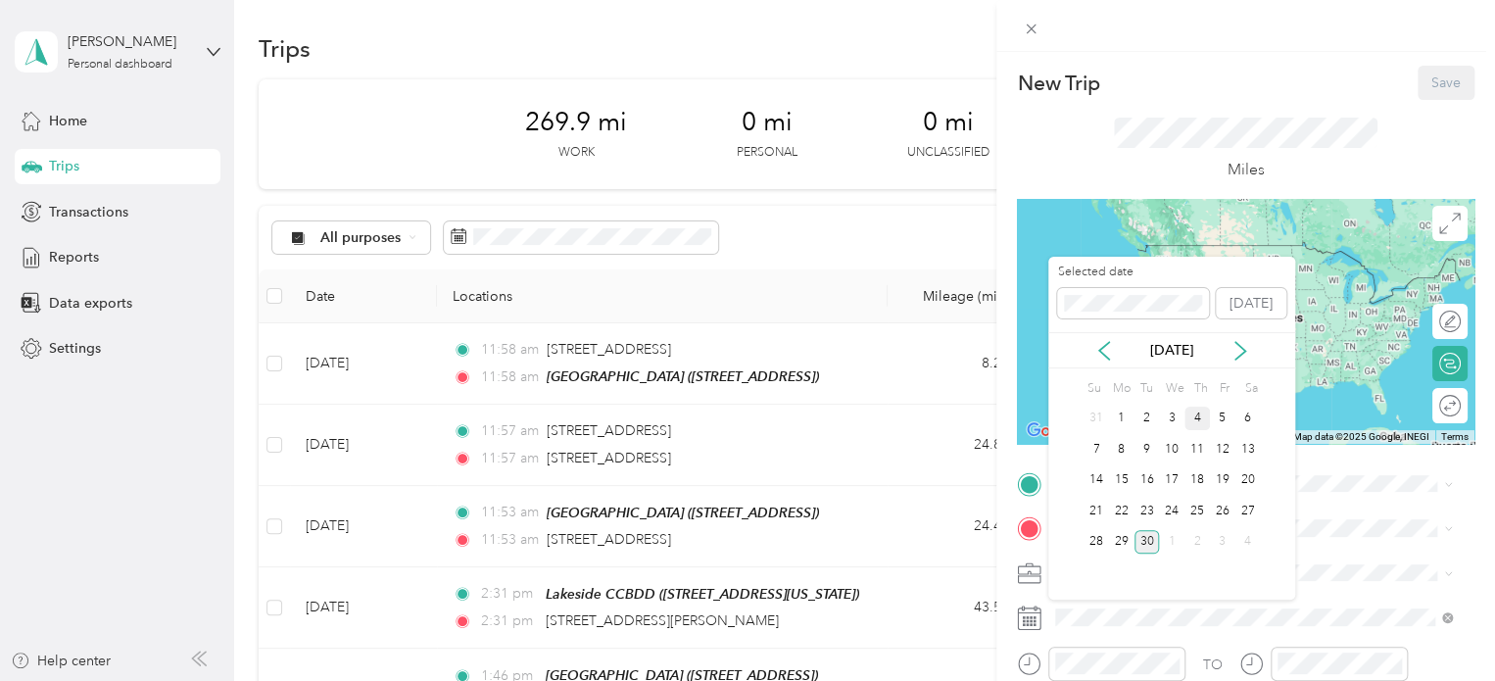
click at [1206, 418] on div "4" at bounding box center [1197, 419] width 25 height 24
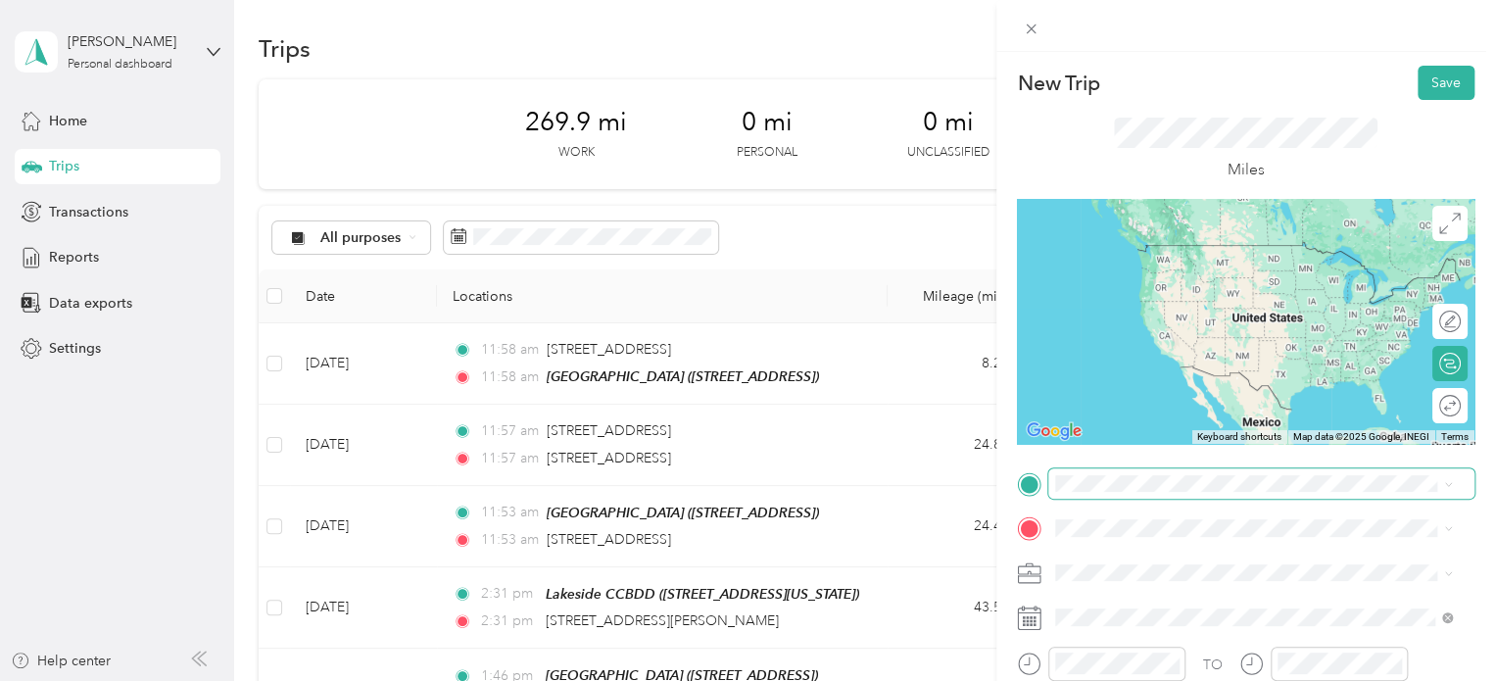
click at [1109, 493] on span at bounding box center [1261, 483] width 426 height 31
click at [1150, 262] on div "Home [STREET_ADDRESS][US_STATE]" at bounding box center [1191, 263] width 196 height 41
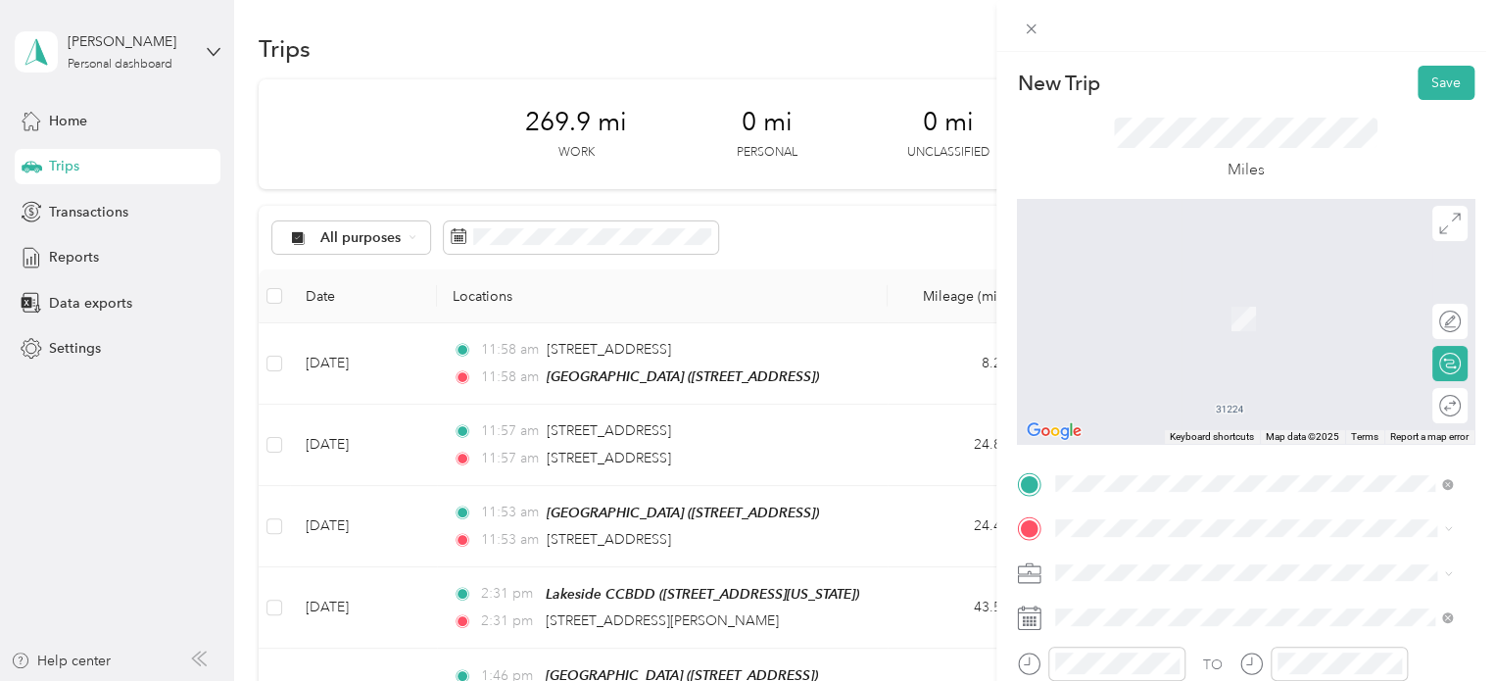
click at [1142, 486] on div "[GEOGRAPHIC_DATA] [STREET_ADDRESS]" at bounding box center [1155, 472] width 124 height 41
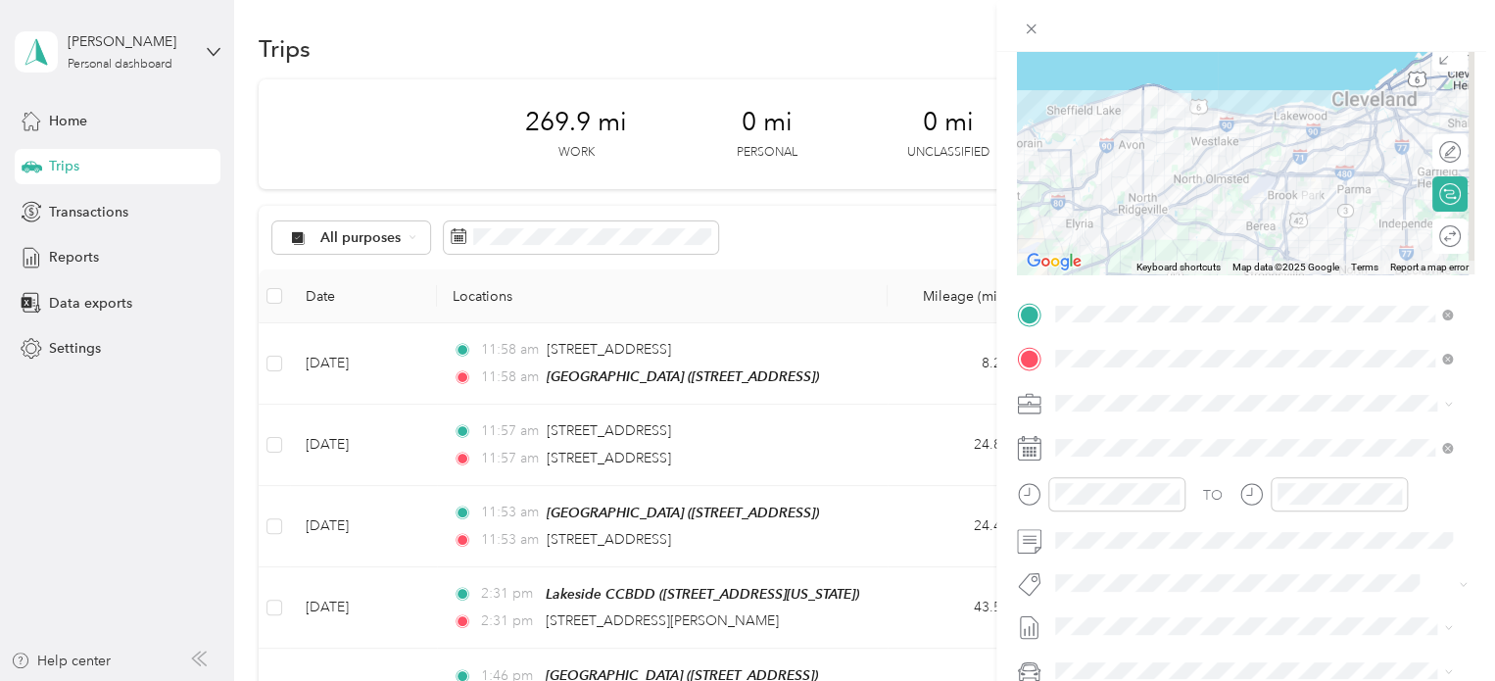
scroll to position [171, 0]
click at [1145, 435] on div "Cuyahoga DD" at bounding box center [1242, 425] width 361 height 21
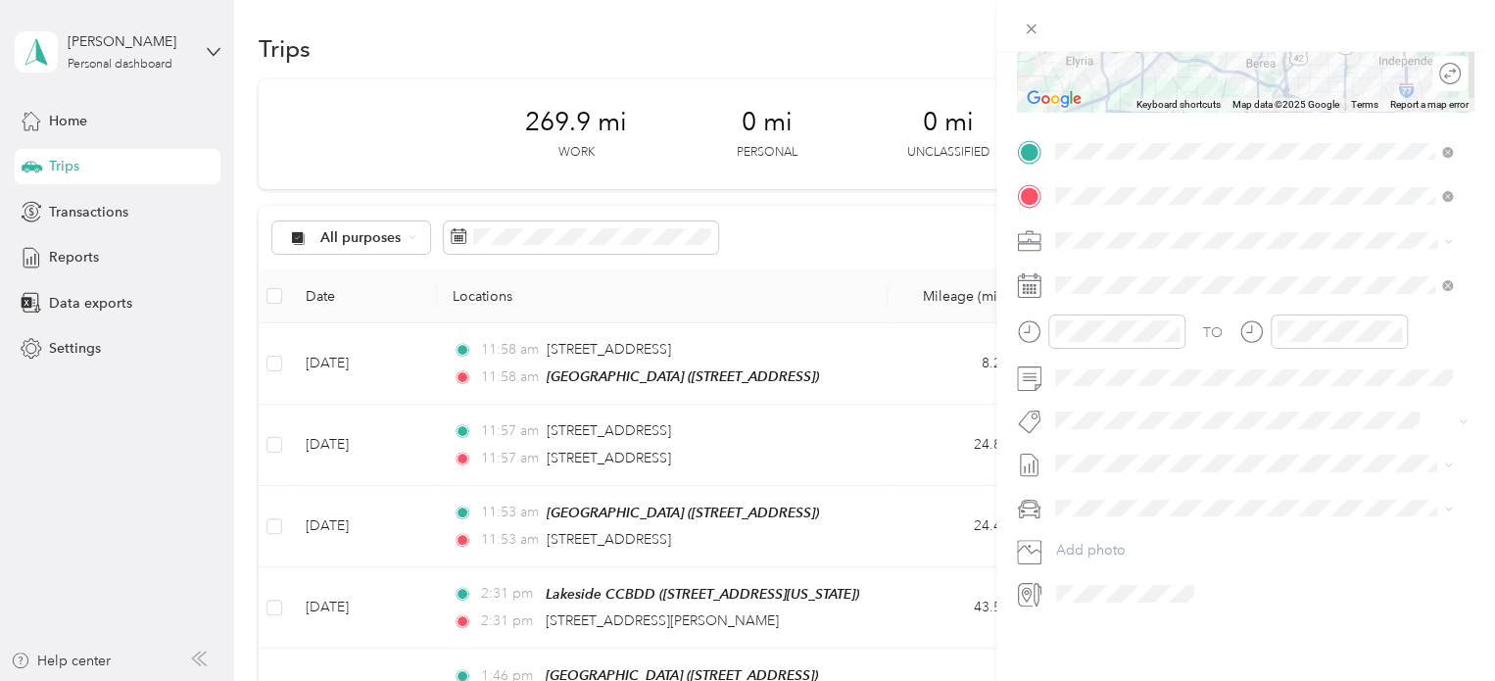
scroll to position [0, 0]
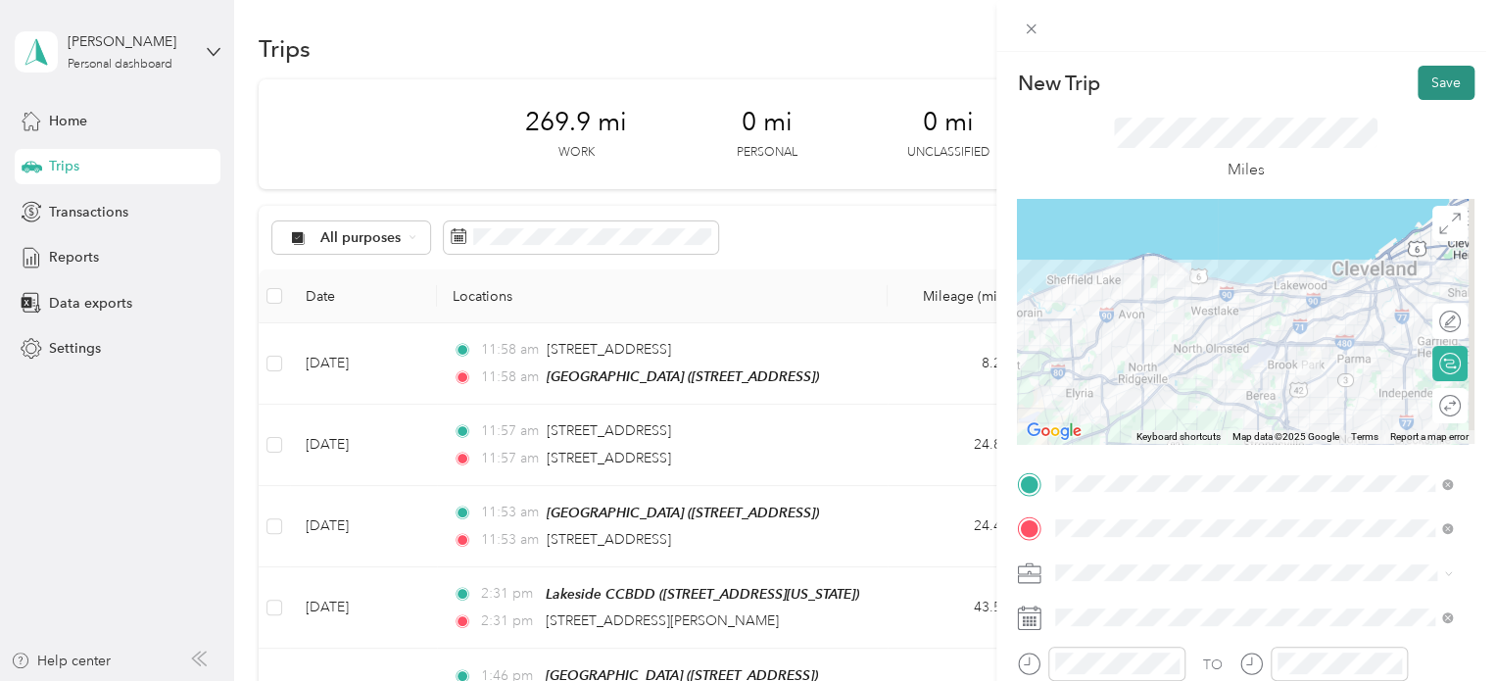
click at [1435, 82] on button "Save" at bounding box center [1446, 83] width 57 height 34
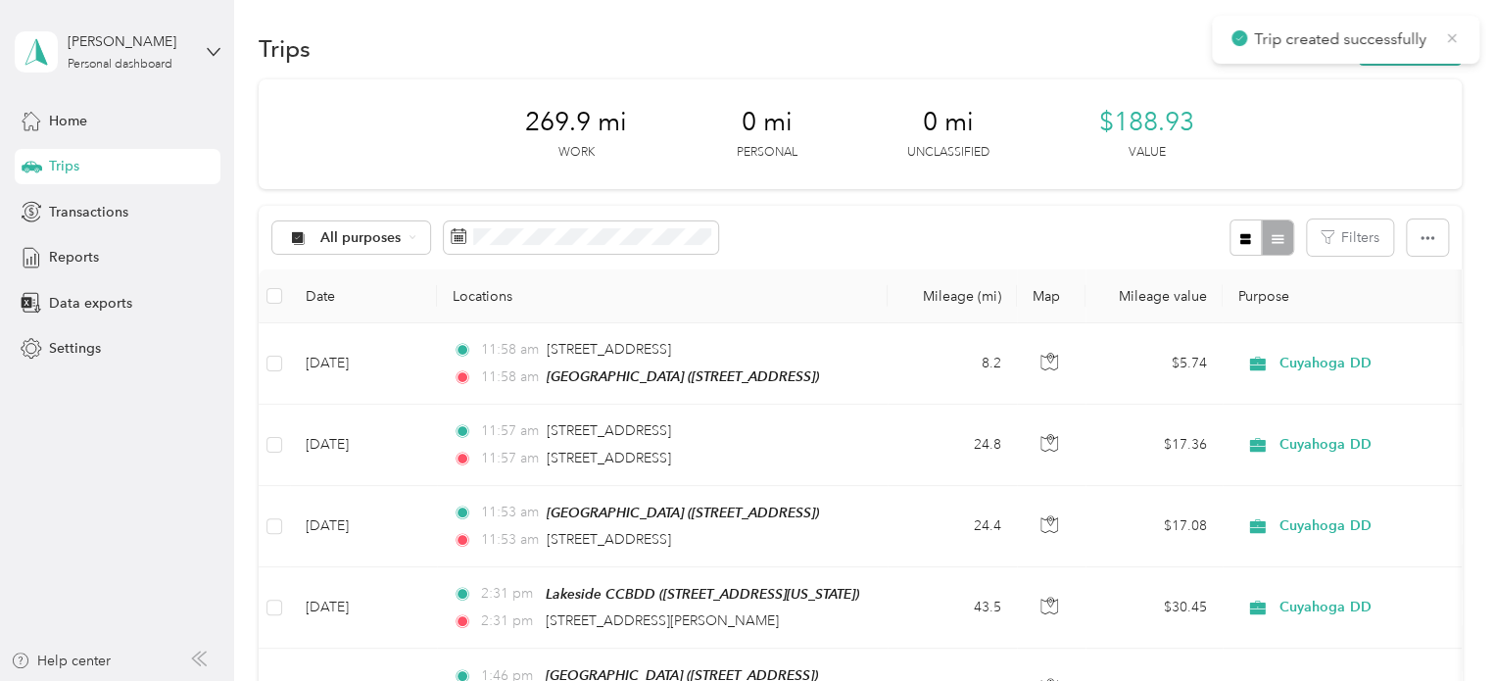
click at [1455, 42] on icon at bounding box center [1452, 38] width 16 height 18
click at [1427, 42] on button "New trip" at bounding box center [1410, 48] width 104 height 34
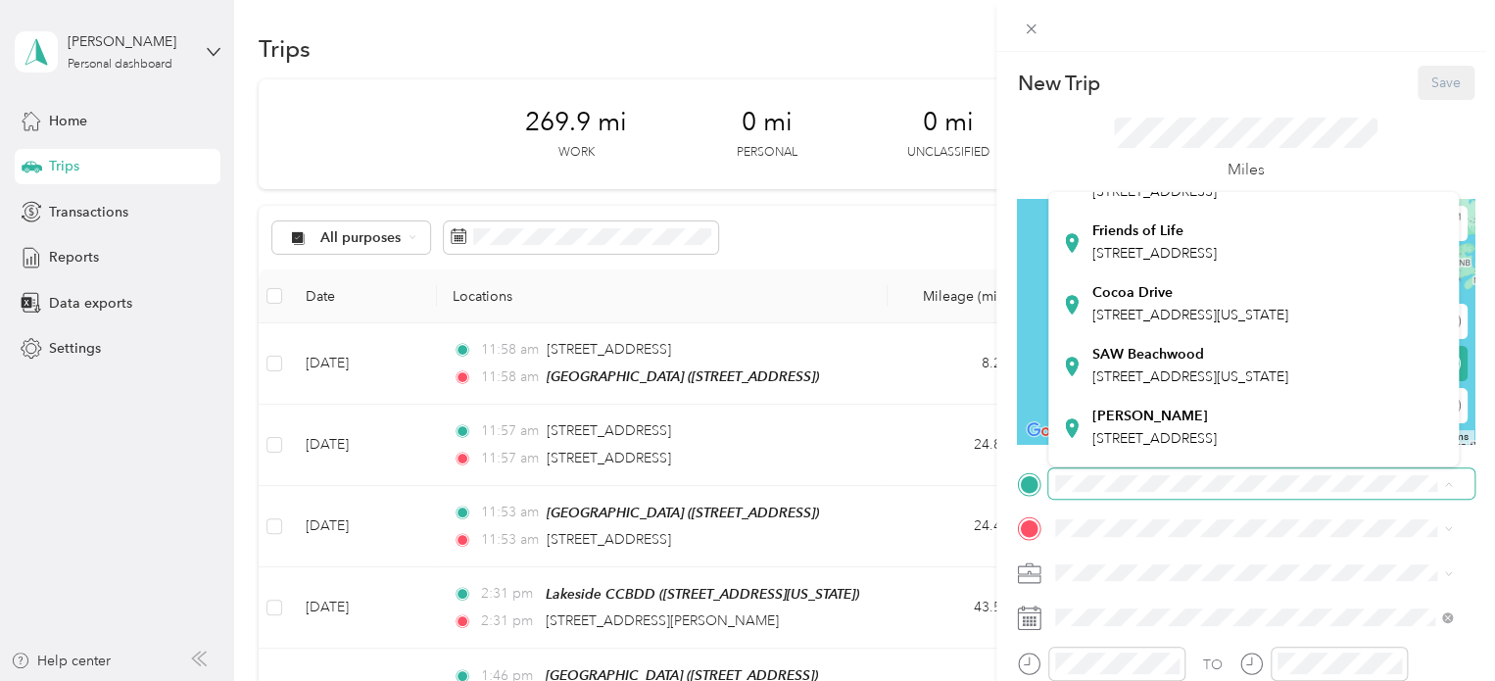
scroll to position [427, 0]
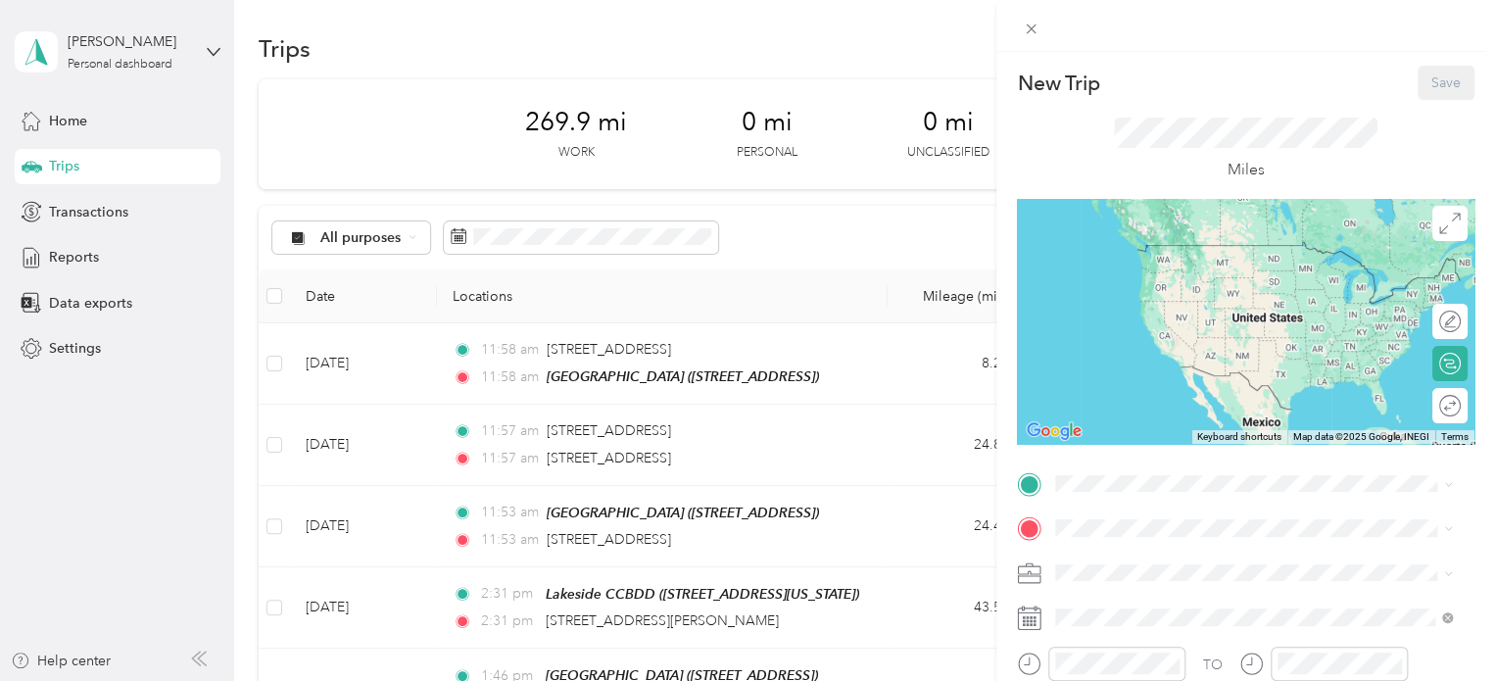
click at [1137, 370] on strong "Lakeside CCBDD" at bounding box center [1148, 362] width 111 height 18
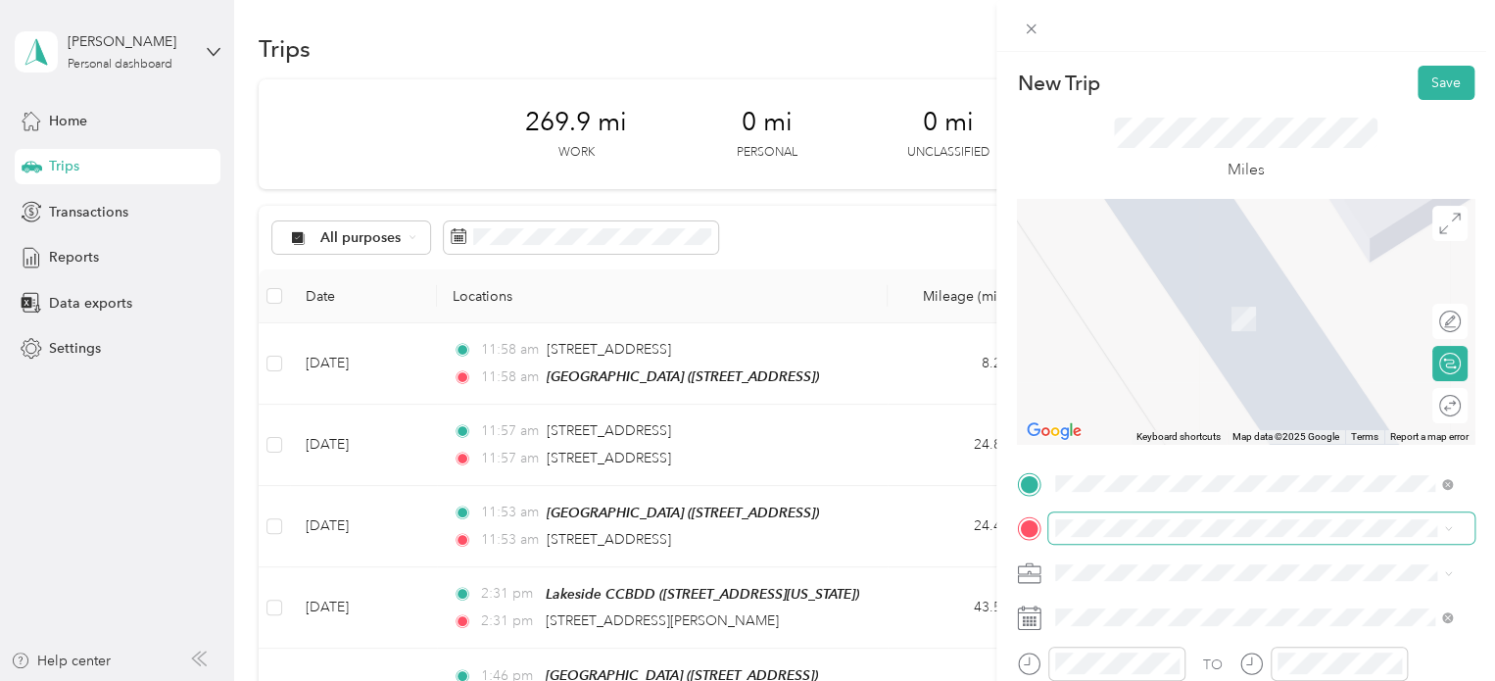
click at [1097, 537] on span at bounding box center [1261, 527] width 426 height 31
click at [1149, 293] on div "Home" at bounding box center [1191, 296] width 196 height 18
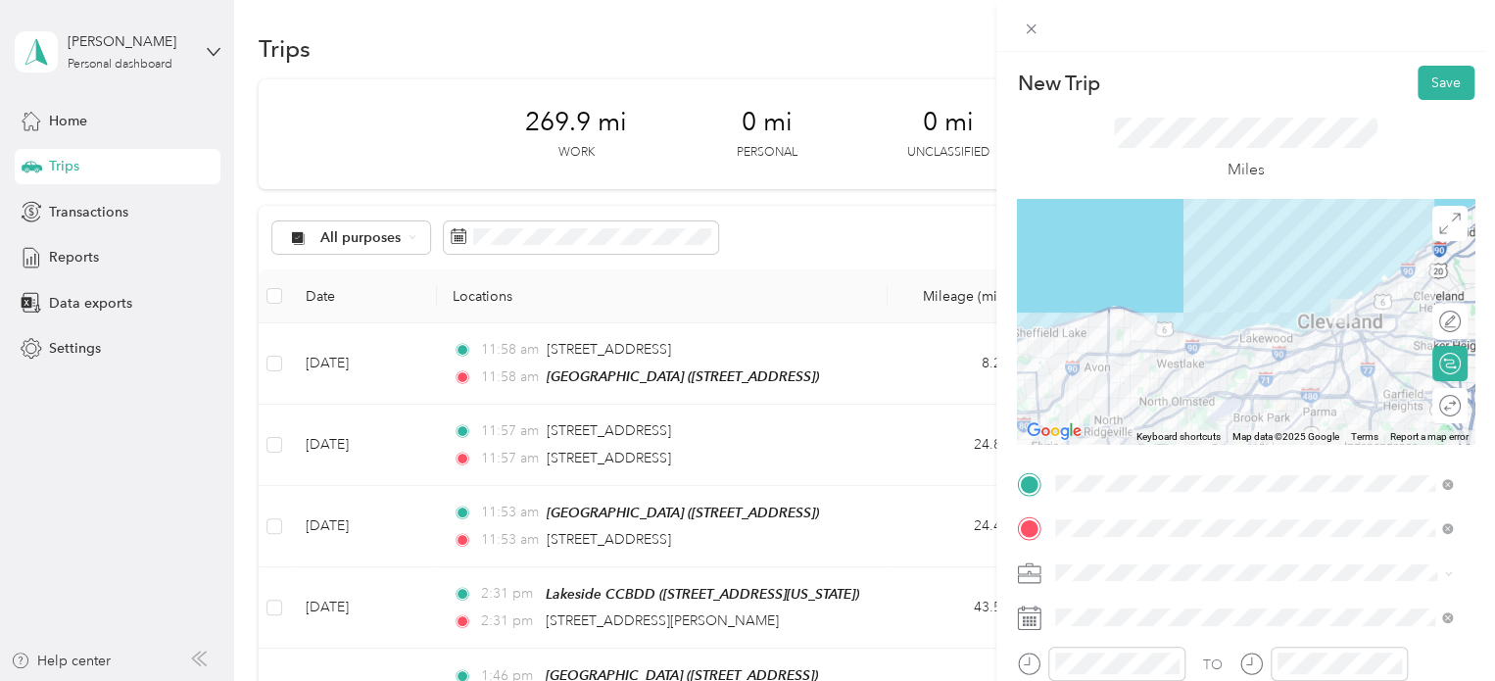
scroll to position [51, 0]
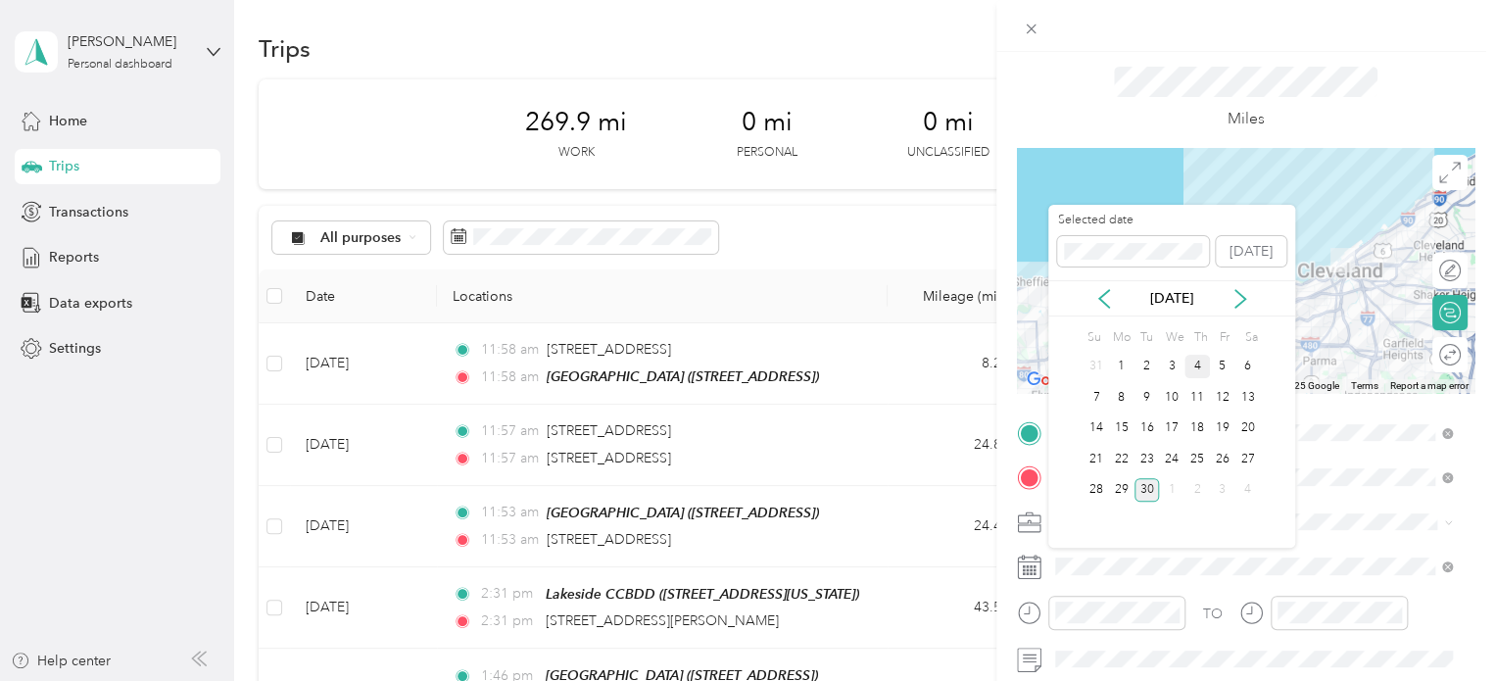
click at [1188, 372] on div "4" at bounding box center [1197, 367] width 25 height 24
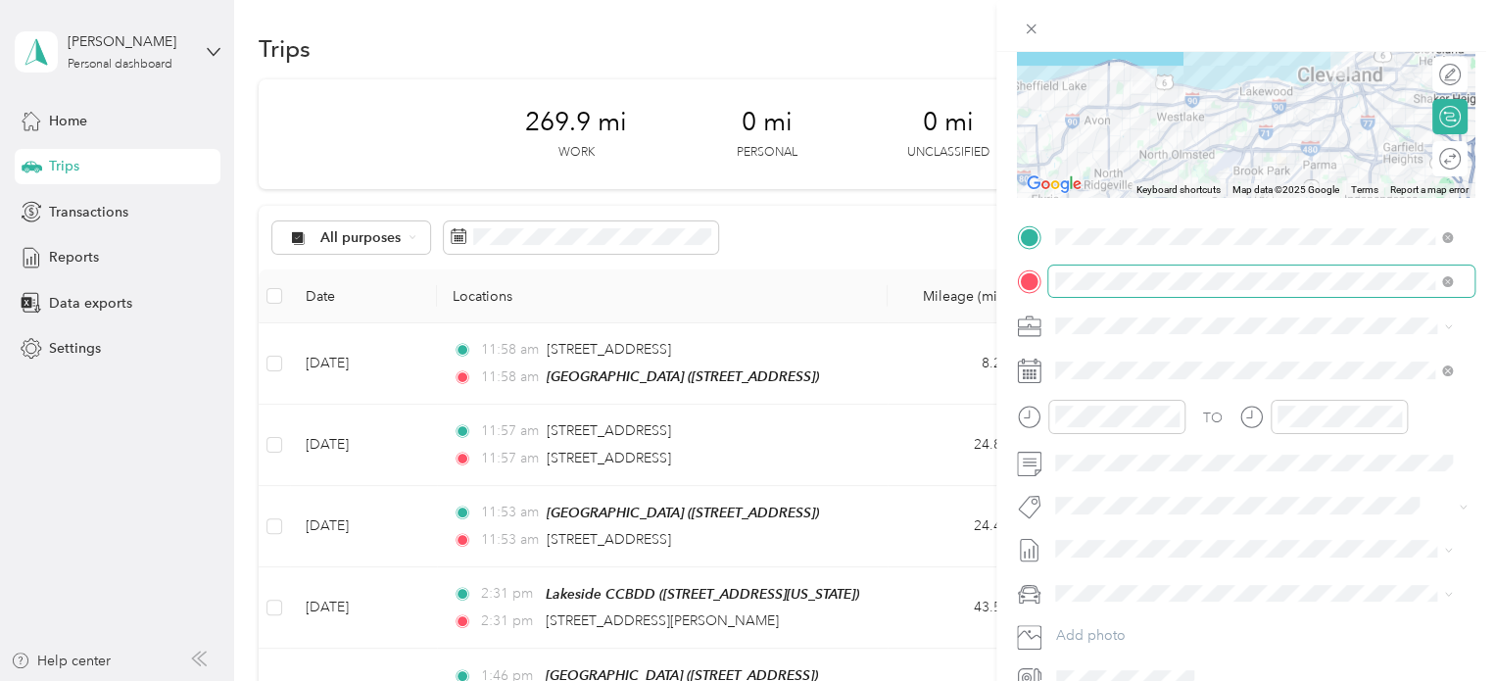
scroll to position [0, 0]
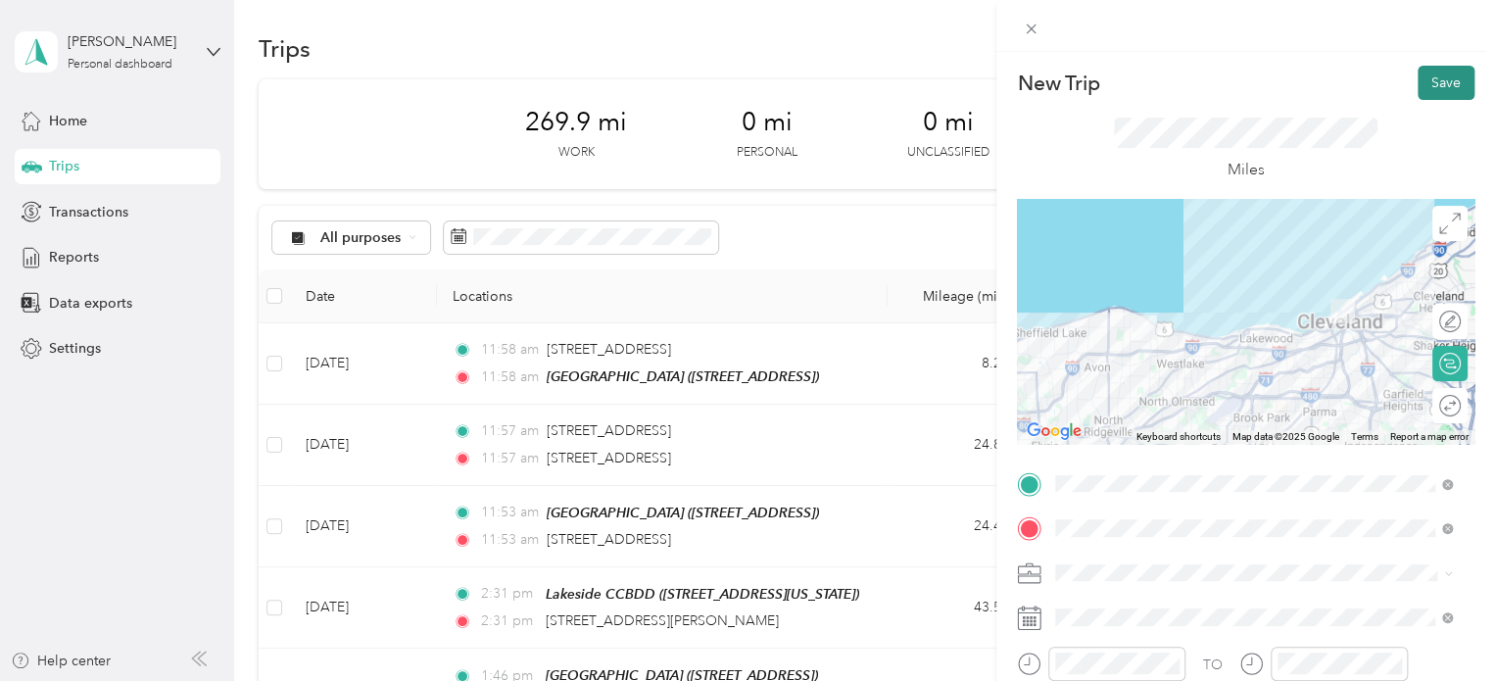
click at [1446, 89] on button "Save" at bounding box center [1446, 83] width 57 height 34
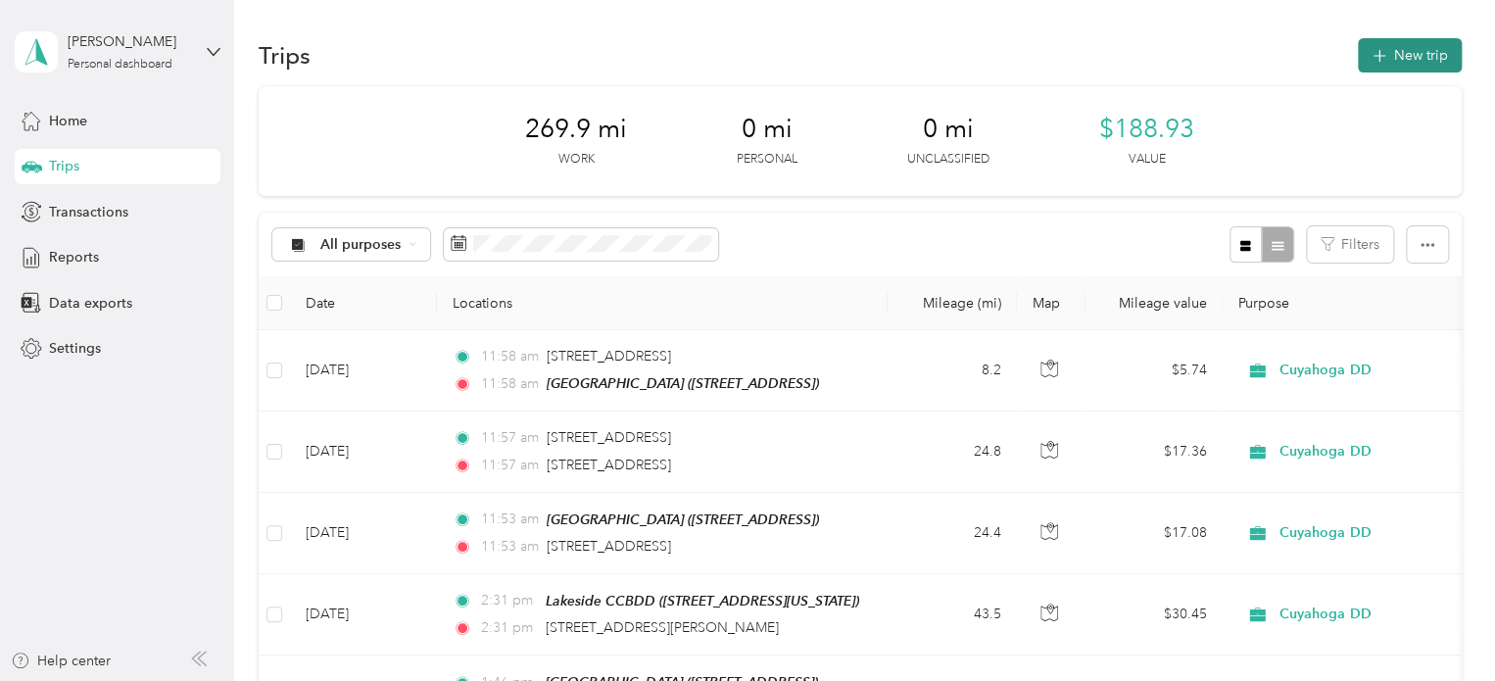
click at [1401, 70] on button "New trip" at bounding box center [1410, 55] width 104 height 34
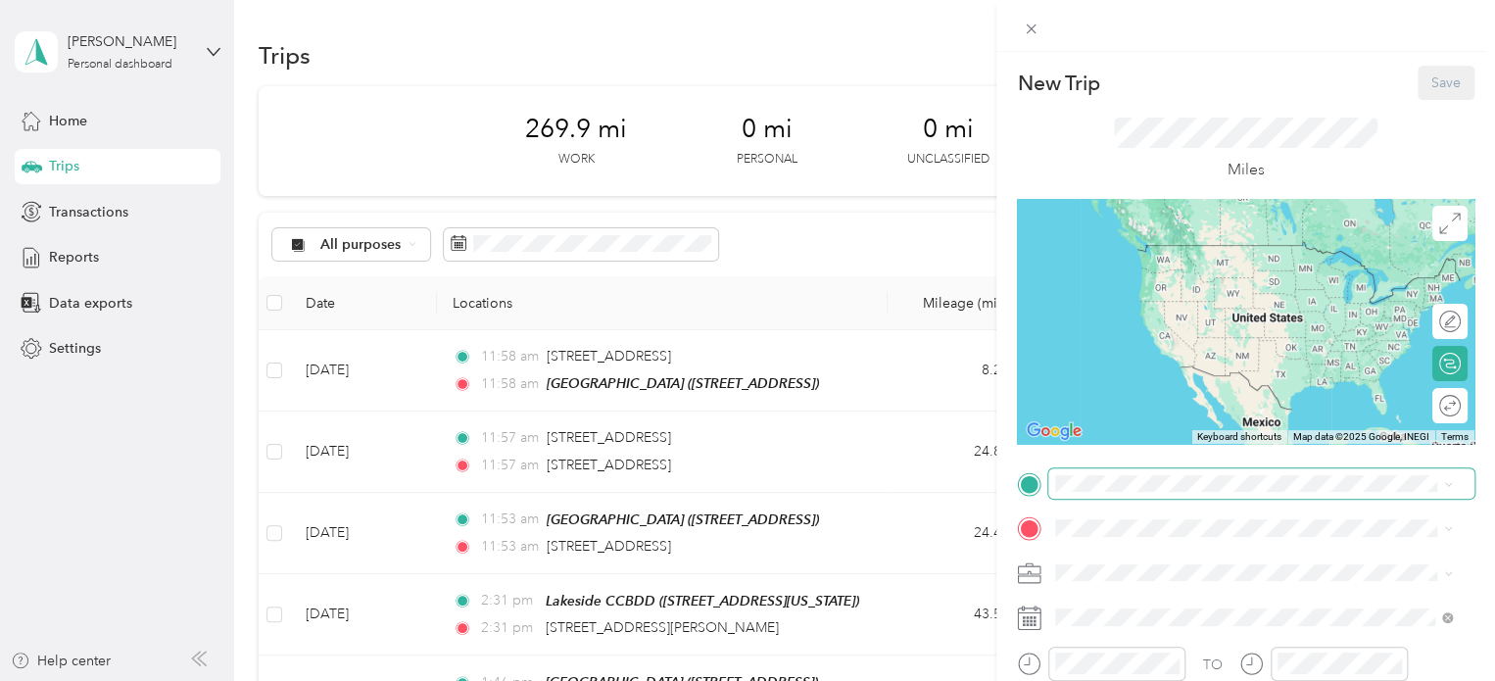
click at [1097, 493] on span at bounding box center [1261, 483] width 426 height 31
click at [1148, 280] on div "Home [STREET_ADDRESS][US_STATE]" at bounding box center [1191, 259] width 196 height 41
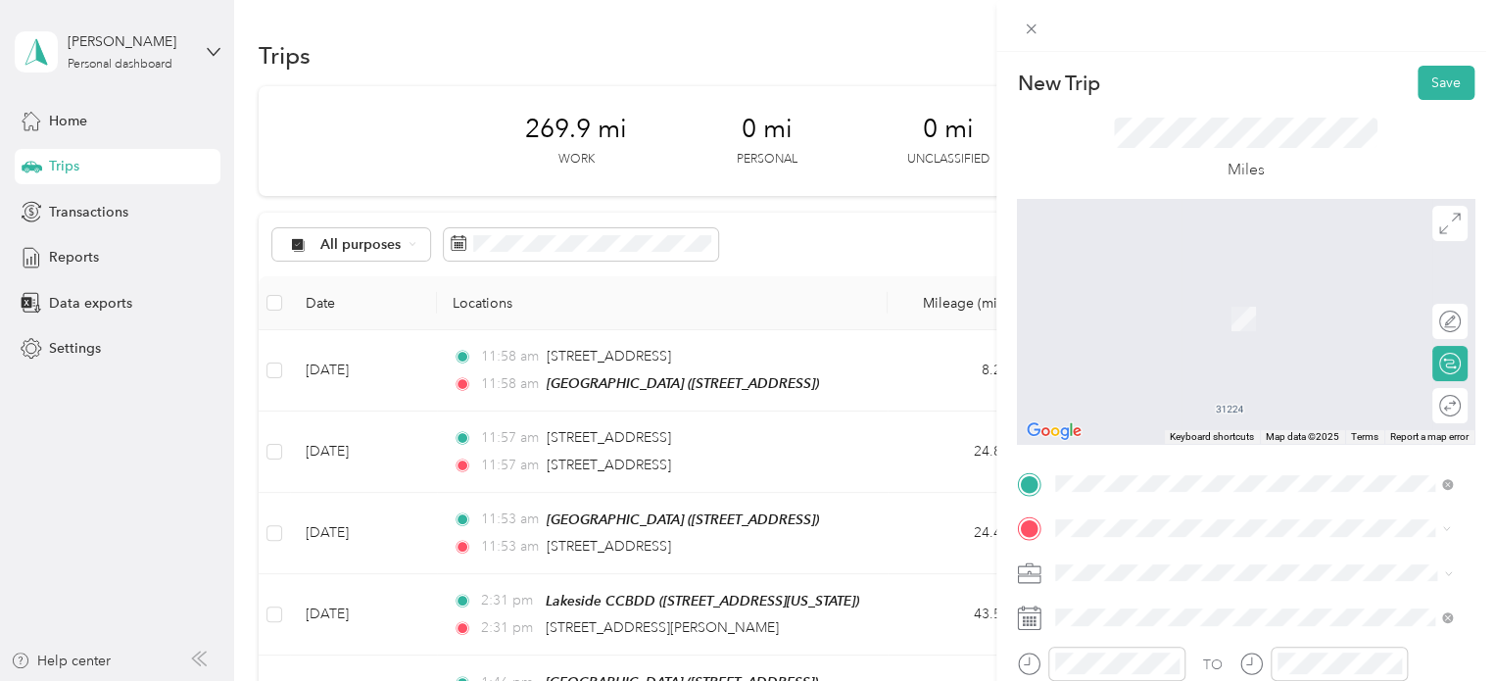
click at [1159, 302] on div "Lakeside CCBDD [STREET_ADDRESS][US_STATE]" at bounding box center [1191, 308] width 196 height 41
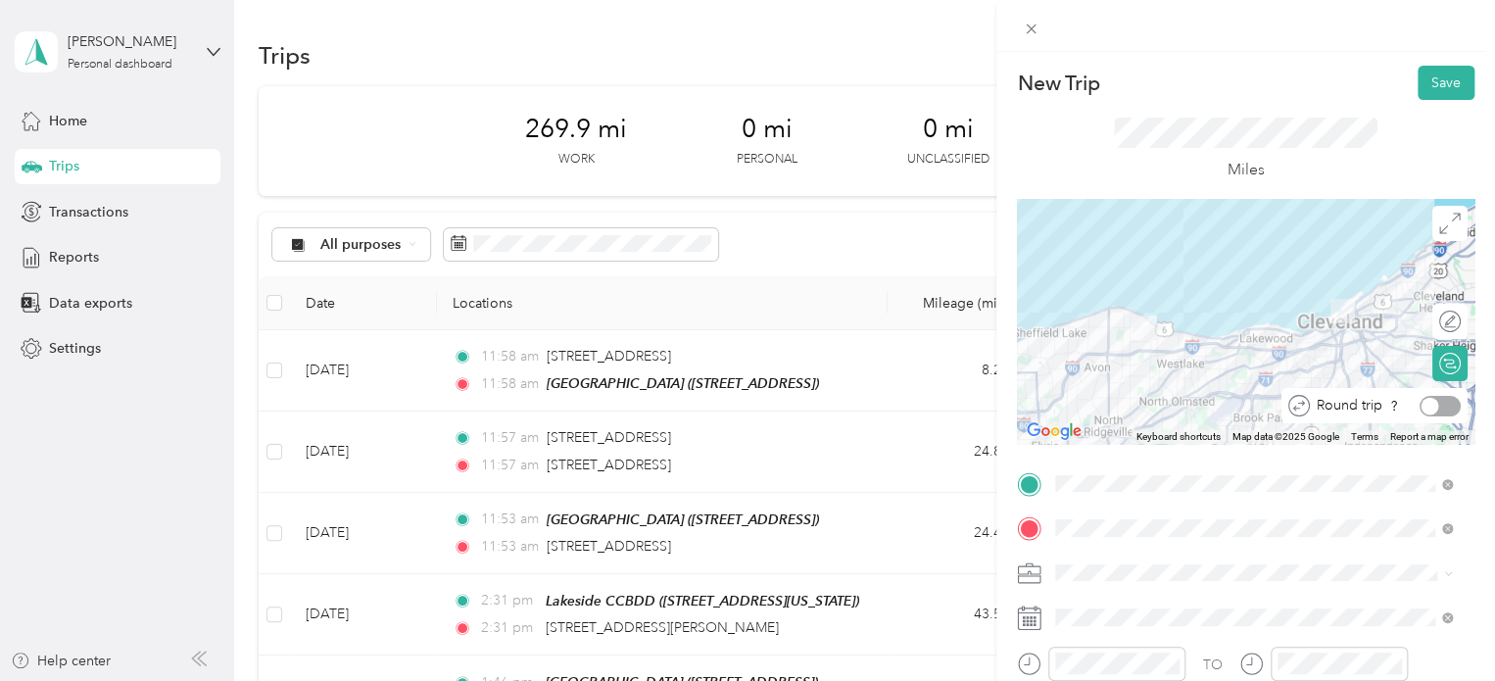
click at [1430, 411] on div at bounding box center [1440, 406] width 41 height 21
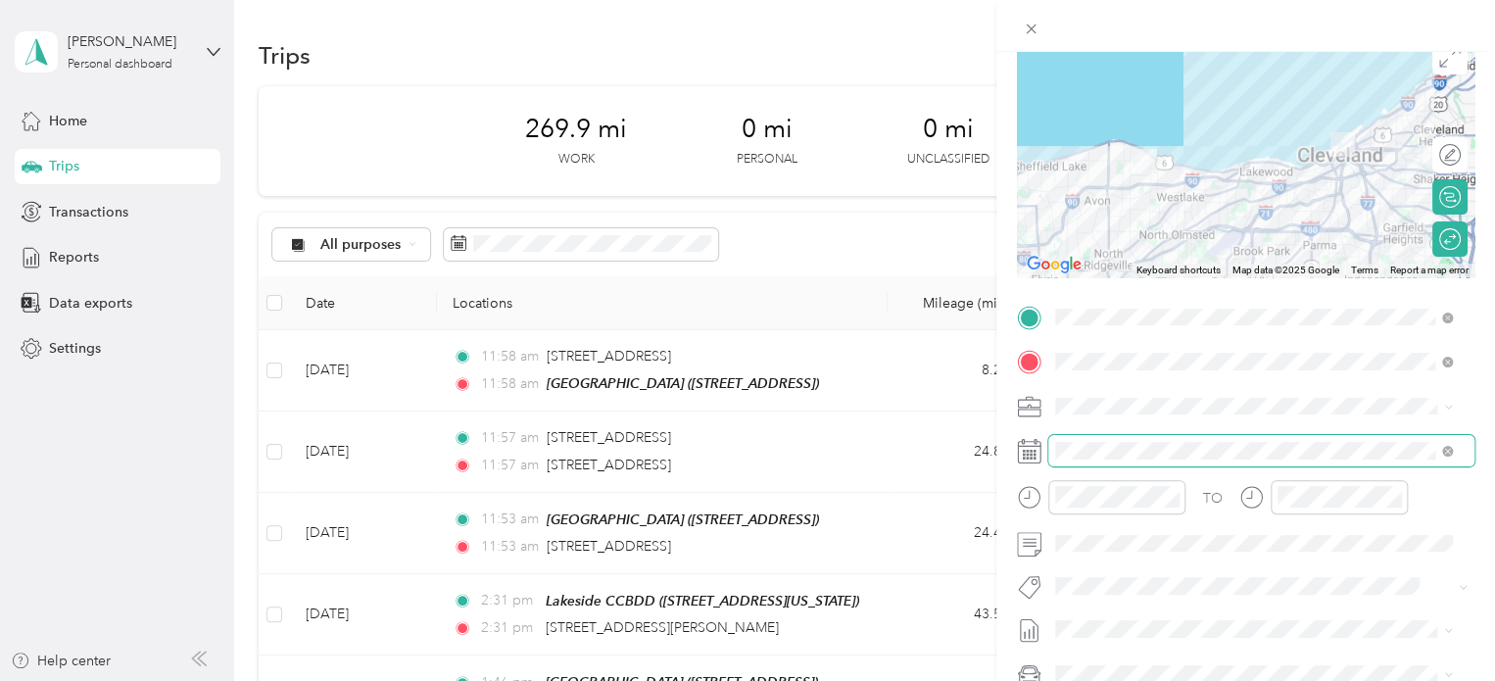
scroll to position [172, 0]
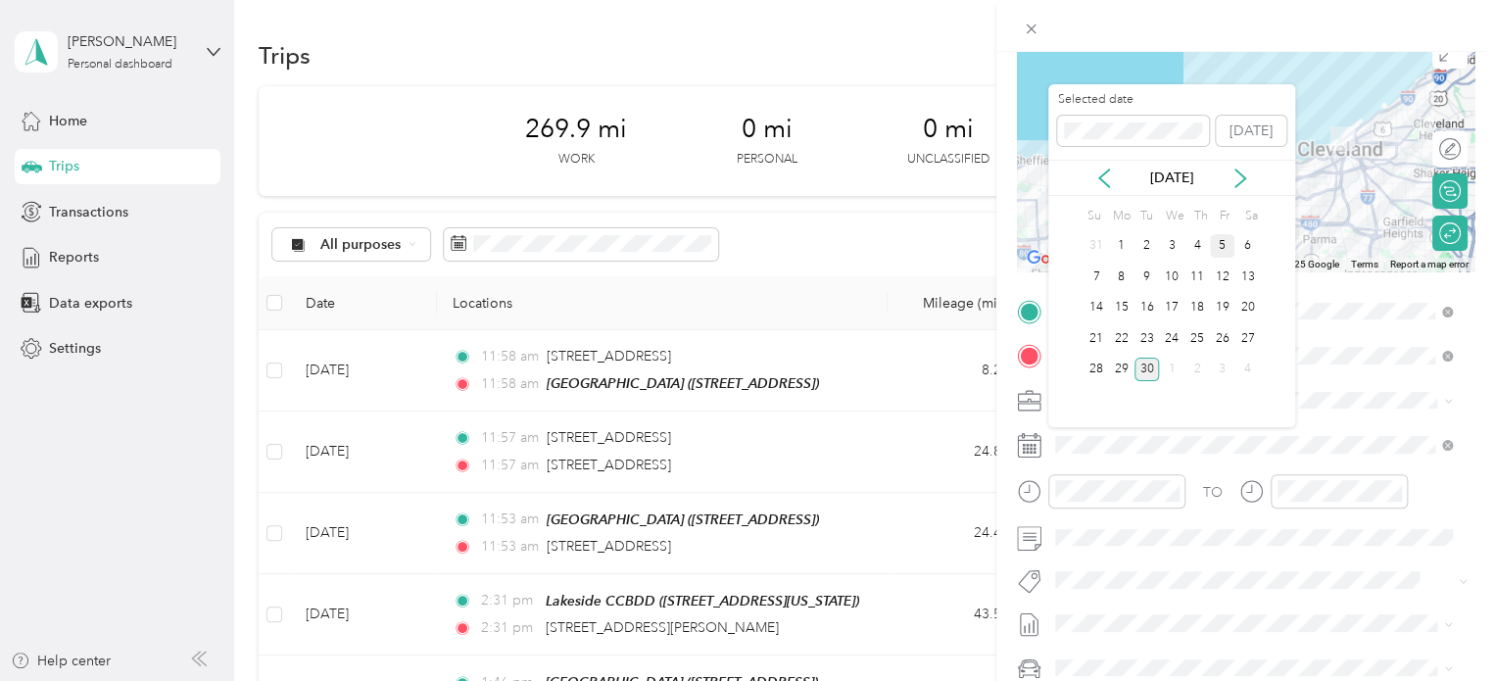
click at [1219, 246] on div "5" at bounding box center [1222, 246] width 25 height 24
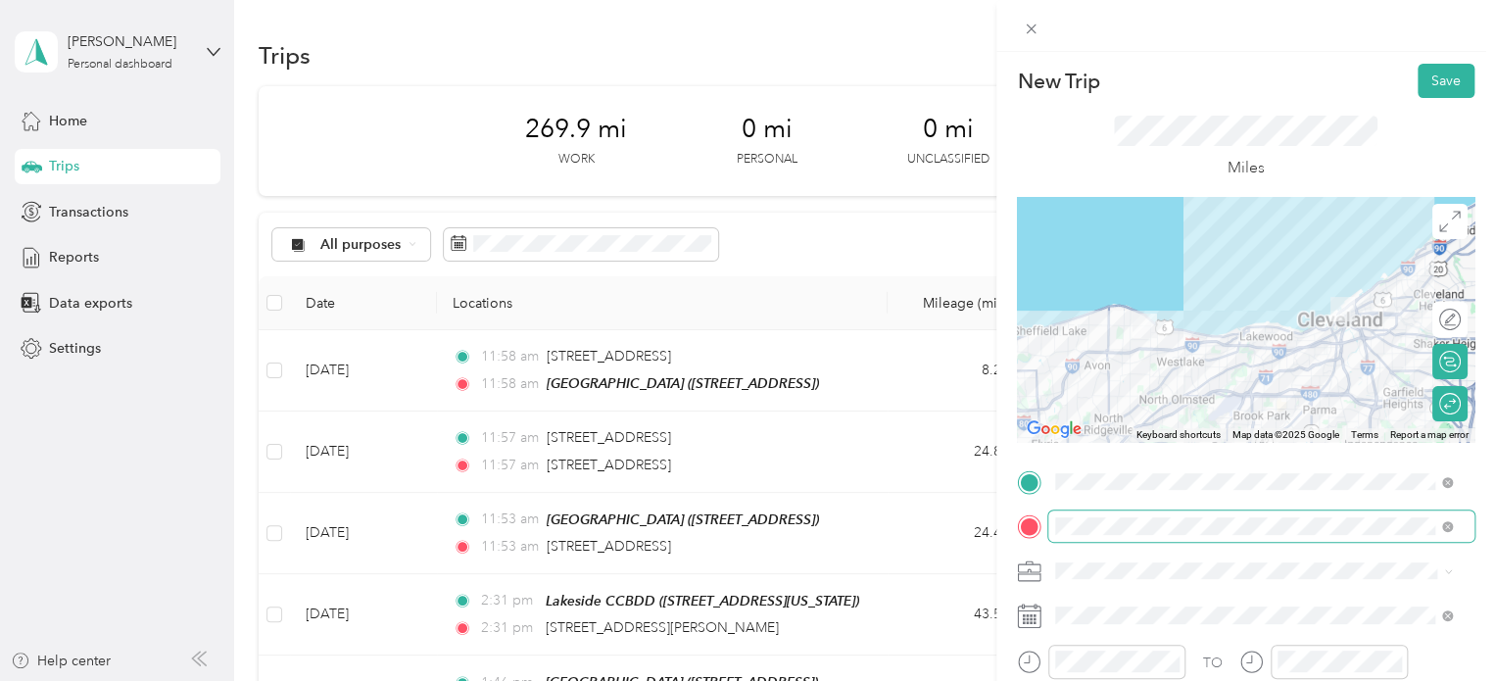
scroll to position [0, 0]
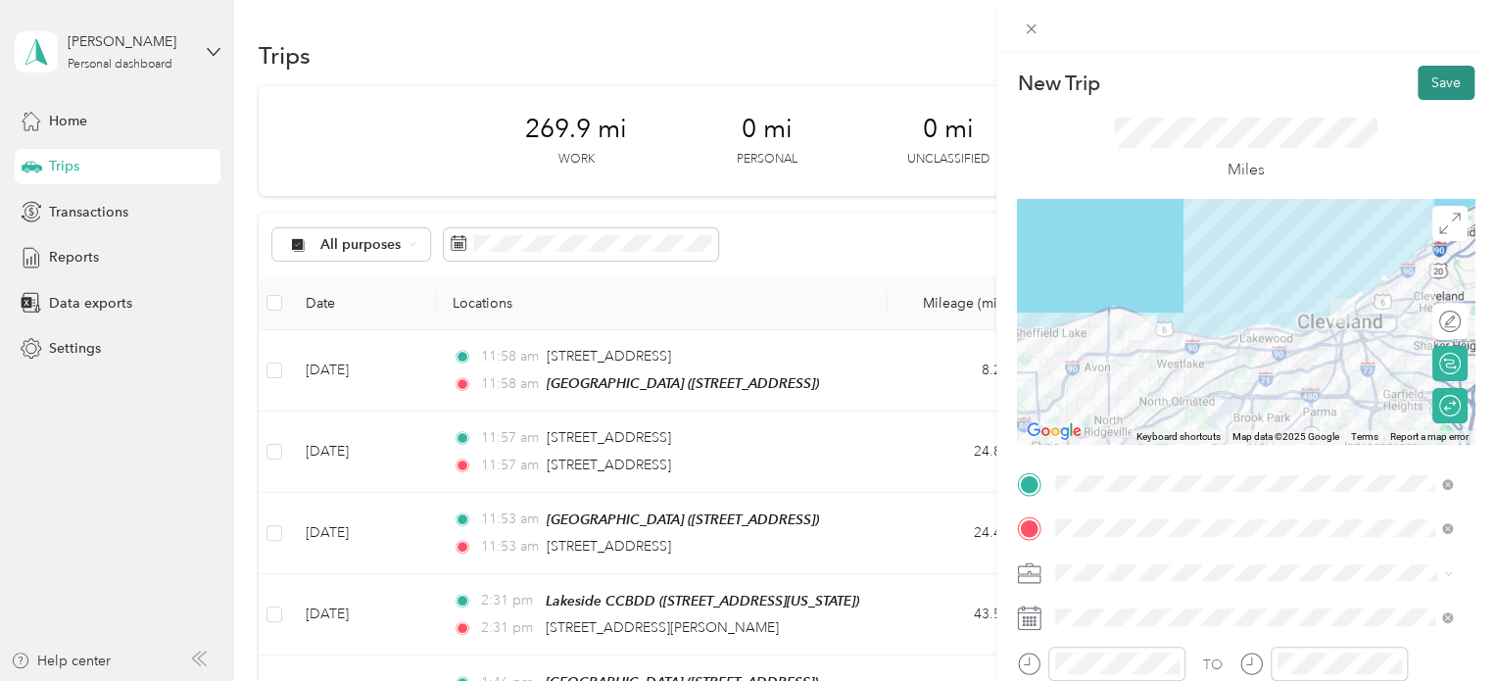
click at [1427, 86] on button "Save" at bounding box center [1446, 83] width 57 height 34
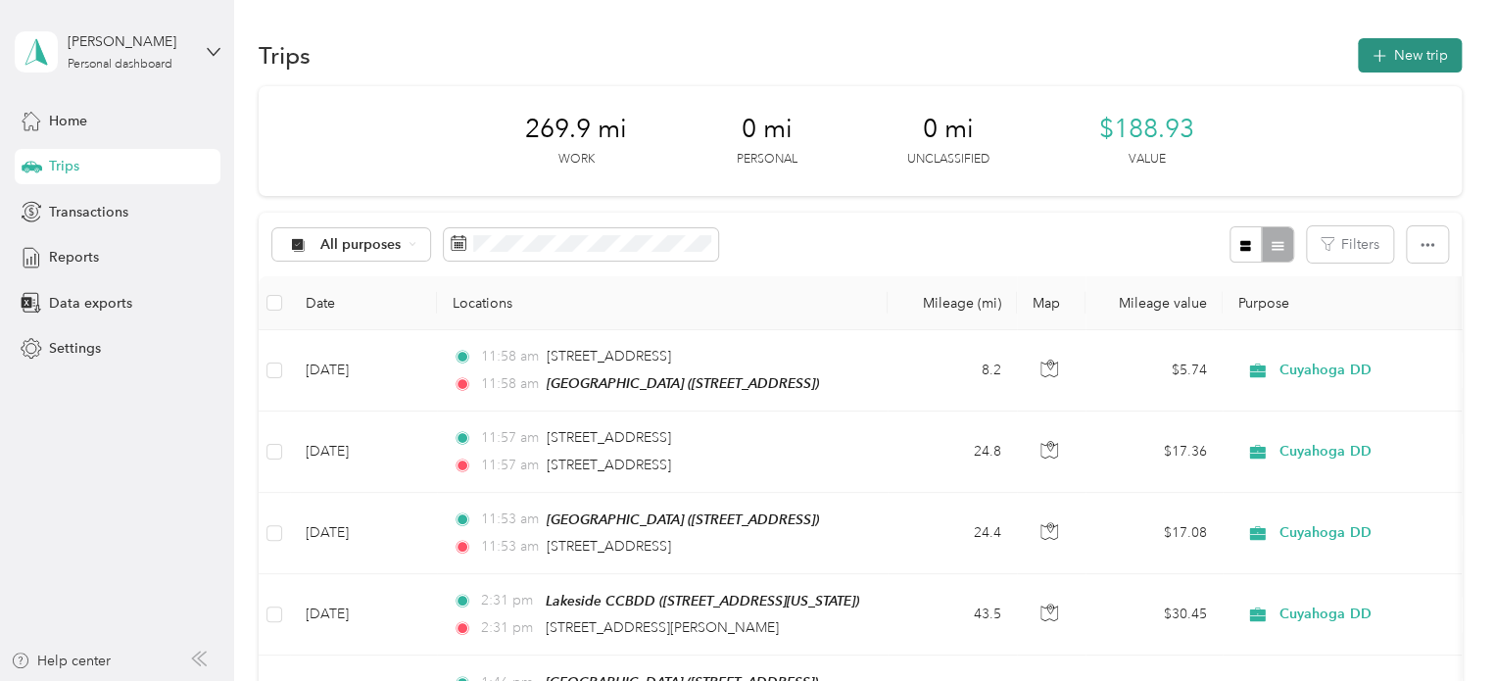
click at [1402, 68] on button "New trip" at bounding box center [1410, 55] width 104 height 34
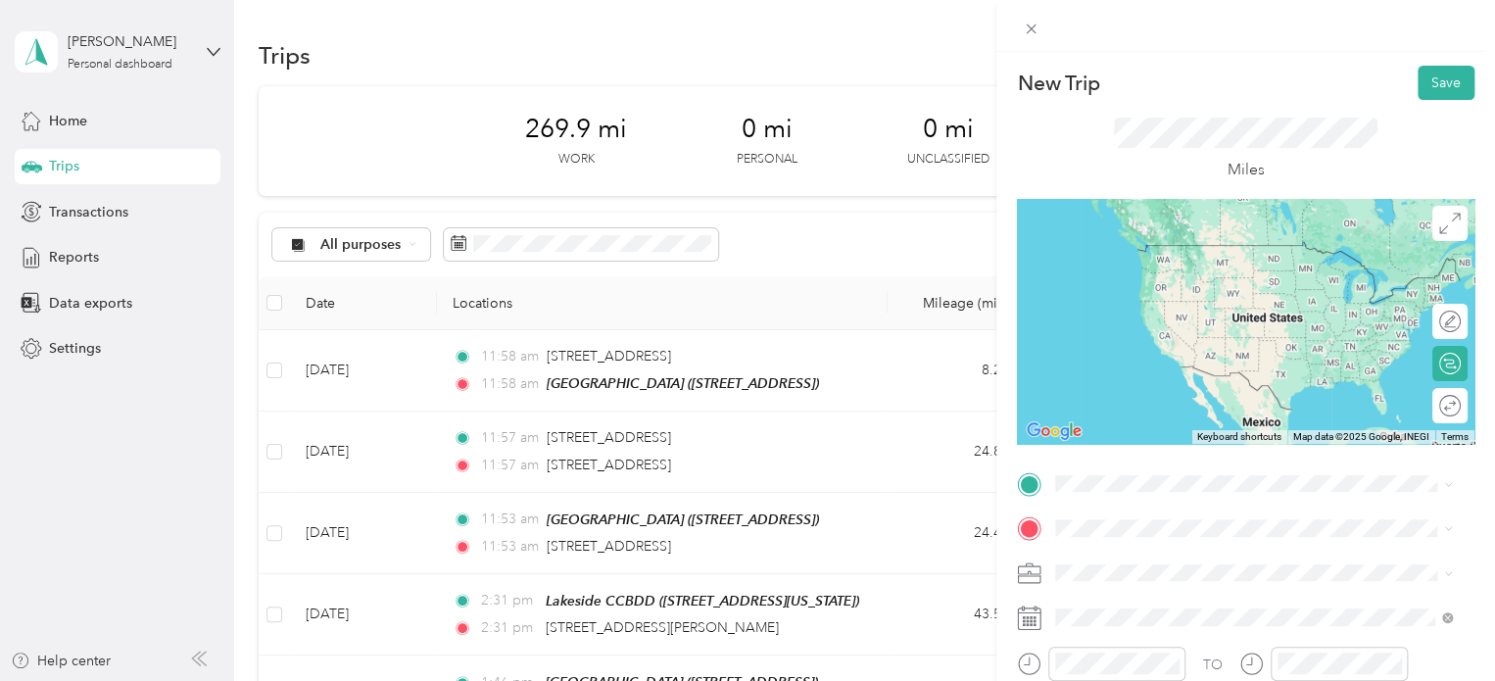
click at [1145, 284] on li "Home [STREET_ADDRESS][US_STATE]" at bounding box center [1253, 253] width 411 height 62
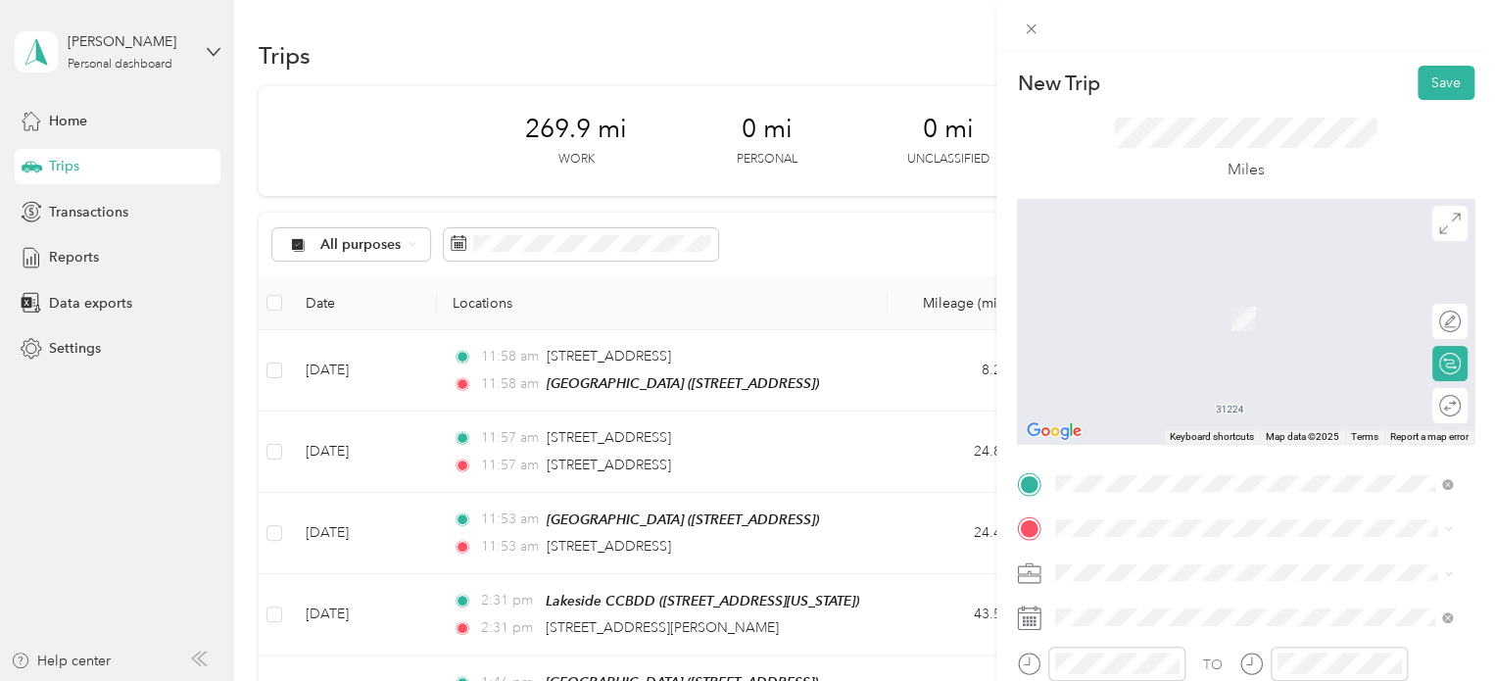
click at [1129, 313] on span "[STREET_ADDRESS]" at bounding box center [1155, 316] width 124 height 17
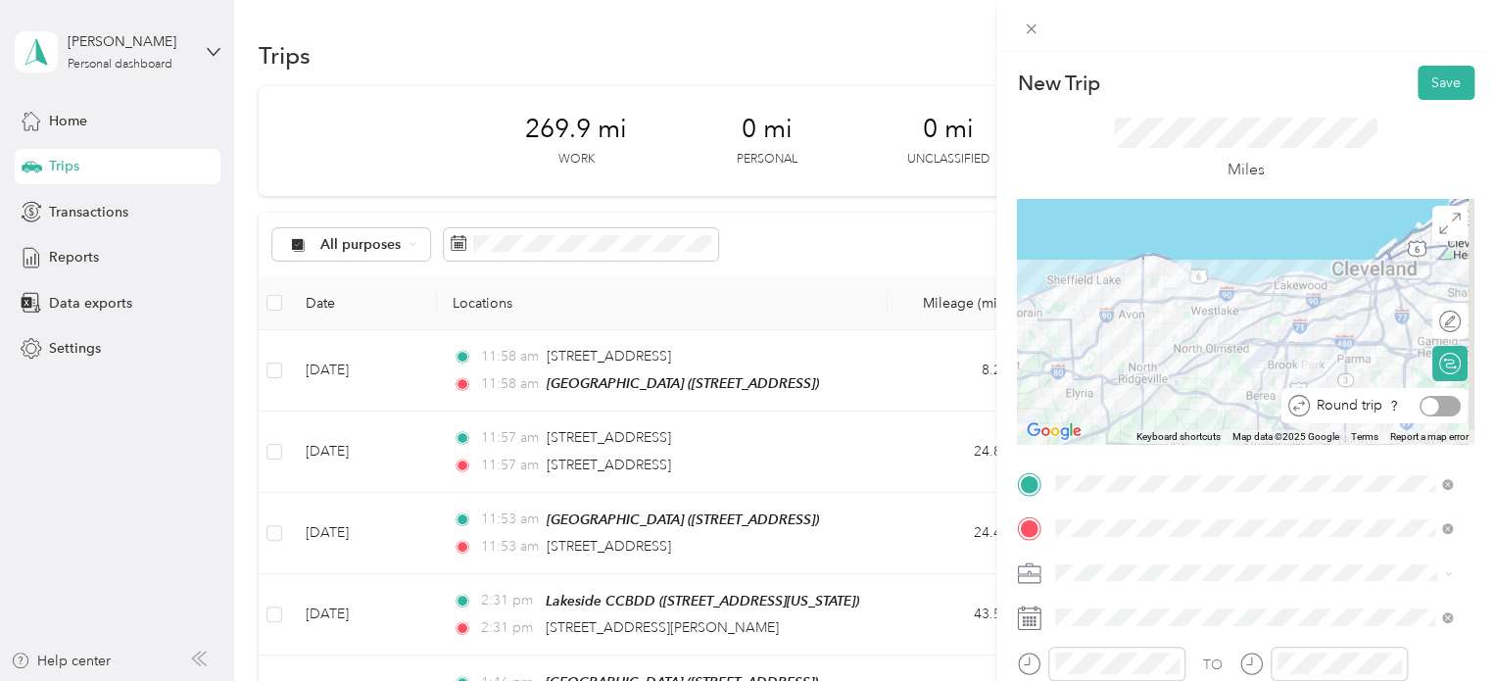
click at [1431, 403] on div at bounding box center [1440, 406] width 41 height 21
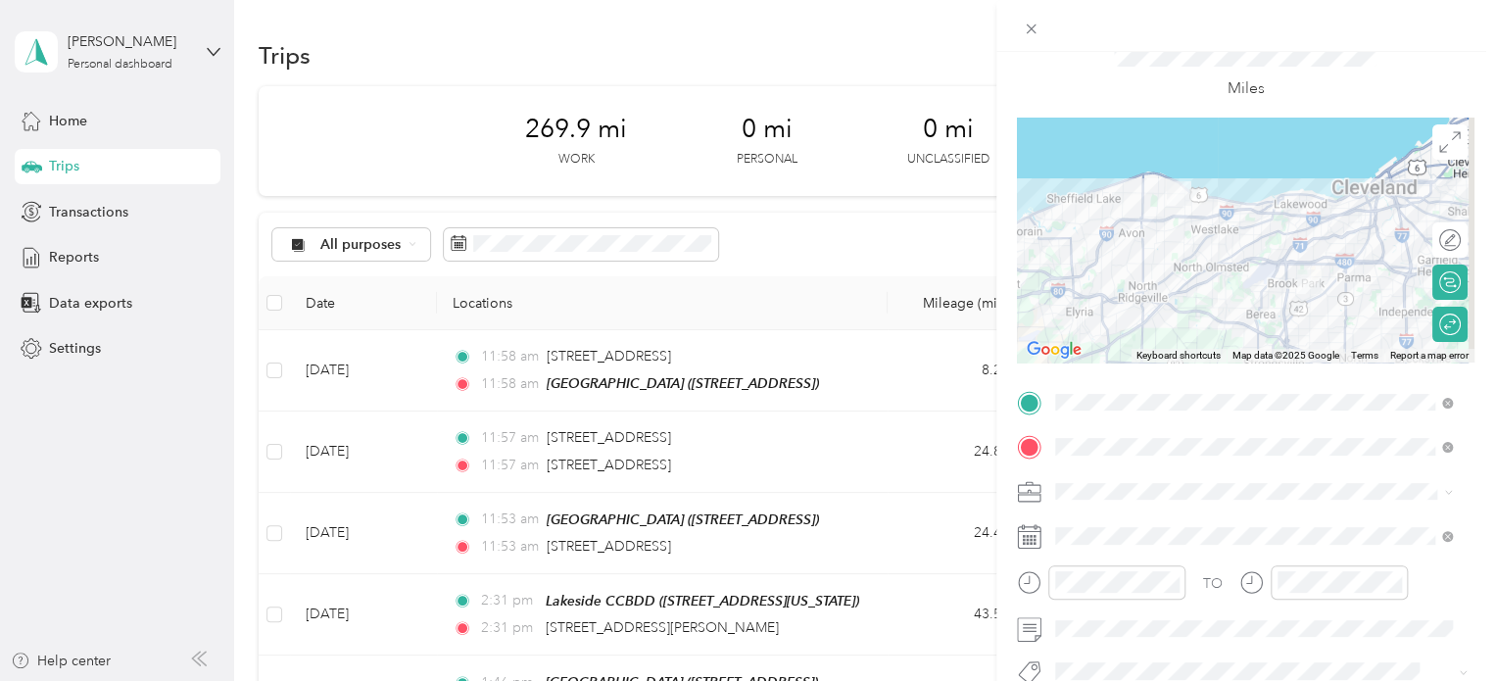
scroll to position [82, 0]
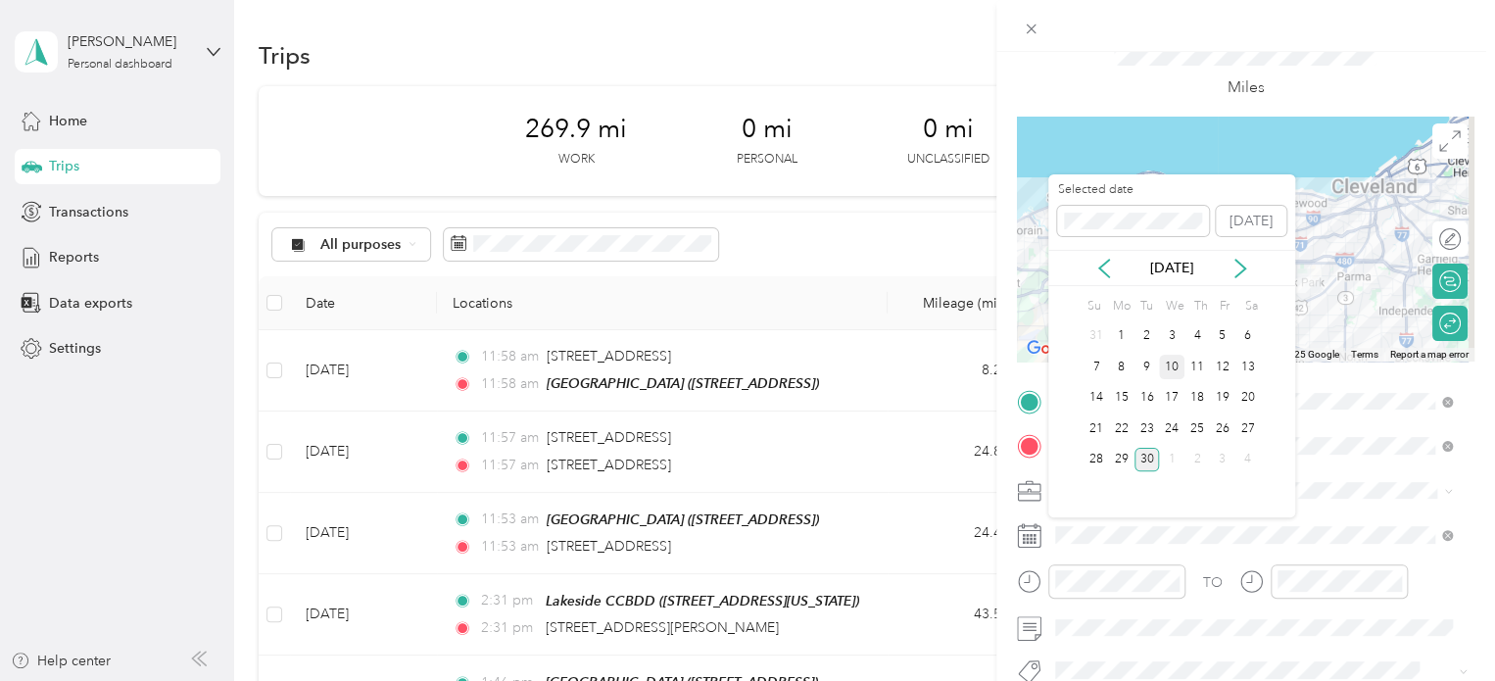
click at [1174, 365] on div "10" at bounding box center [1171, 367] width 25 height 24
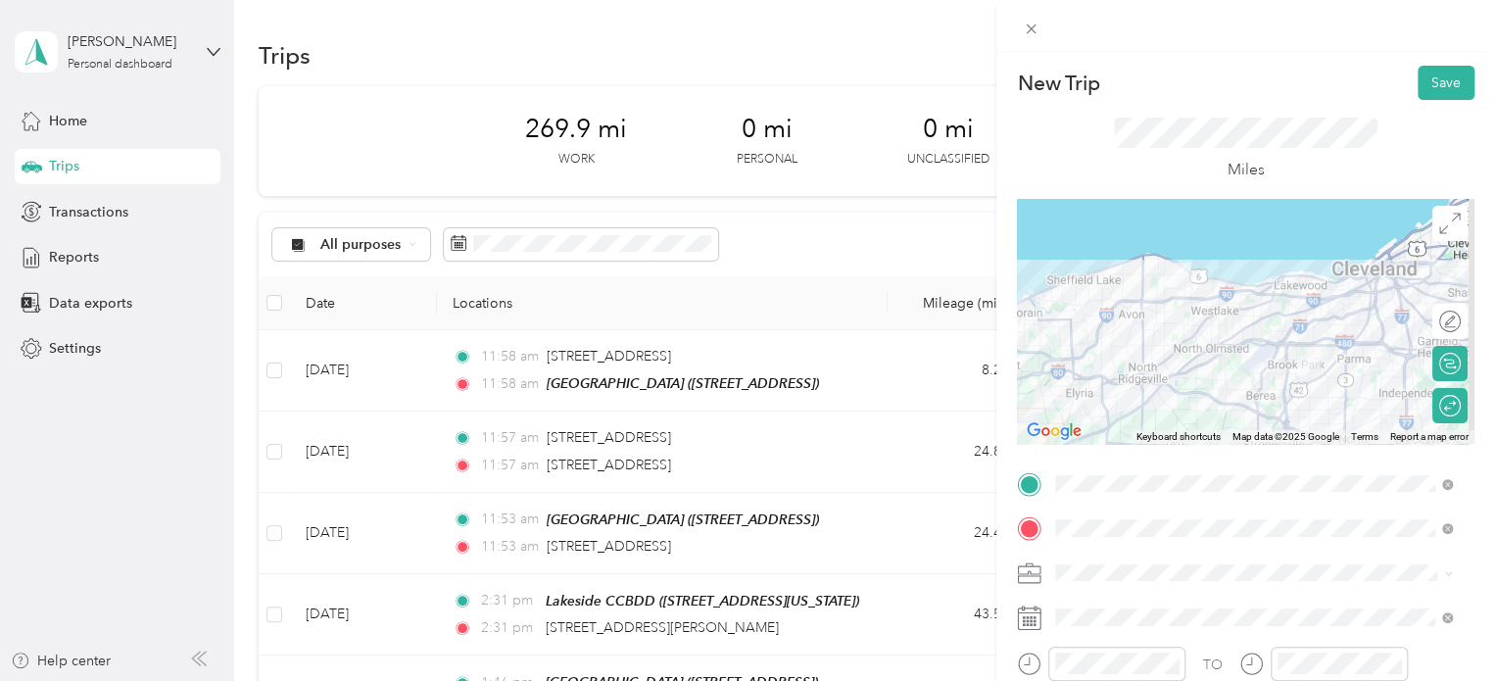
scroll to position [0, 0]
drag, startPoint x: 1468, startPoint y: 104, endPoint x: 1429, endPoint y: 76, distance: 47.8
click at [1429, 76] on button "Save" at bounding box center [1446, 83] width 57 height 34
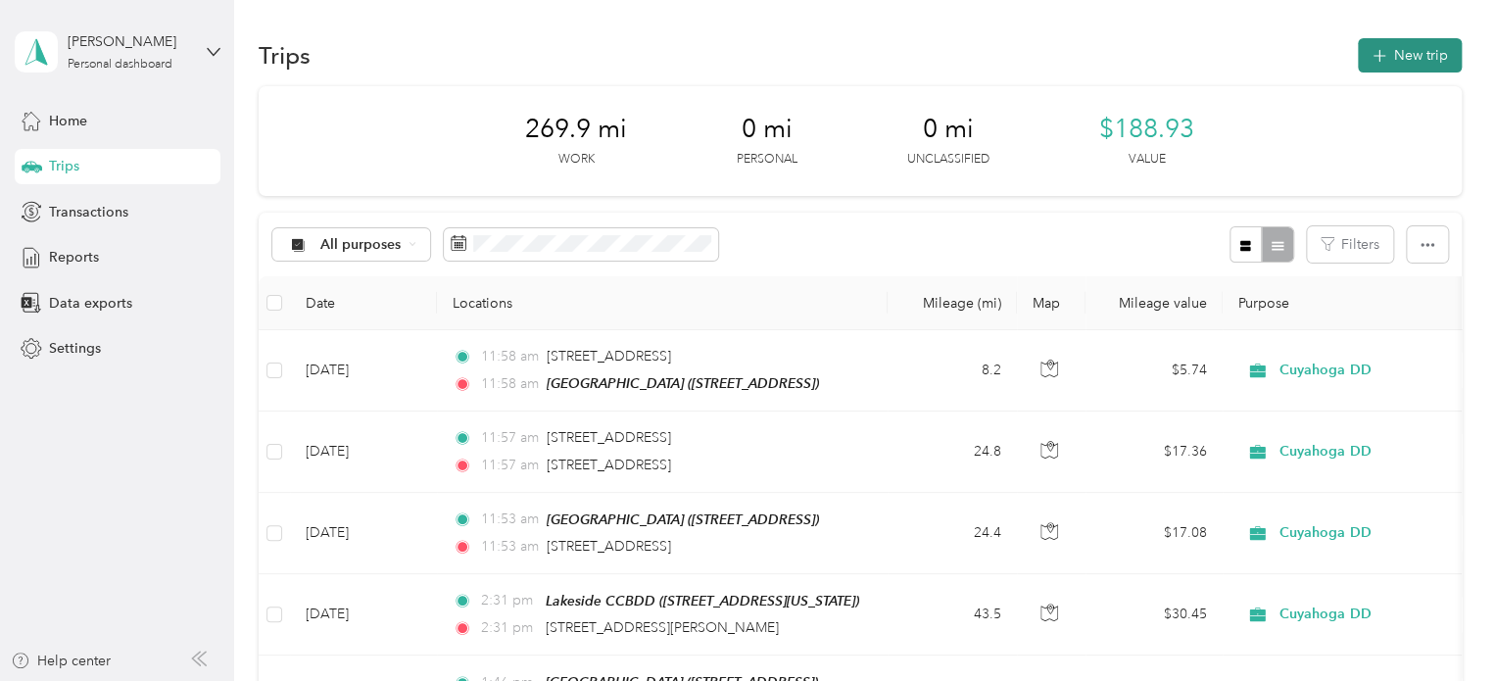
click at [1382, 50] on button "New trip" at bounding box center [1410, 55] width 104 height 34
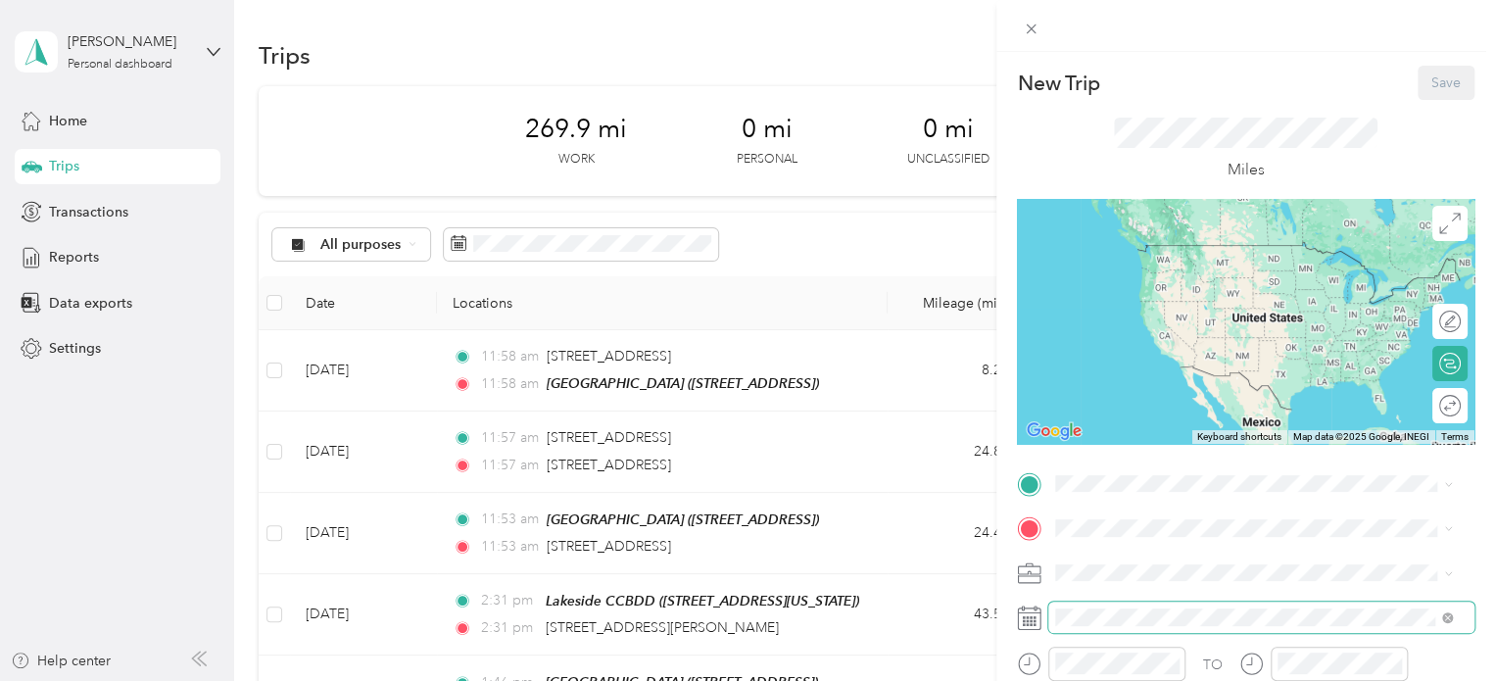
click at [1104, 603] on span at bounding box center [1261, 617] width 426 height 31
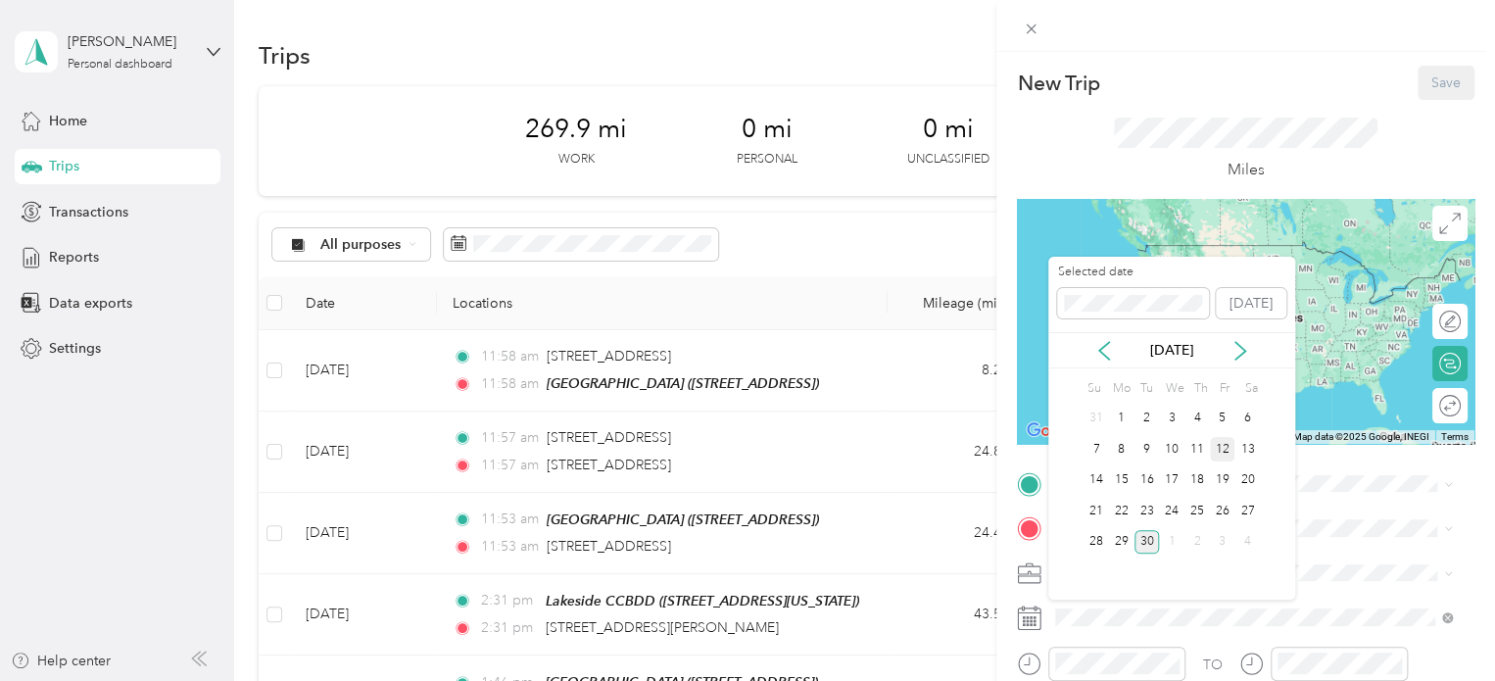
click at [1215, 443] on div "12" at bounding box center [1222, 449] width 25 height 24
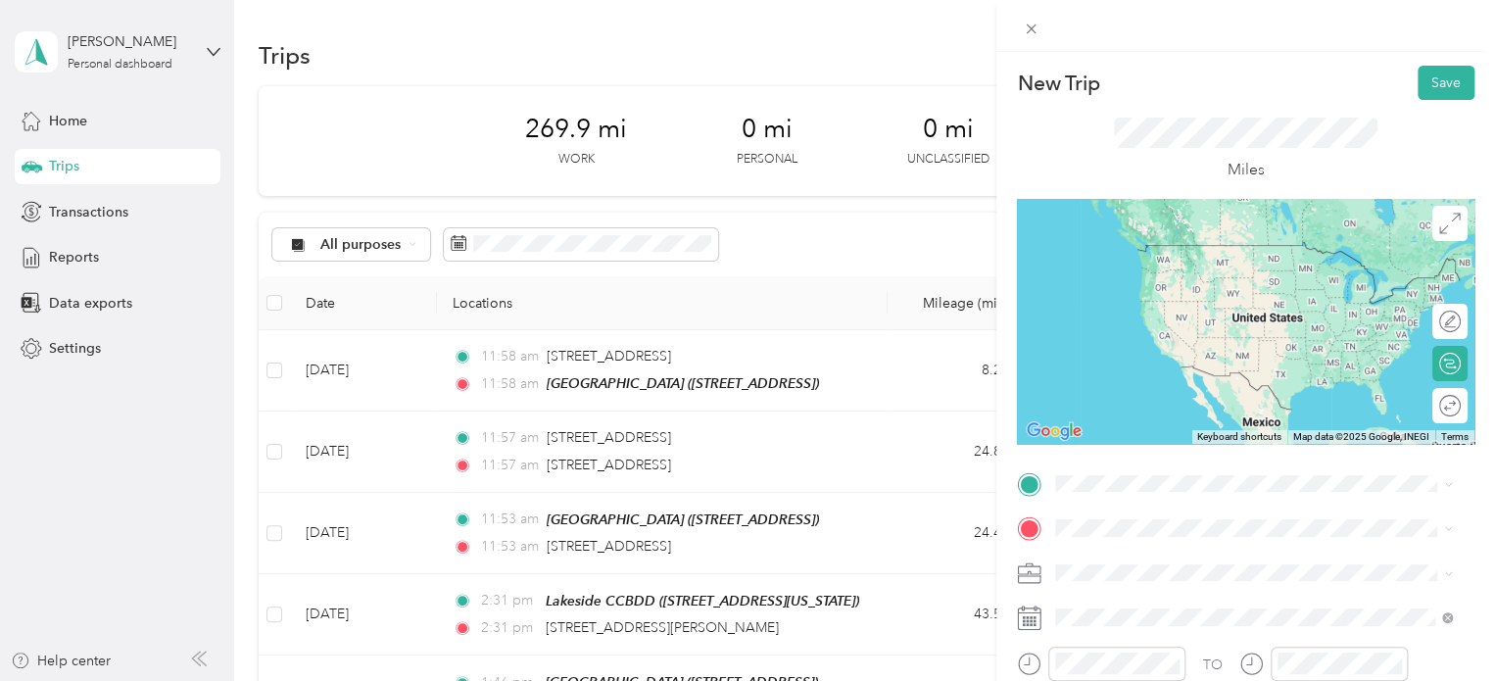
click at [1150, 274] on div "Home [STREET_ADDRESS][US_STATE]" at bounding box center [1191, 253] width 196 height 41
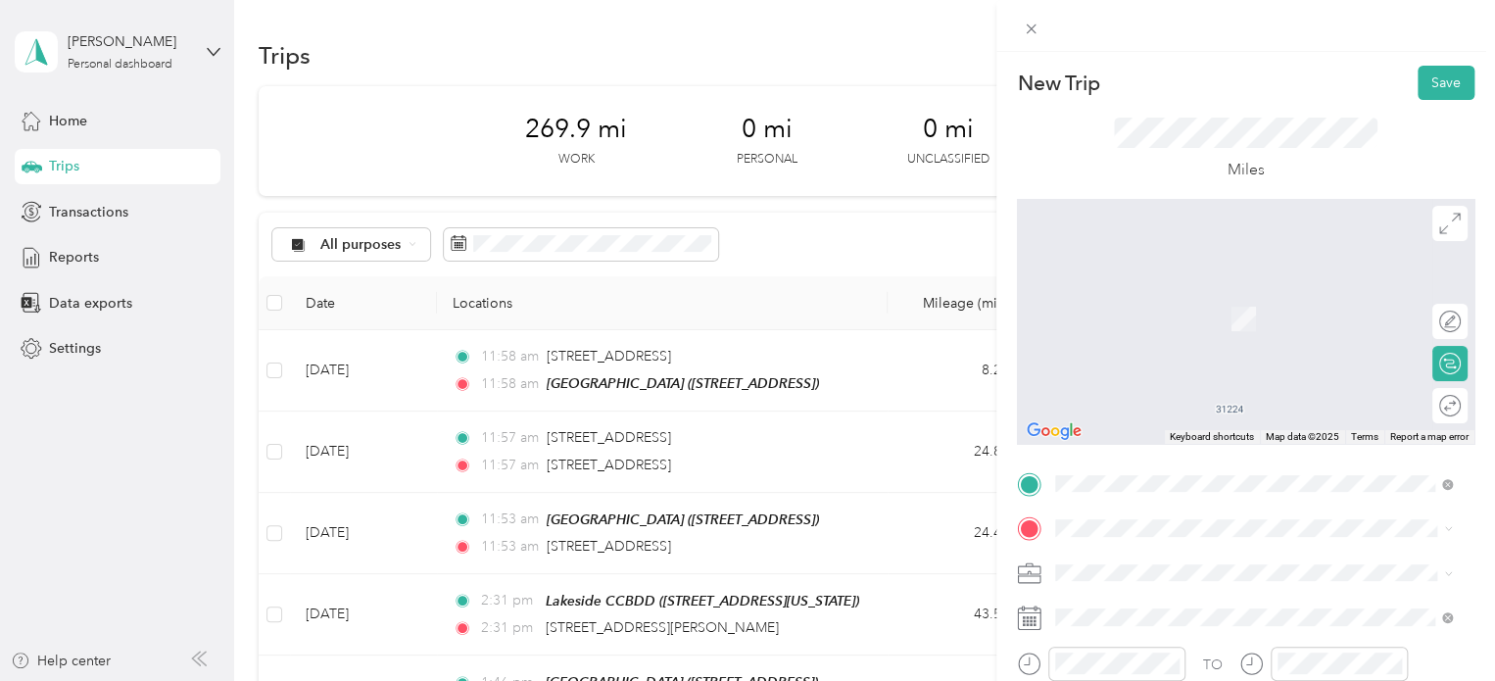
click at [1174, 318] on span "[STREET_ADDRESS][US_STATE]" at bounding box center [1191, 310] width 196 height 17
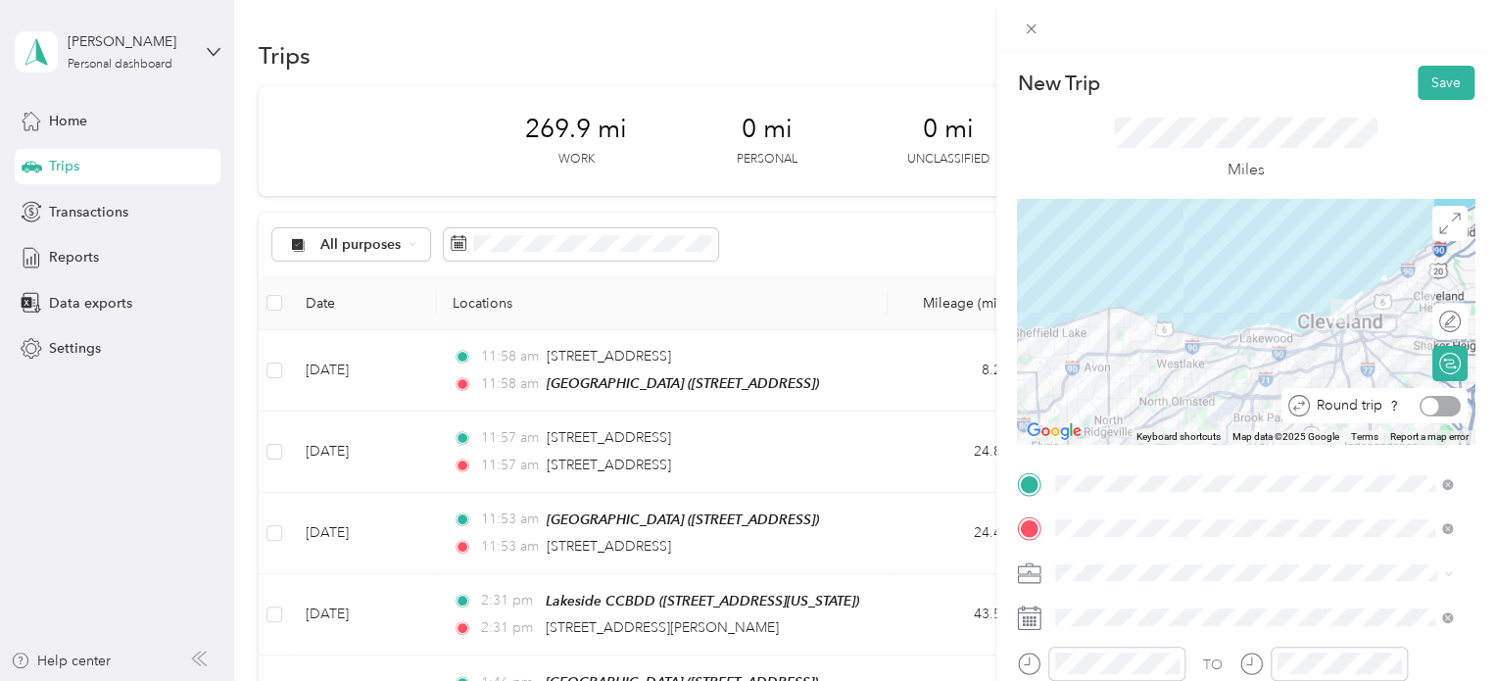
click at [1433, 400] on div at bounding box center [1440, 406] width 41 height 21
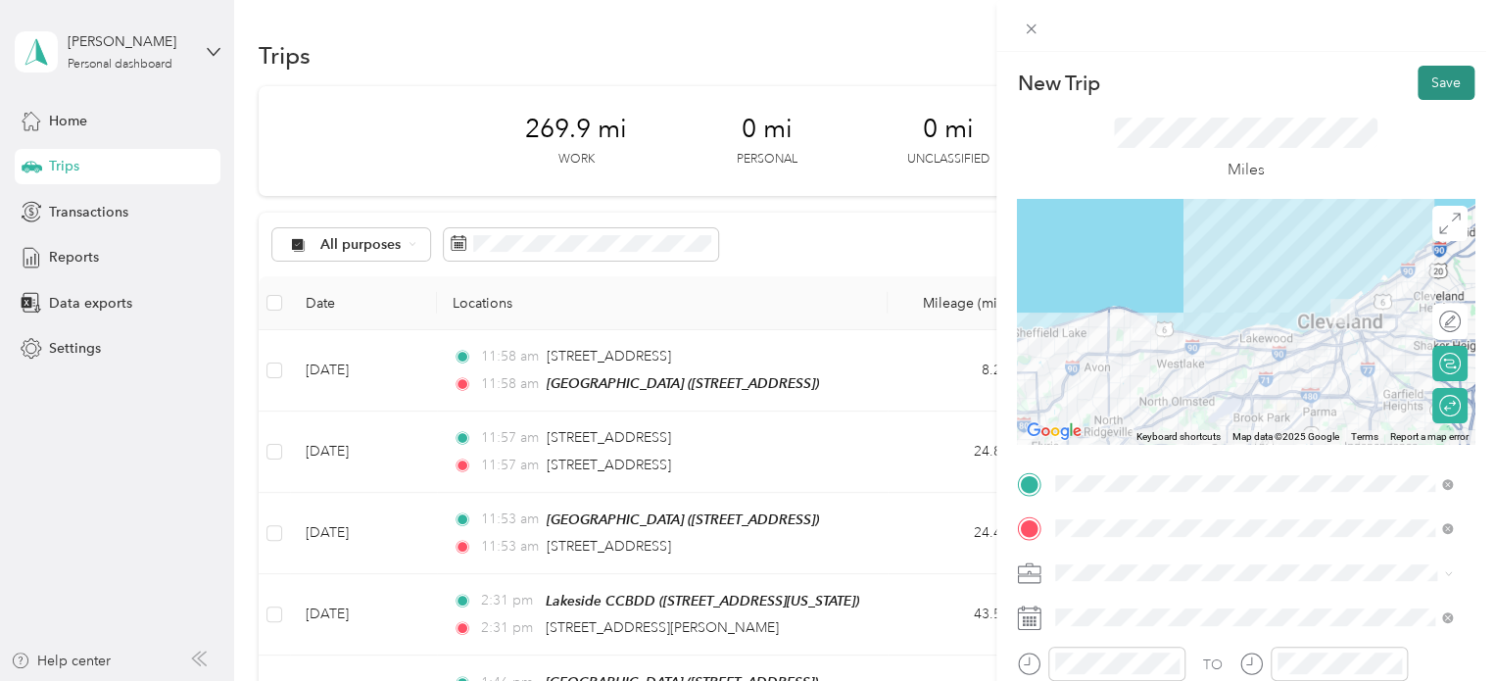
click at [1430, 89] on button "Save" at bounding box center [1446, 83] width 57 height 34
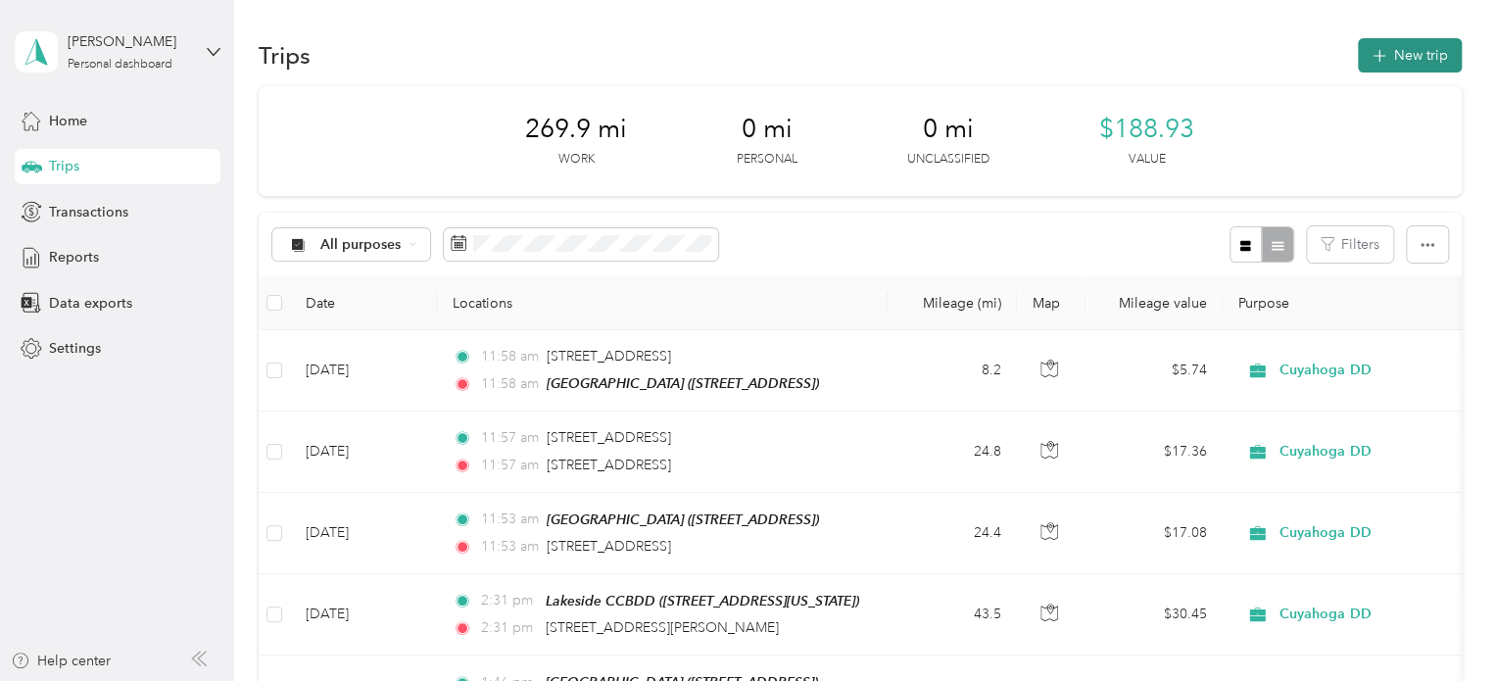
click at [1383, 44] on button "New trip" at bounding box center [1410, 55] width 104 height 34
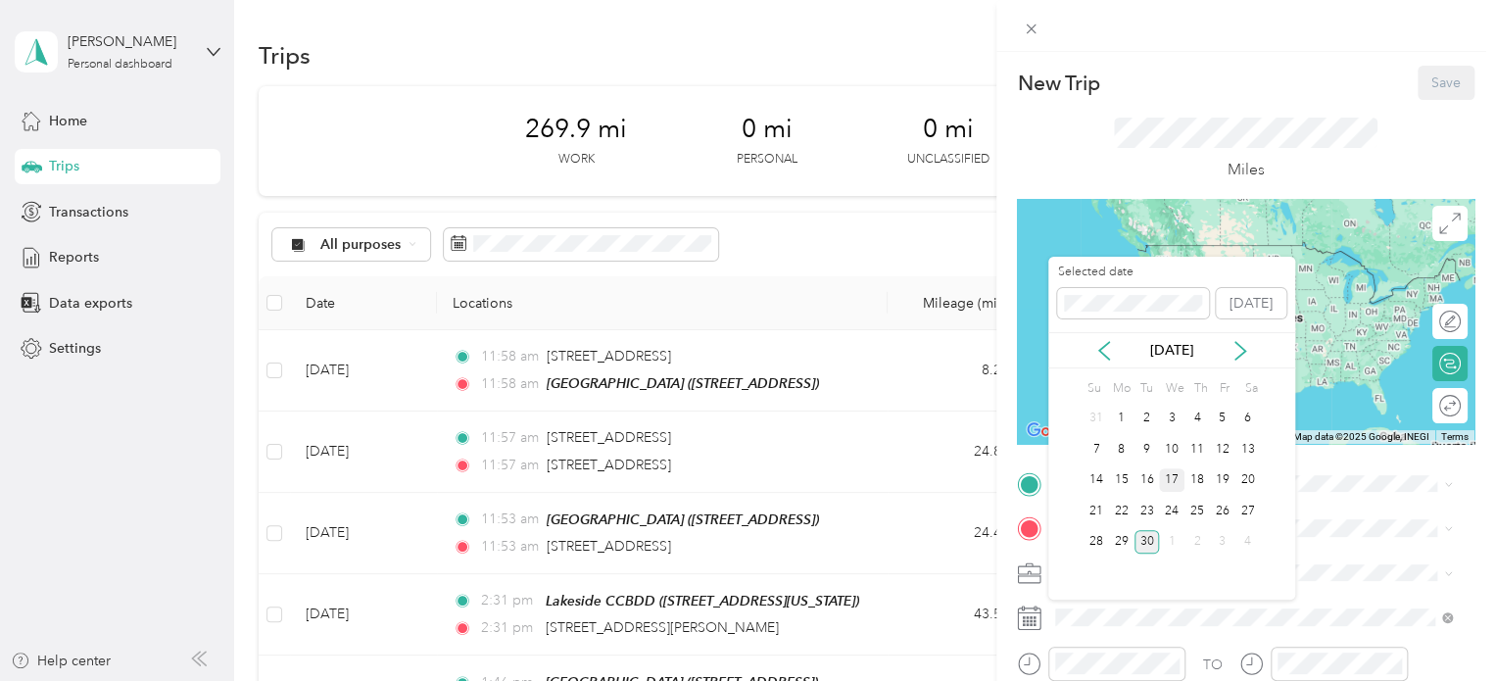
click at [1176, 485] on div "17" at bounding box center [1171, 480] width 25 height 24
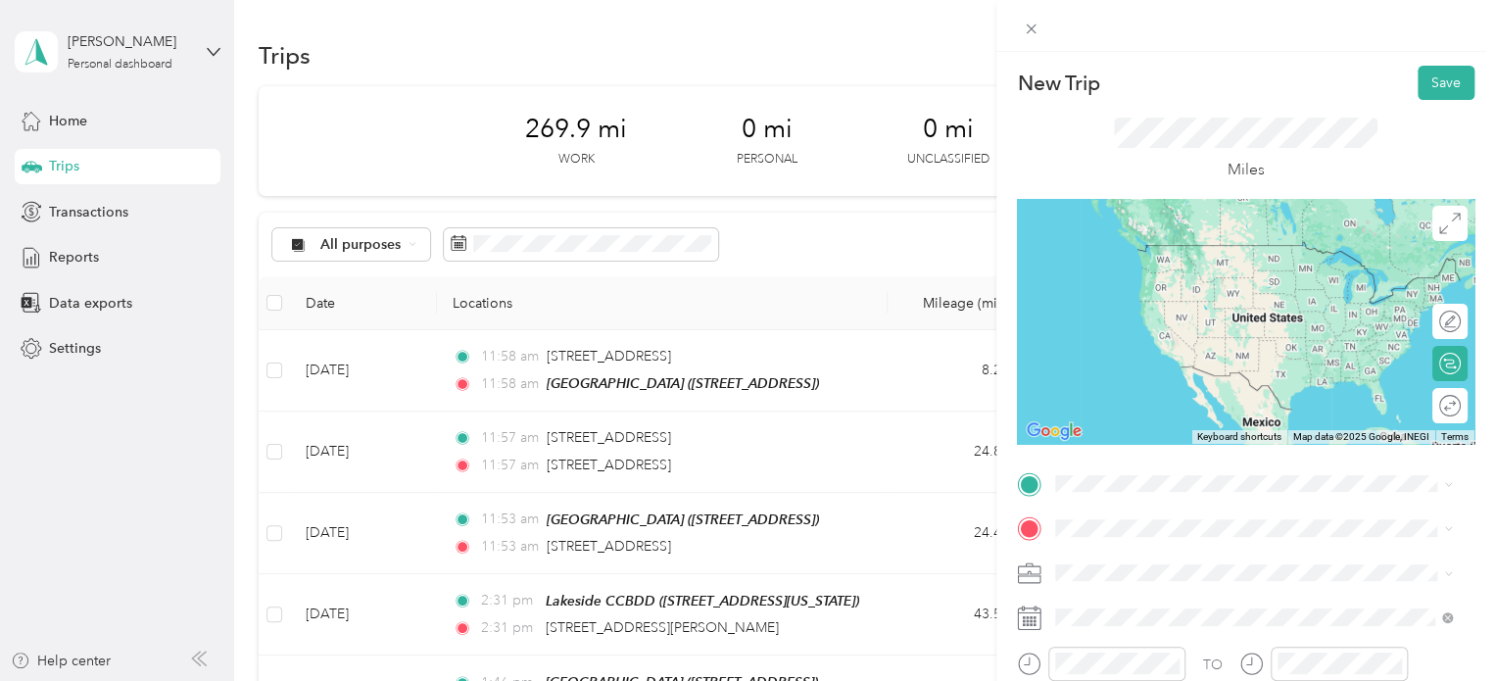
click at [1187, 269] on span "[STREET_ADDRESS][US_STATE]" at bounding box center [1191, 265] width 196 height 17
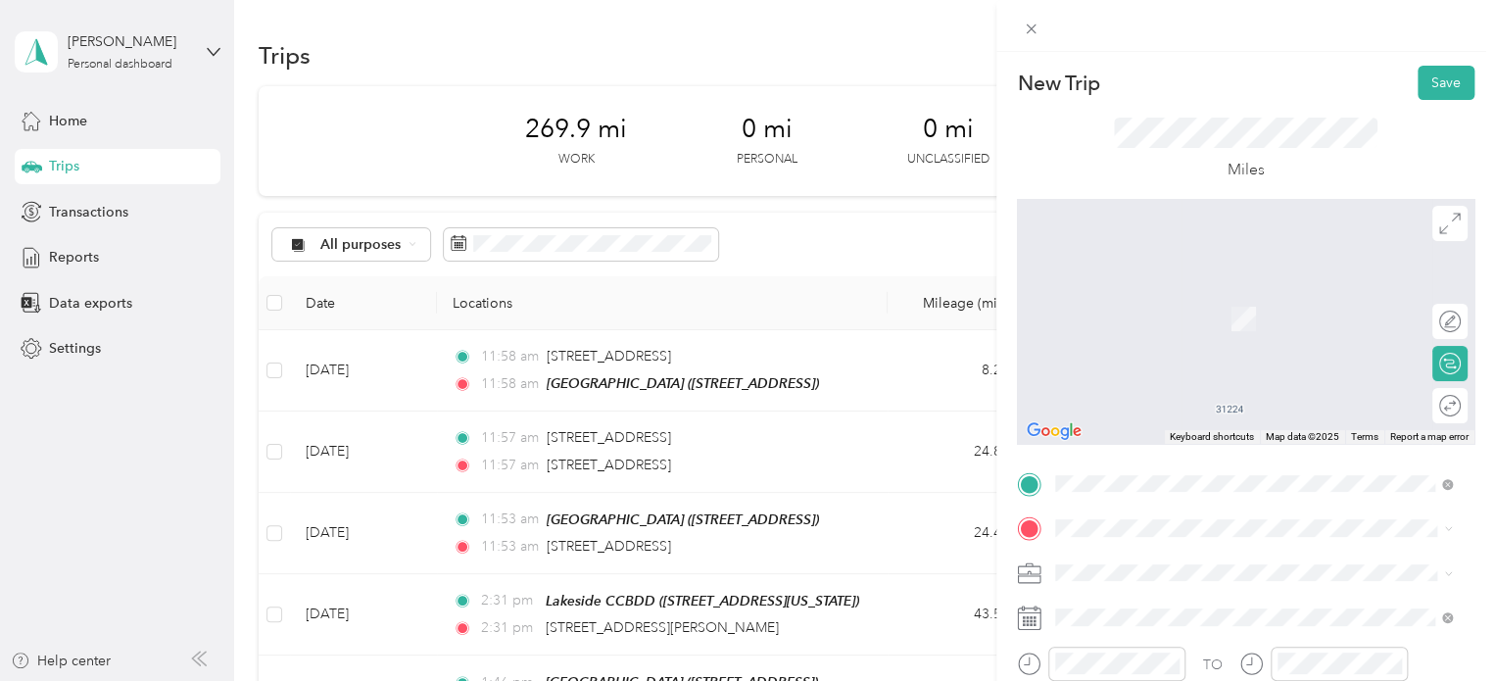
click at [1161, 317] on div "[GEOGRAPHIC_DATA] [STREET_ADDRESS]" at bounding box center [1155, 297] width 124 height 41
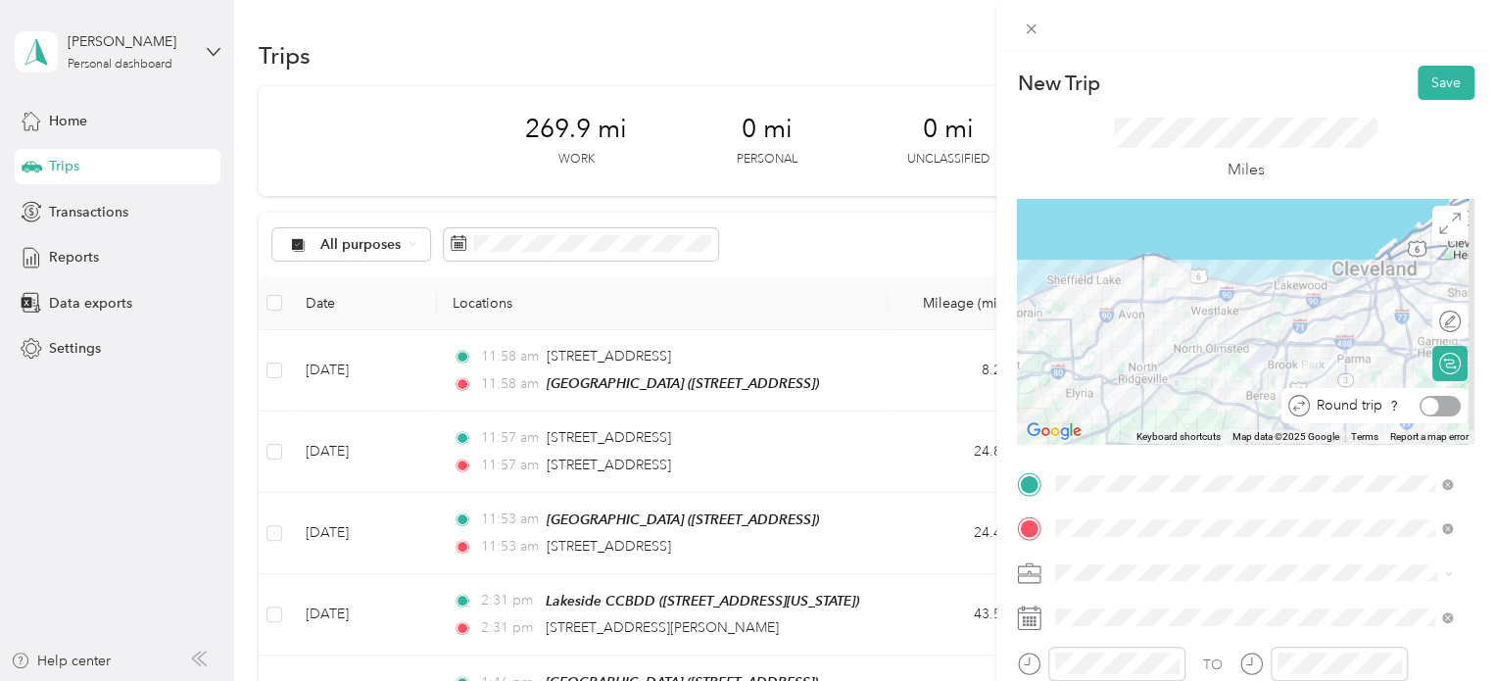
click at [1431, 404] on div at bounding box center [1440, 406] width 41 height 21
click at [1434, 84] on button "Save" at bounding box center [1446, 83] width 57 height 34
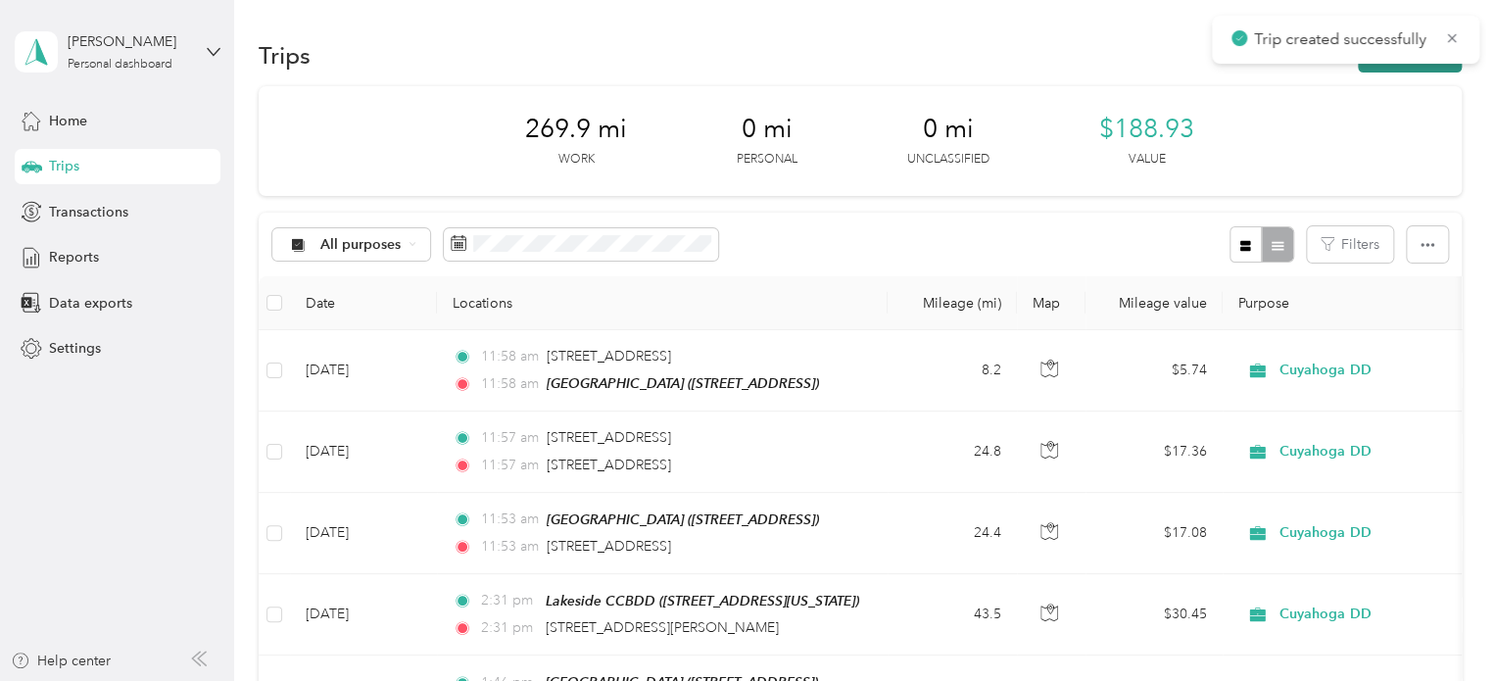
click at [1416, 72] on button "New trip" at bounding box center [1410, 55] width 104 height 34
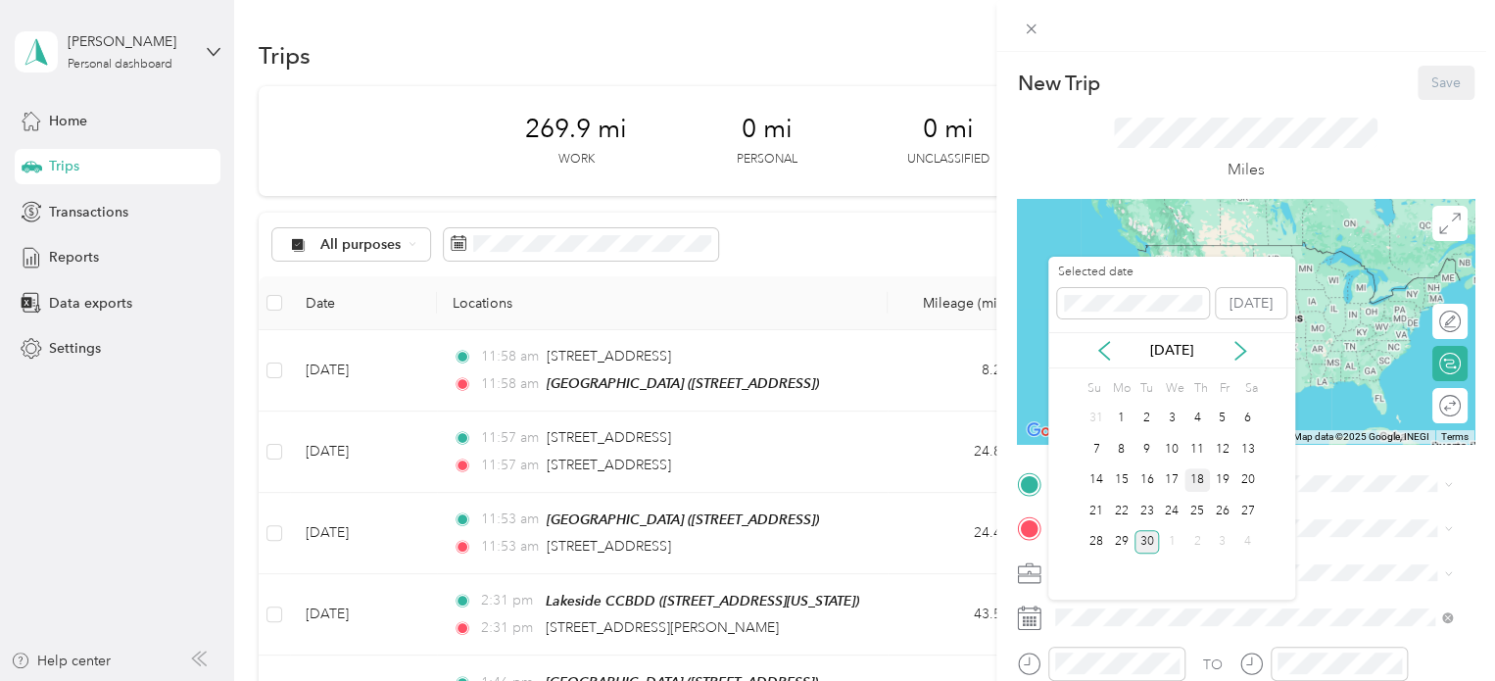
click at [1201, 478] on div "18" at bounding box center [1197, 480] width 25 height 24
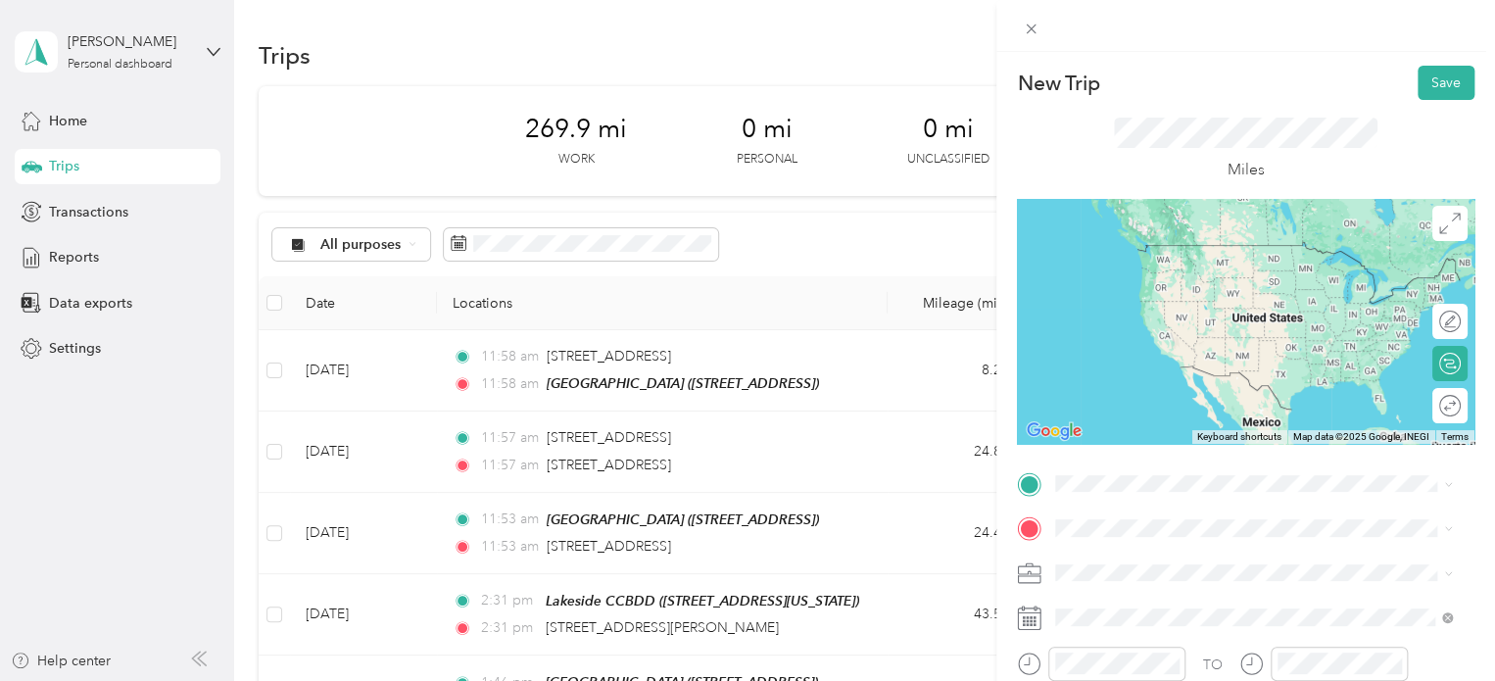
click at [1129, 262] on div "Home [STREET_ADDRESS][US_STATE]" at bounding box center [1191, 252] width 196 height 41
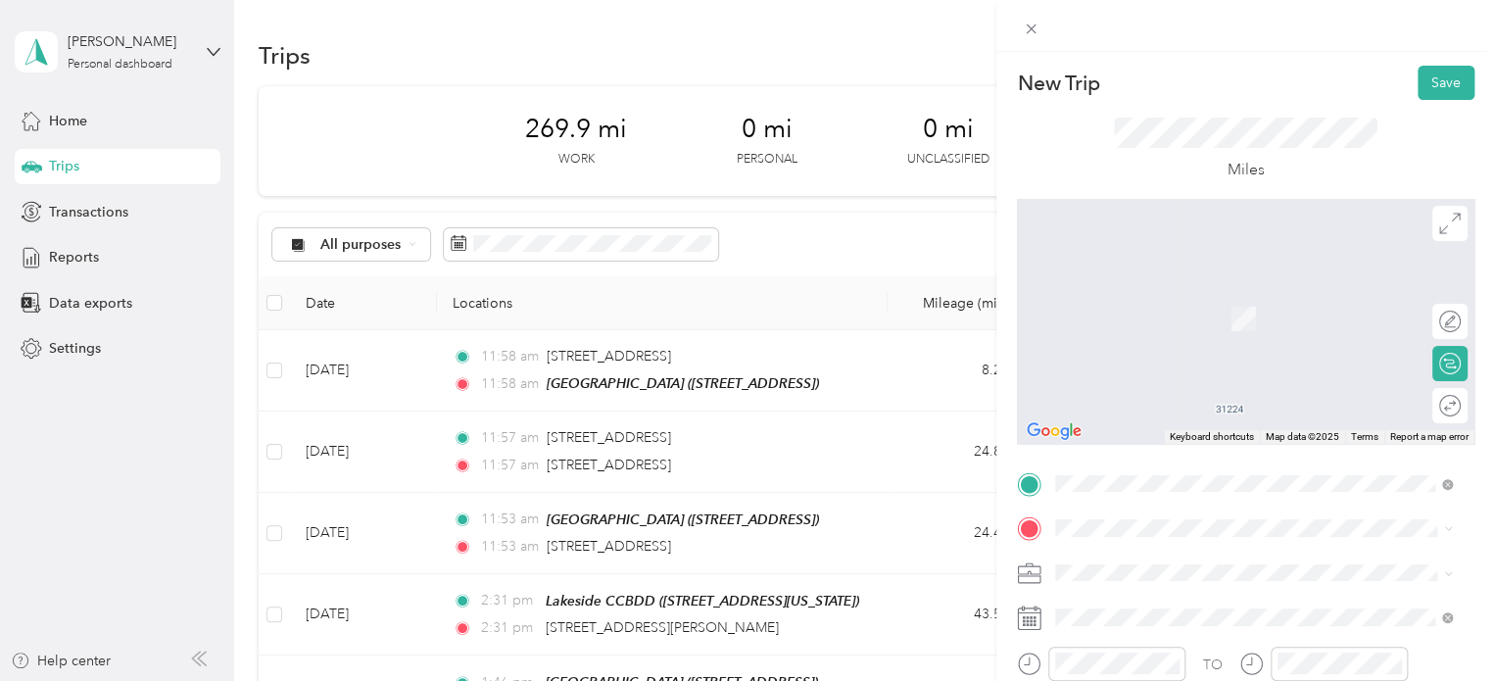
click at [1140, 317] on span "[STREET_ADDRESS]" at bounding box center [1155, 308] width 124 height 17
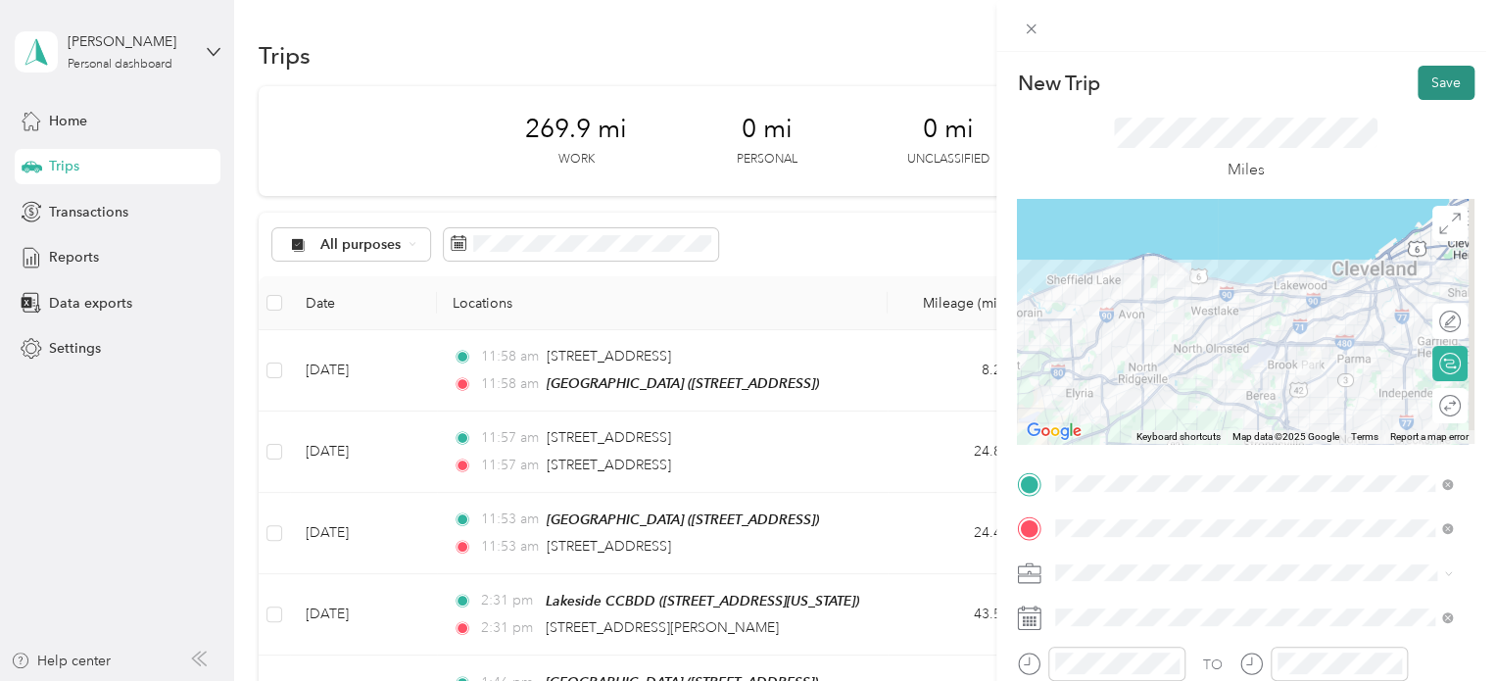
click at [1418, 85] on button "Save" at bounding box center [1446, 83] width 57 height 34
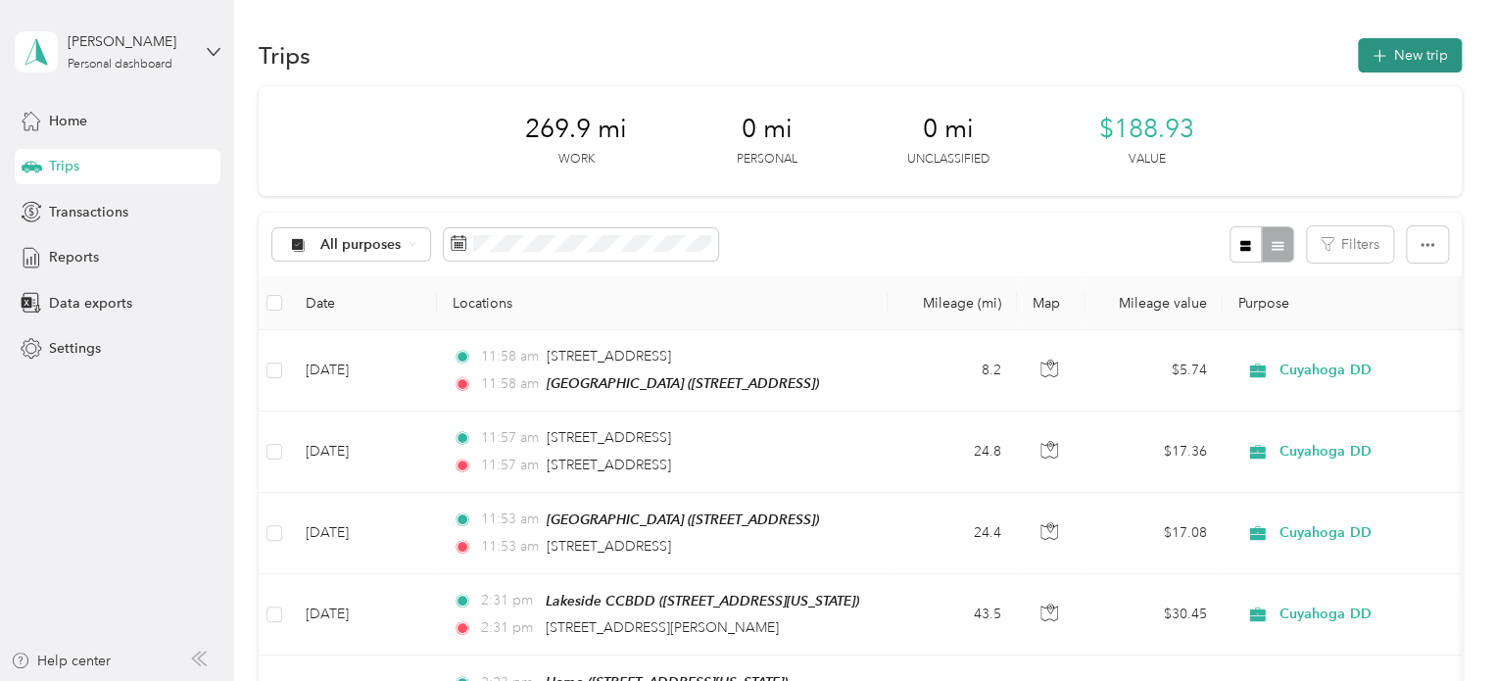
click at [1411, 38] on button "New trip" at bounding box center [1410, 55] width 104 height 34
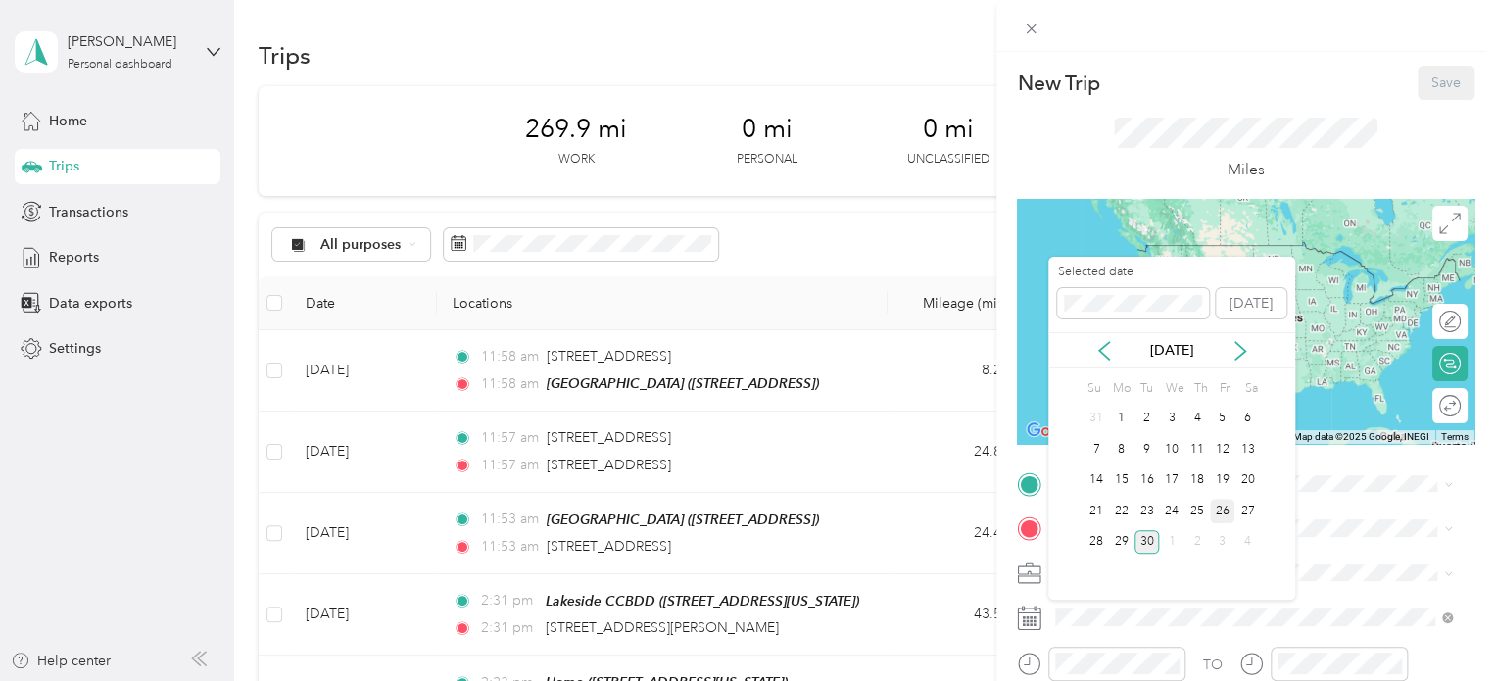
click at [1210, 512] on div "26" at bounding box center [1222, 511] width 25 height 24
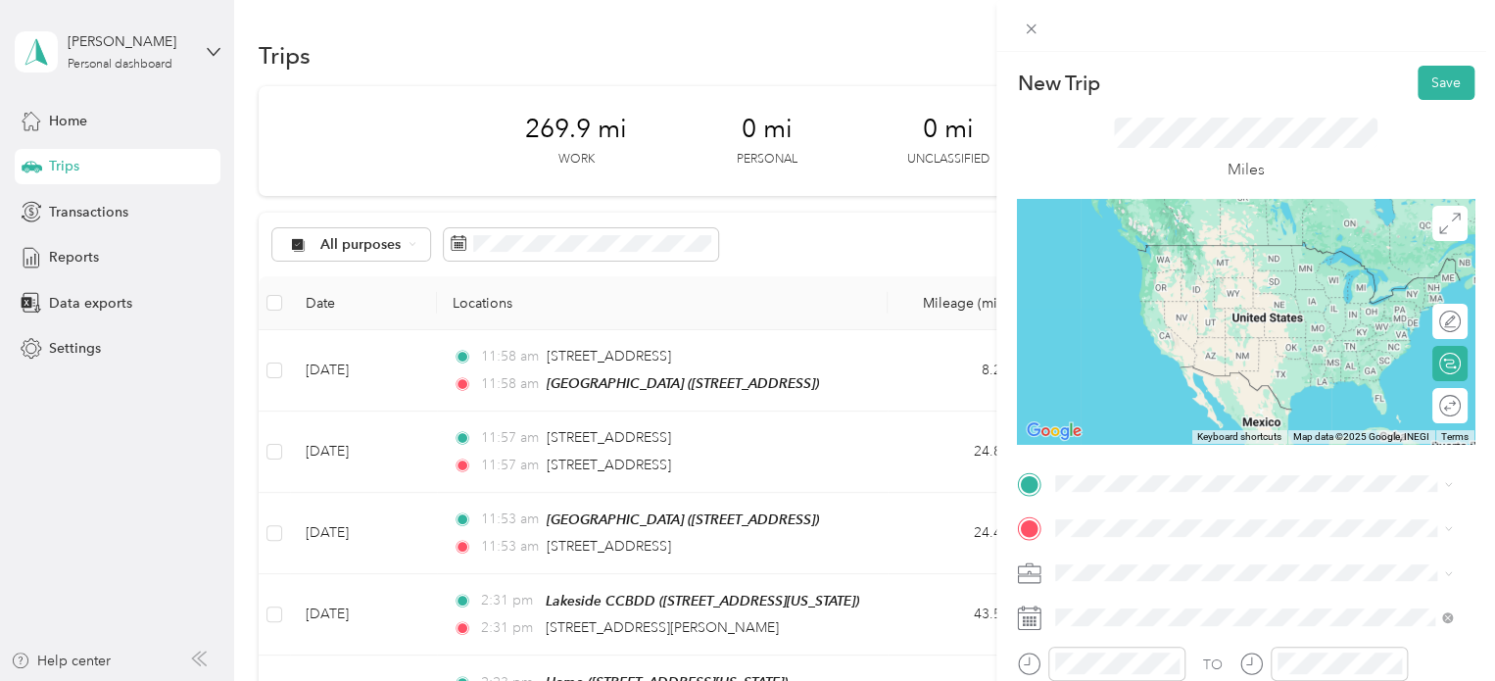
click at [1132, 281] on div "Home [STREET_ADDRESS][US_STATE]" at bounding box center [1191, 263] width 196 height 41
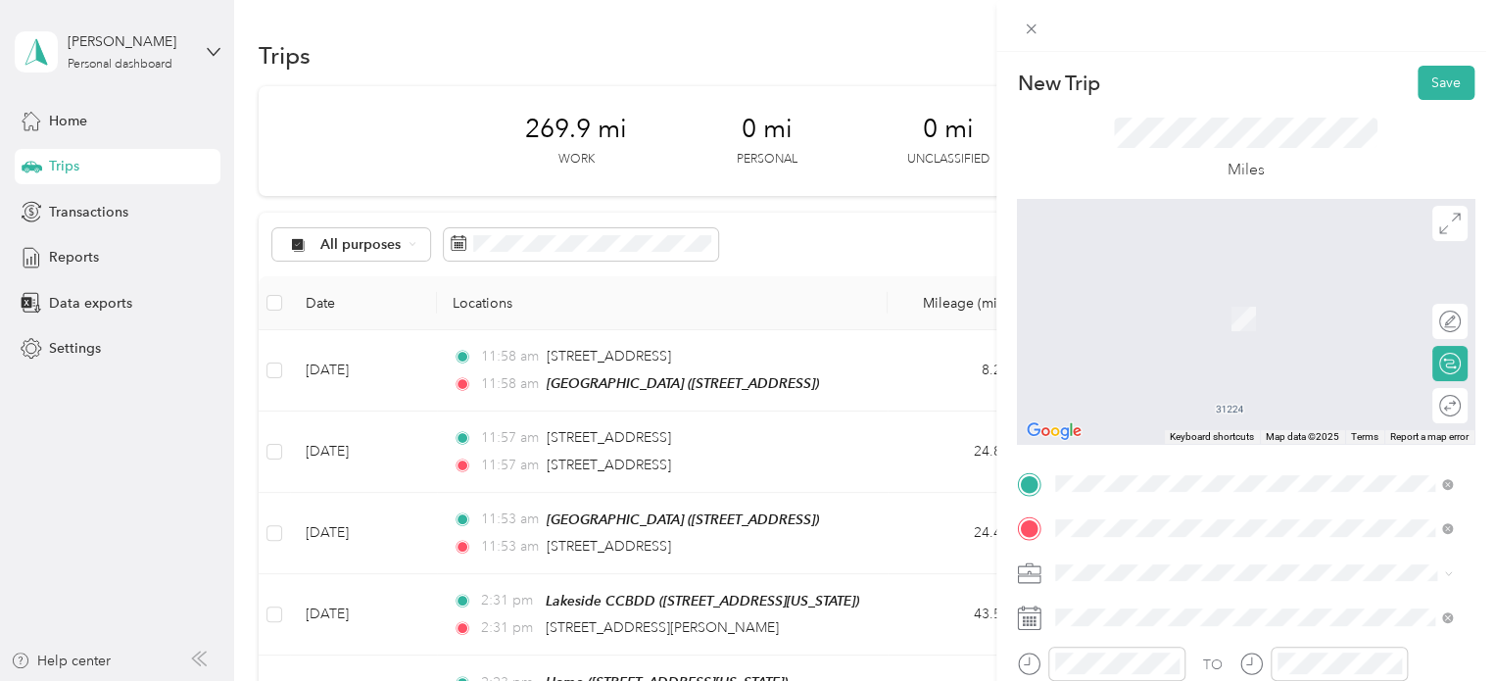
click at [1143, 328] on div "Lakeside CCBDD [STREET_ADDRESS][US_STATE]" at bounding box center [1191, 308] width 196 height 41
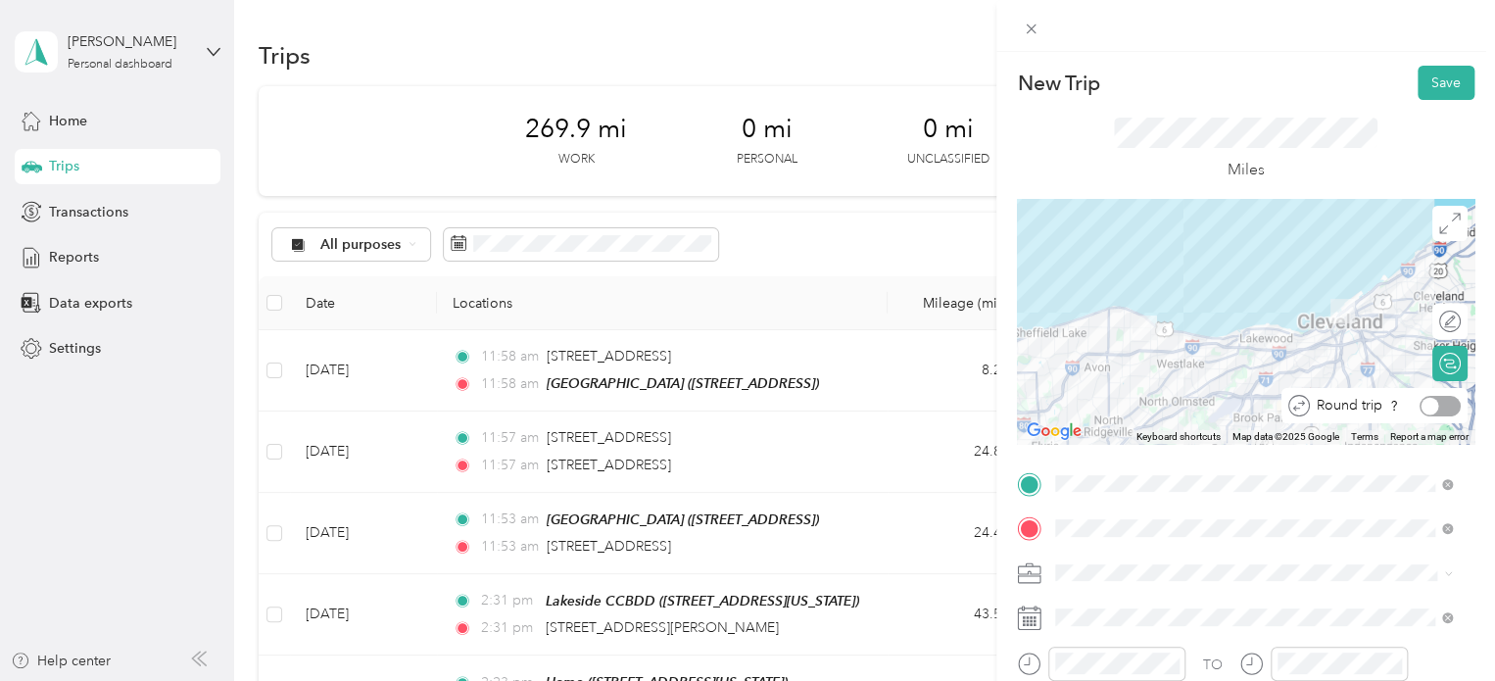
click at [1427, 408] on div at bounding box center [1440, 406] width 41 height 21
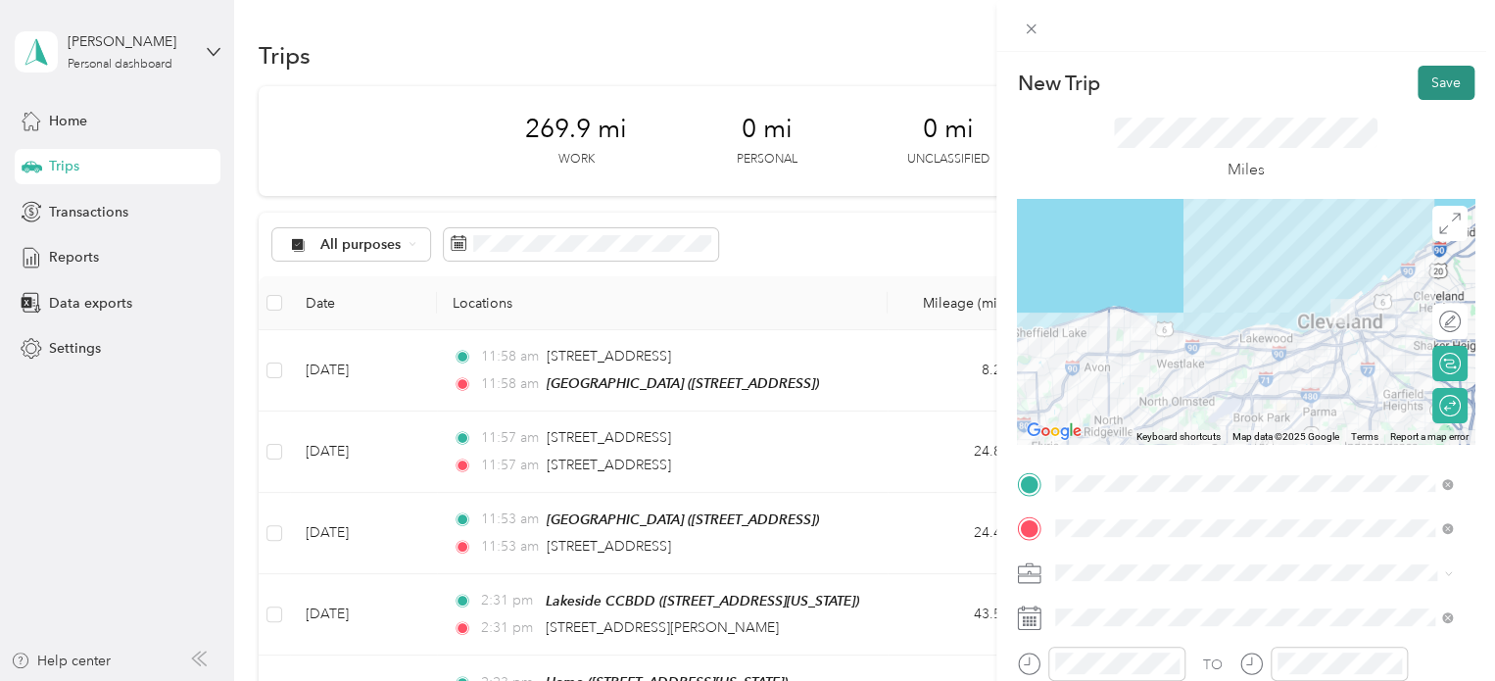
click at [1435, 89] on button "Save" at bounding box center [1446, 83] width 57 height 34
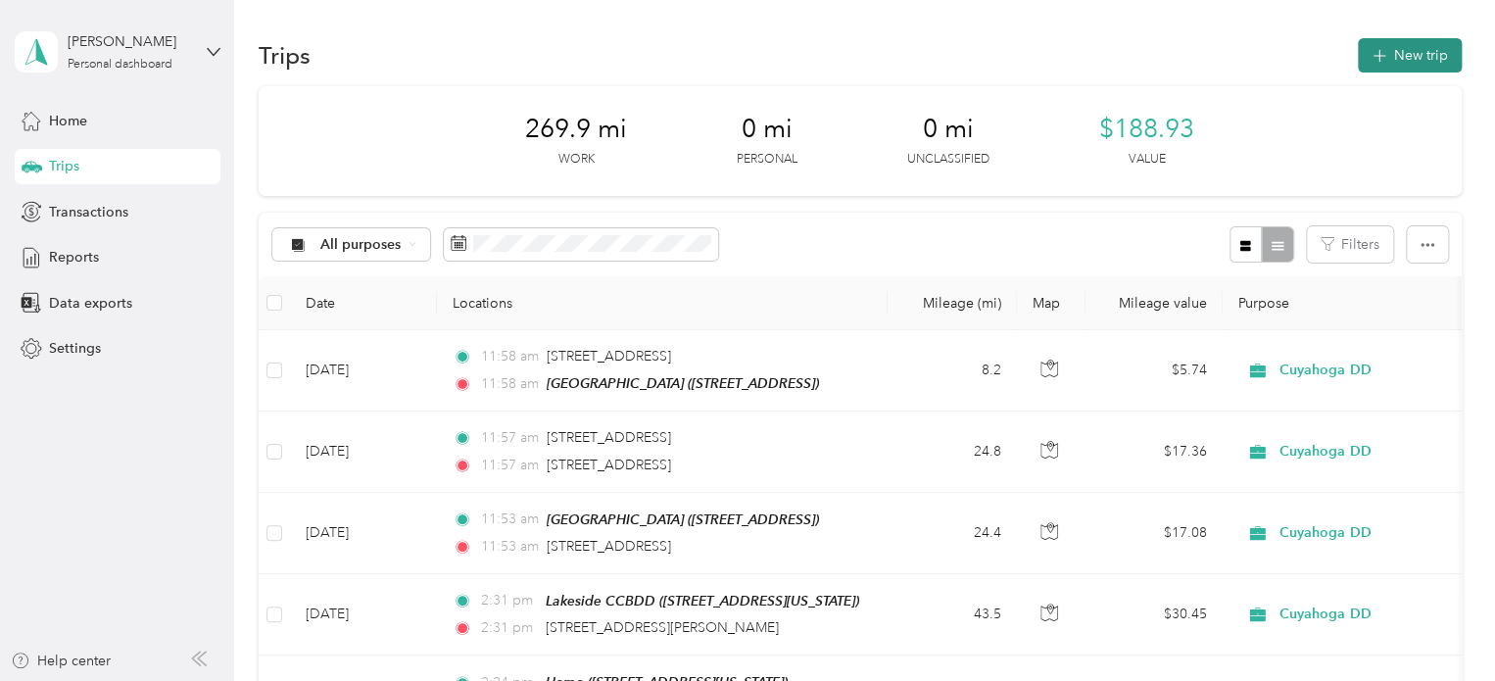
click at [1407, 50] on button "New trip" at bounding box center [1410, 55] width 104 height 34
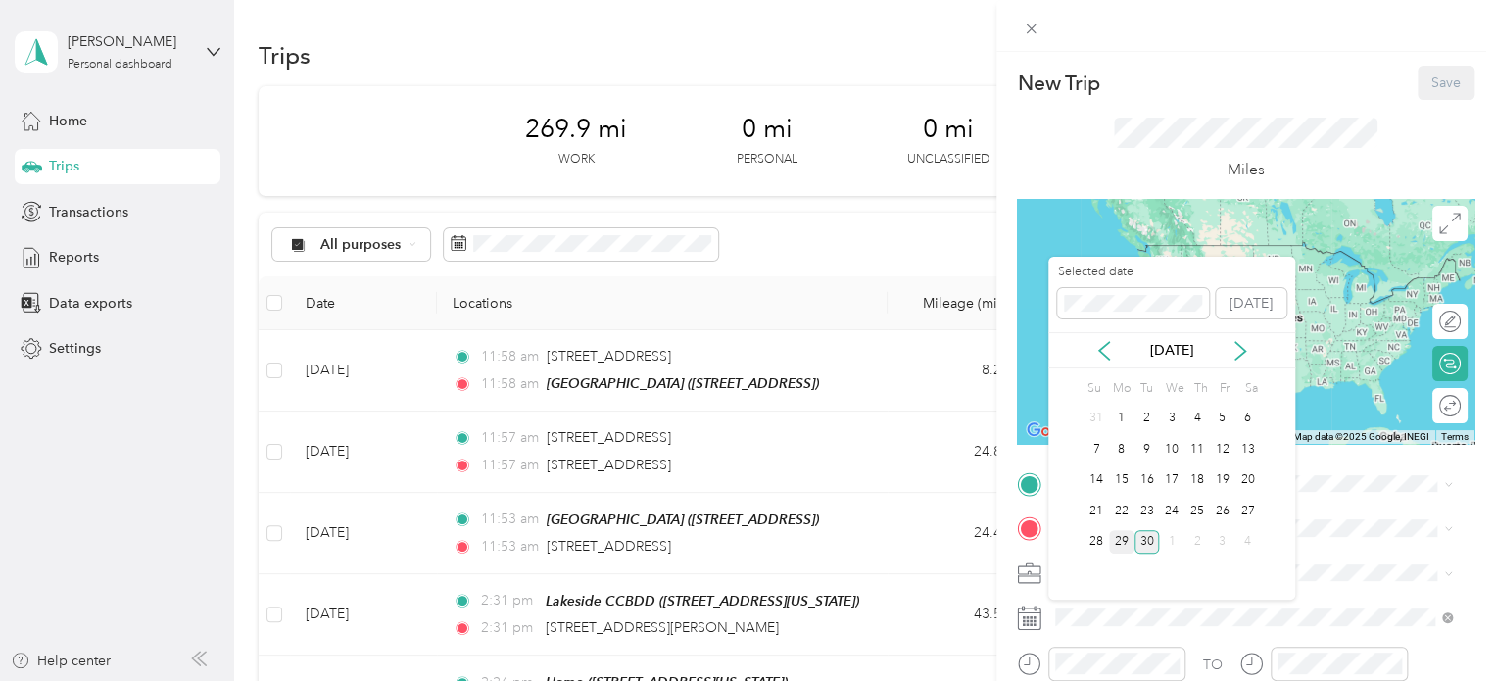
click at [1129, 538] on div "29" at bounding box center [1121, 542] width 25 height 24
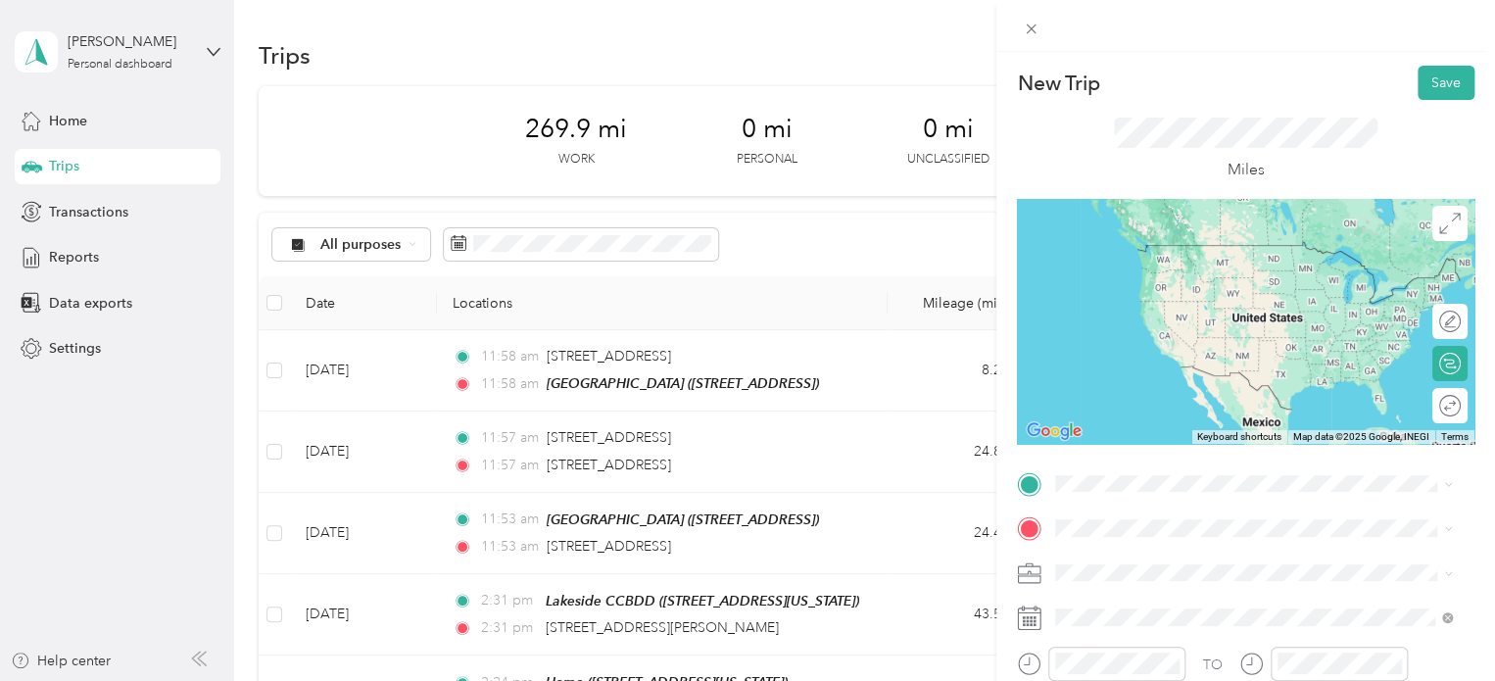
click at [1130, 275] on div "Home [STREET_ADDRESS][US_STATE]" at bounding box center [1191, 256] width 196 height 41
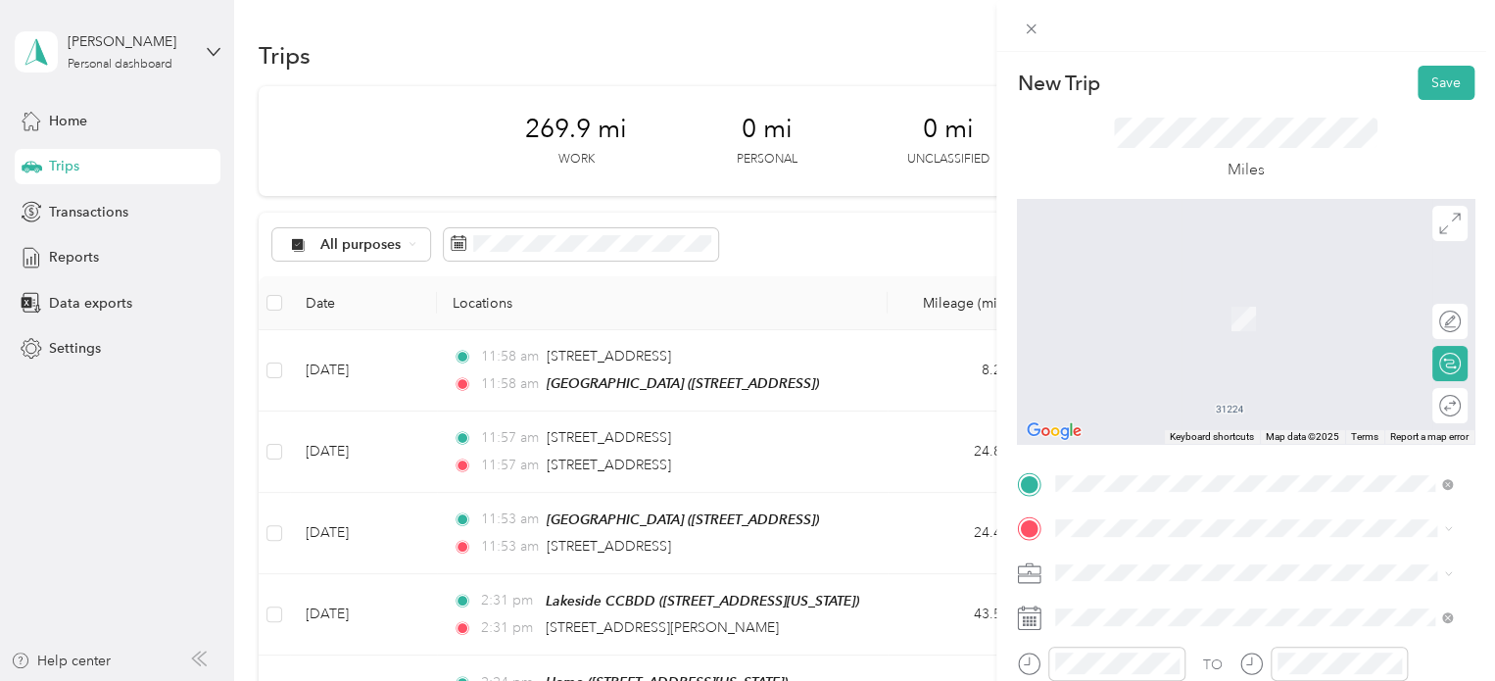
click at [1180, 297] on div "[GEOGRAPHIC_DATA] [STREET_ADDRESS]" at bounding box center [1155, 297] width 124 height 41
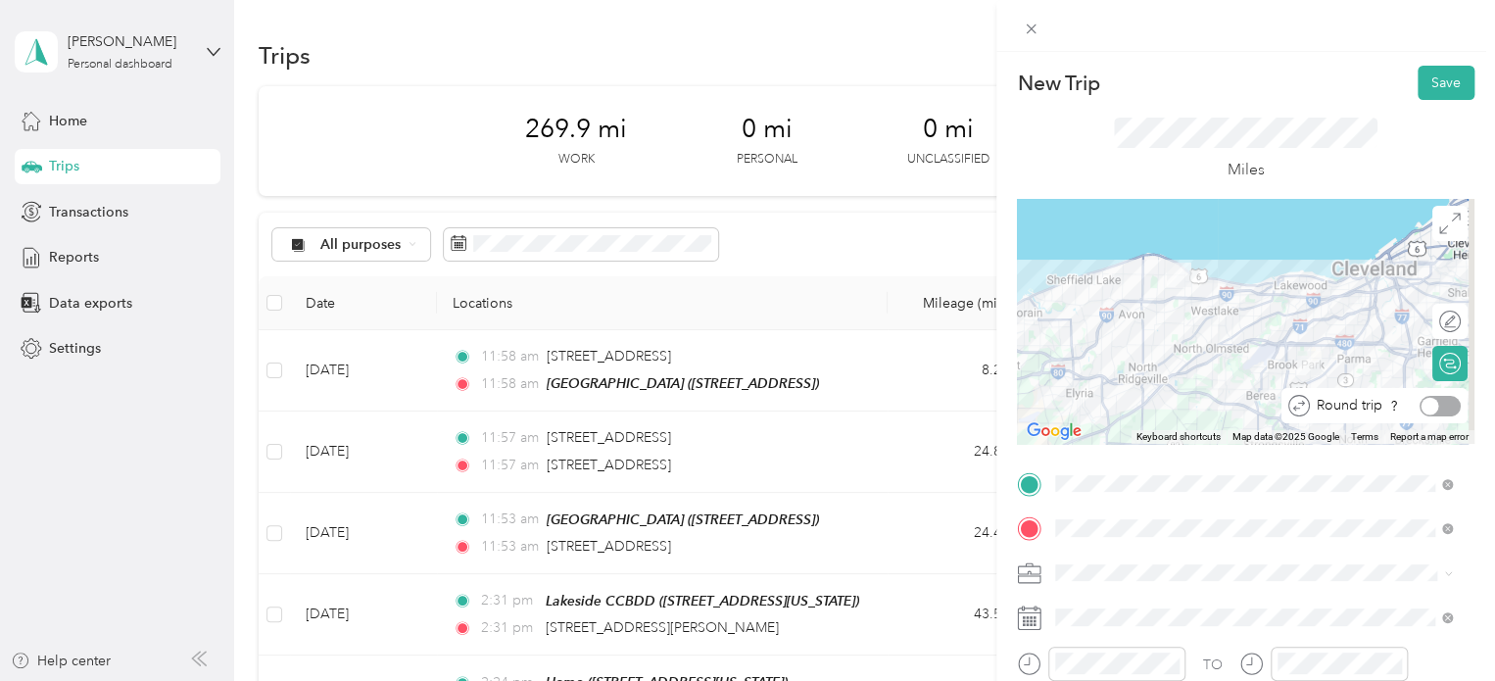
click at [1435, 400] on div at bounding box center [1440, 406] width 41 height 21
click at [1440, 77] on button "Save" at bounding box center [1446, 83] width 57 height 34
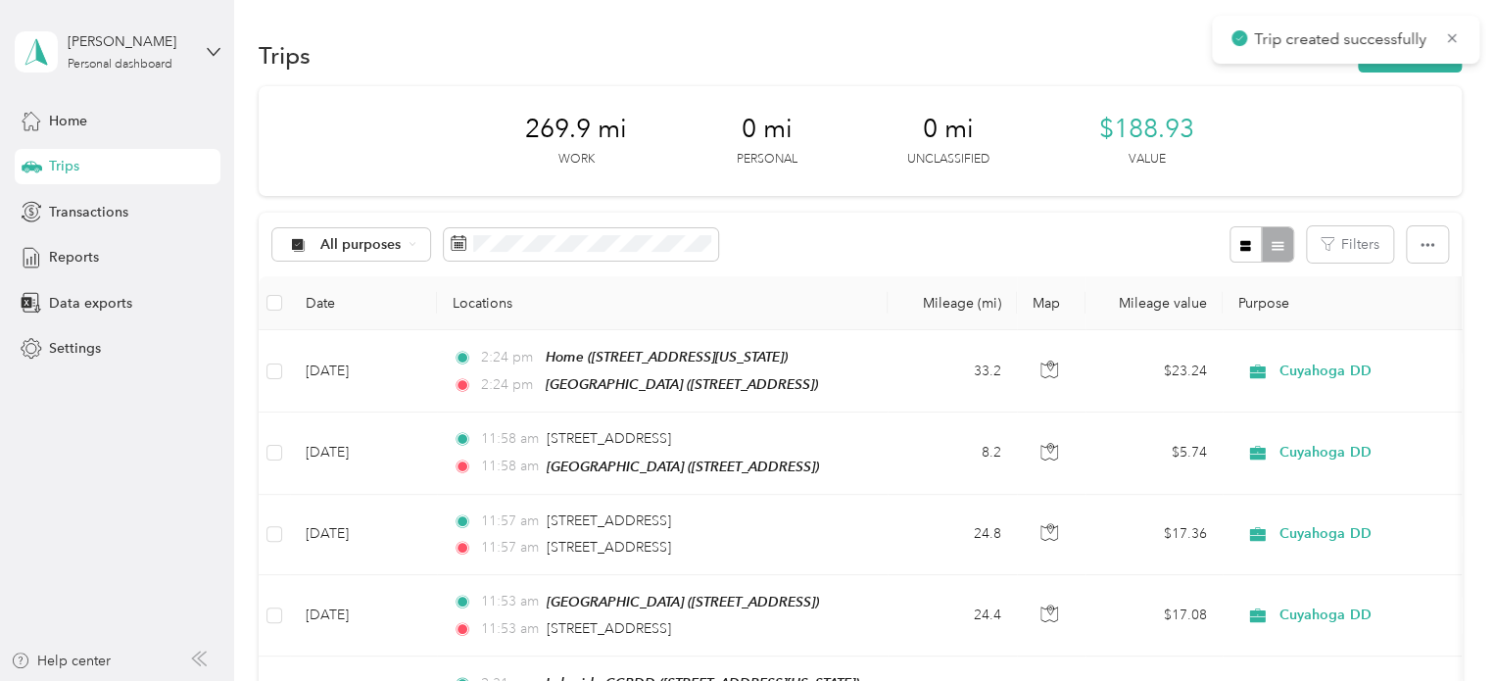
click at [811, 251] on div "All purposes Filters" at bounding box center [860, 245] width 1203 height 64
click at [78, 254] on span "Reports" at bounding box center [74, 257] width 50 height 21
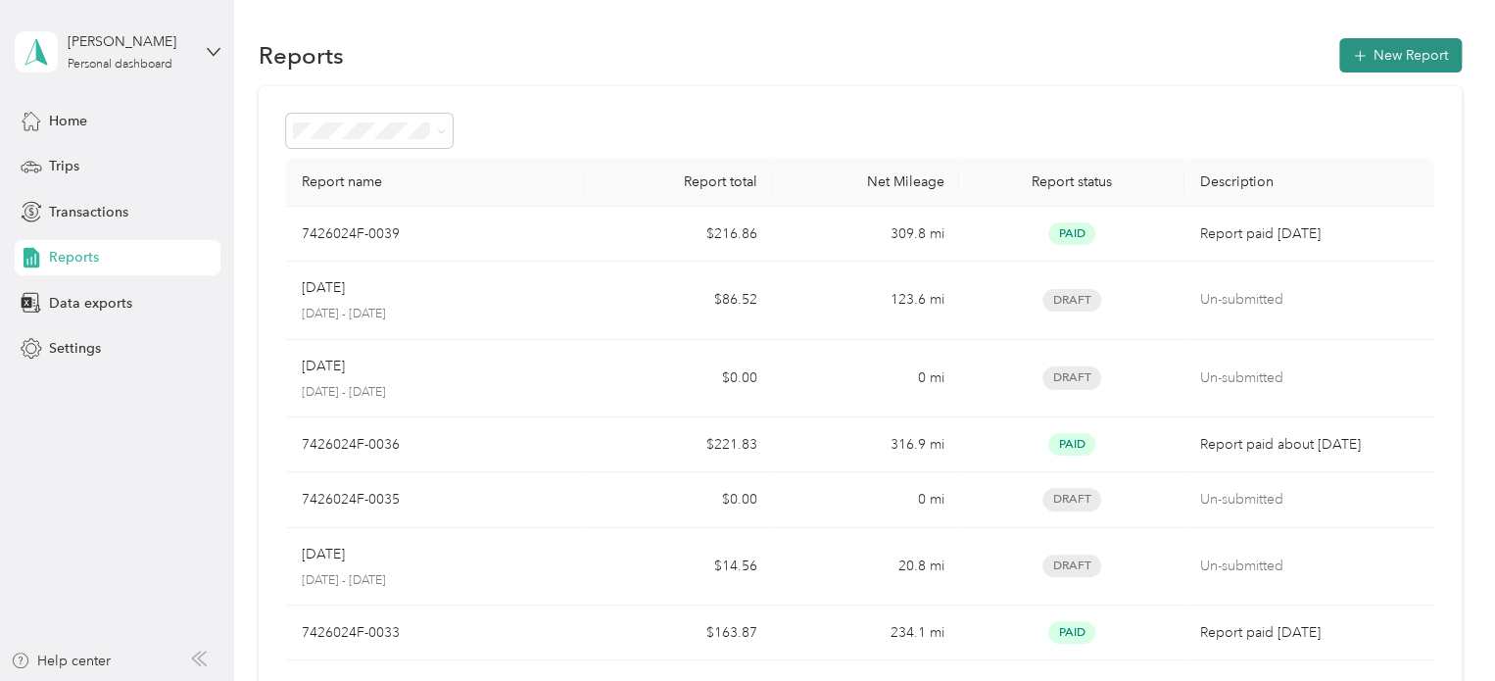
click at [1389, 60] on button "New Report" at bounding box center [1401, 55] width 122 height 34
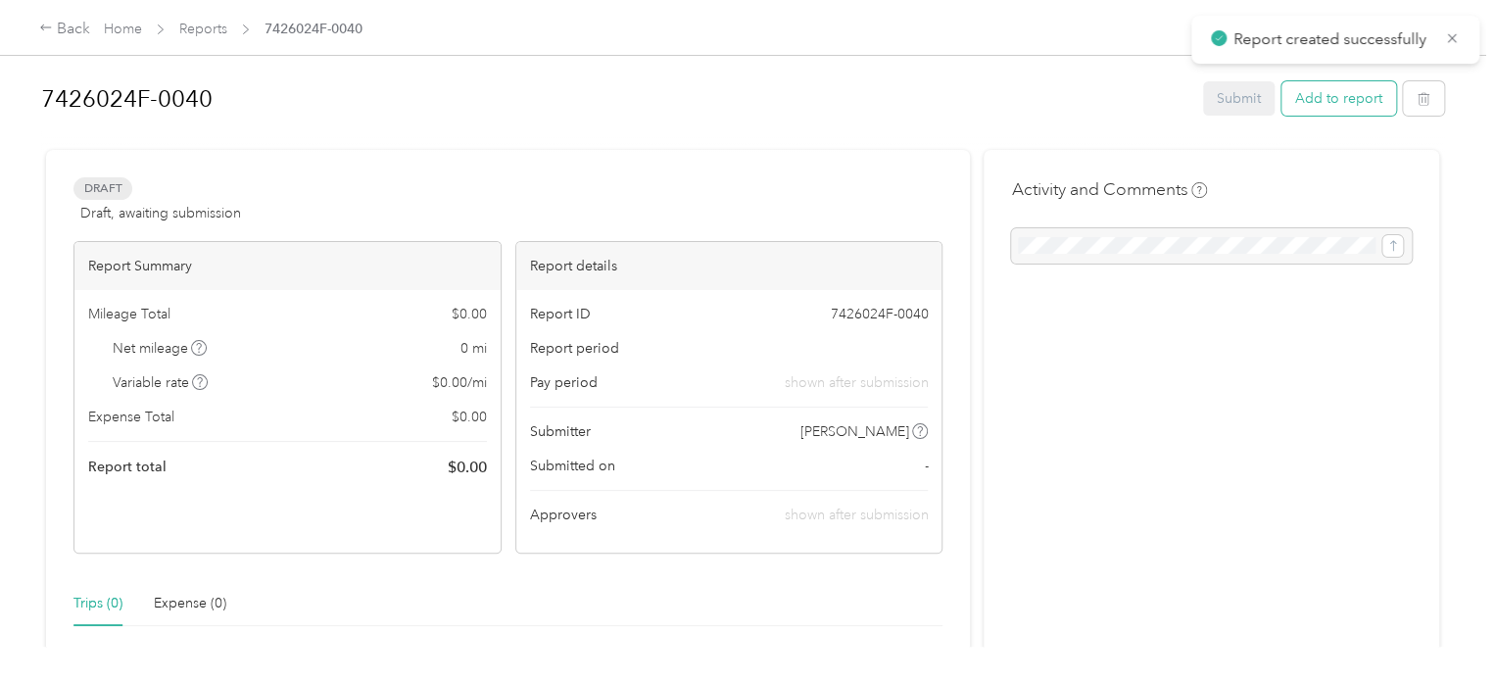
click at [1350, 83] on button "Add to report" at bounding box center [1339, 98] width 115 height 34
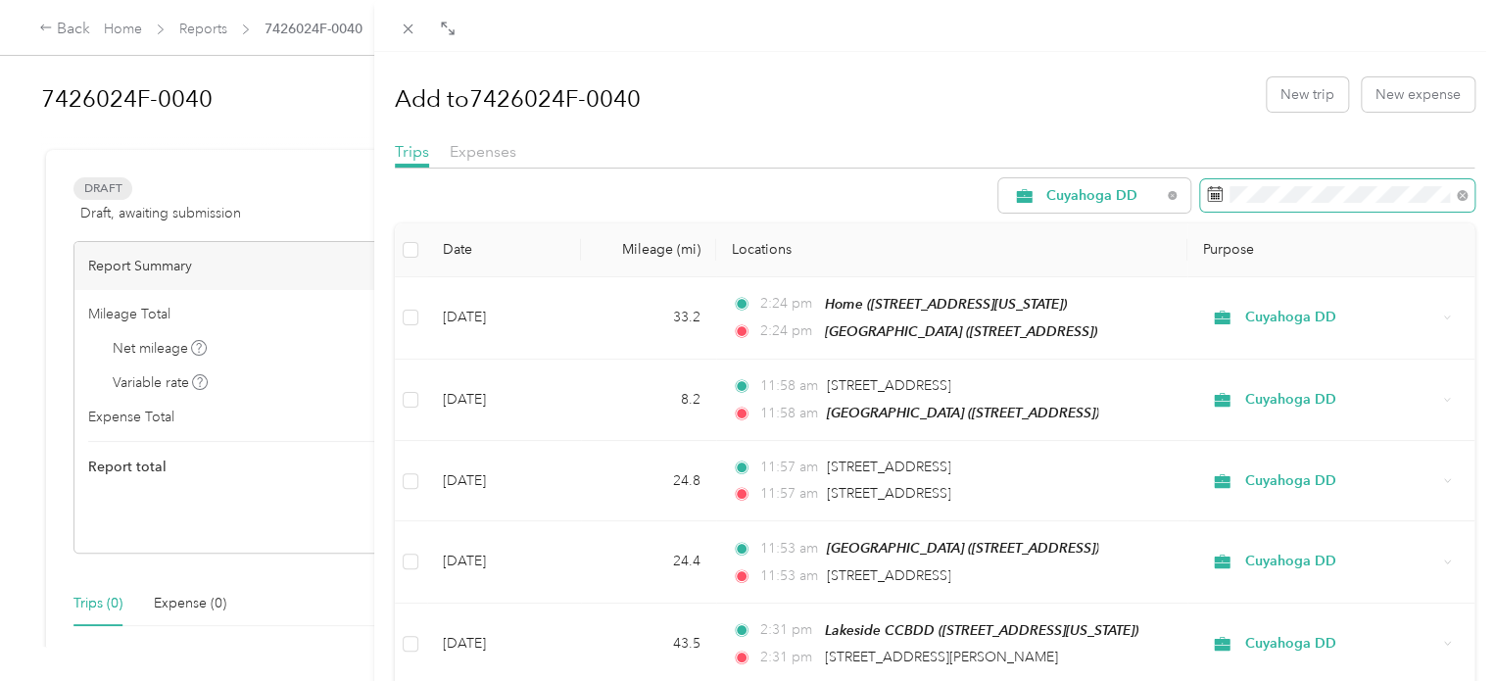
click at [1299, 205] on span at bounding box center [1337, 195] width 274 height 33
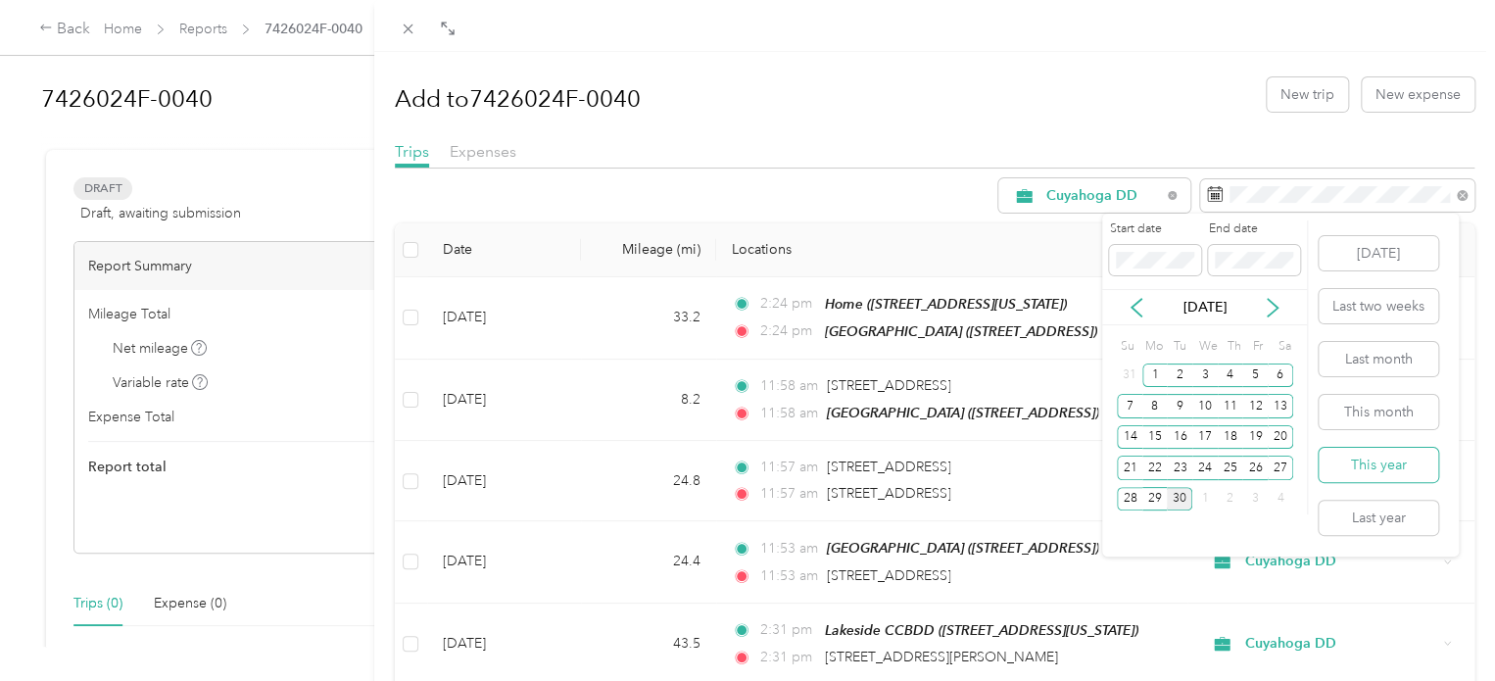
click at [1380, 459] on button "This year" at bounding box center [1379, 465] width 120 height 34
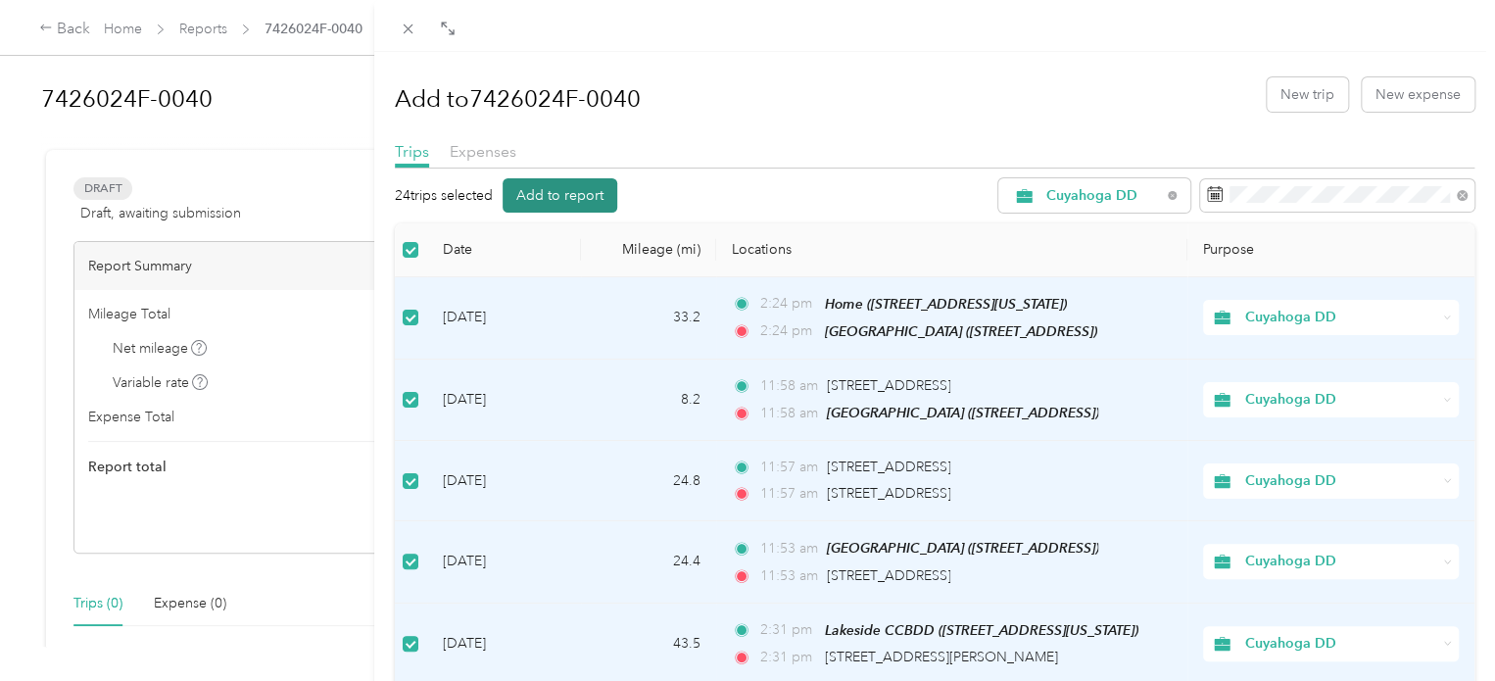
click at [561, 189] on button "Add to report" at bounding box center [560, 195] width 115 height 34
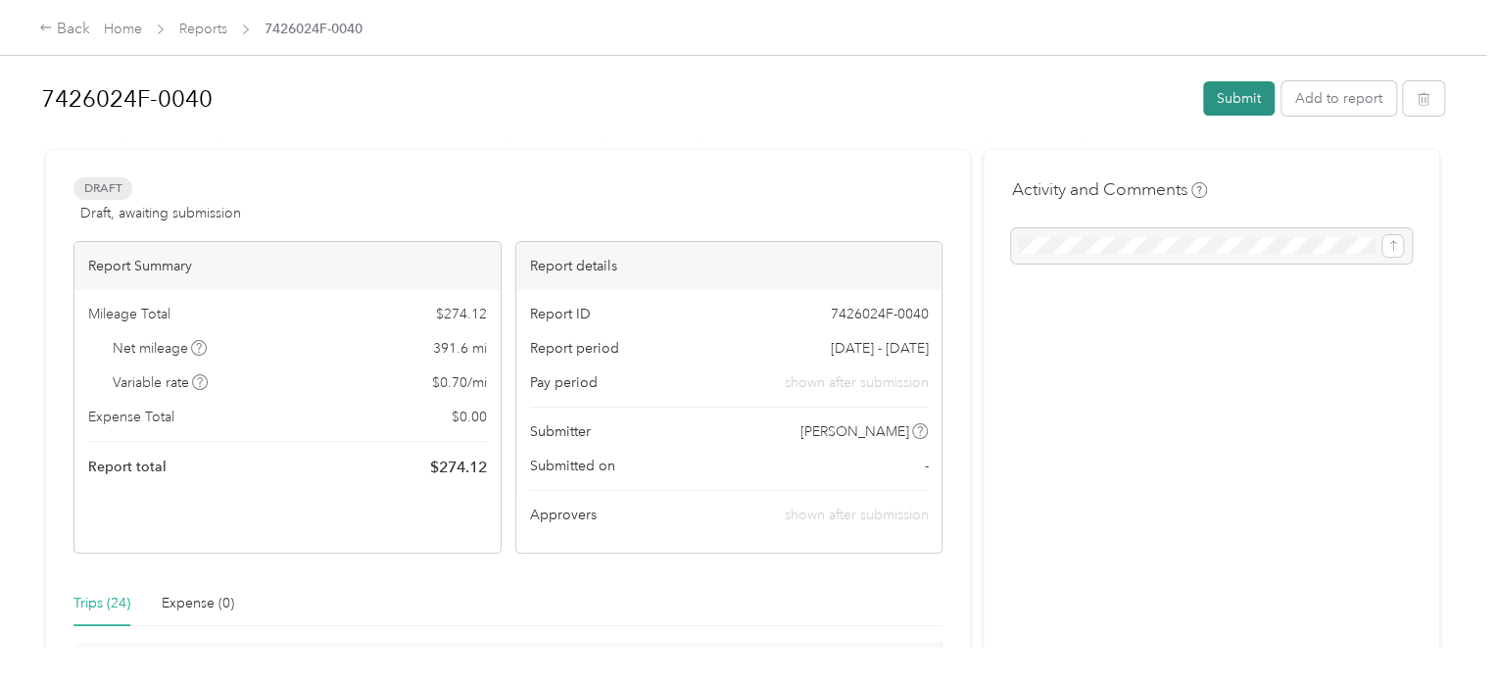
click at [1227, 93] on button "Submit" at bounding box center [1239, 98] width 72 height 34
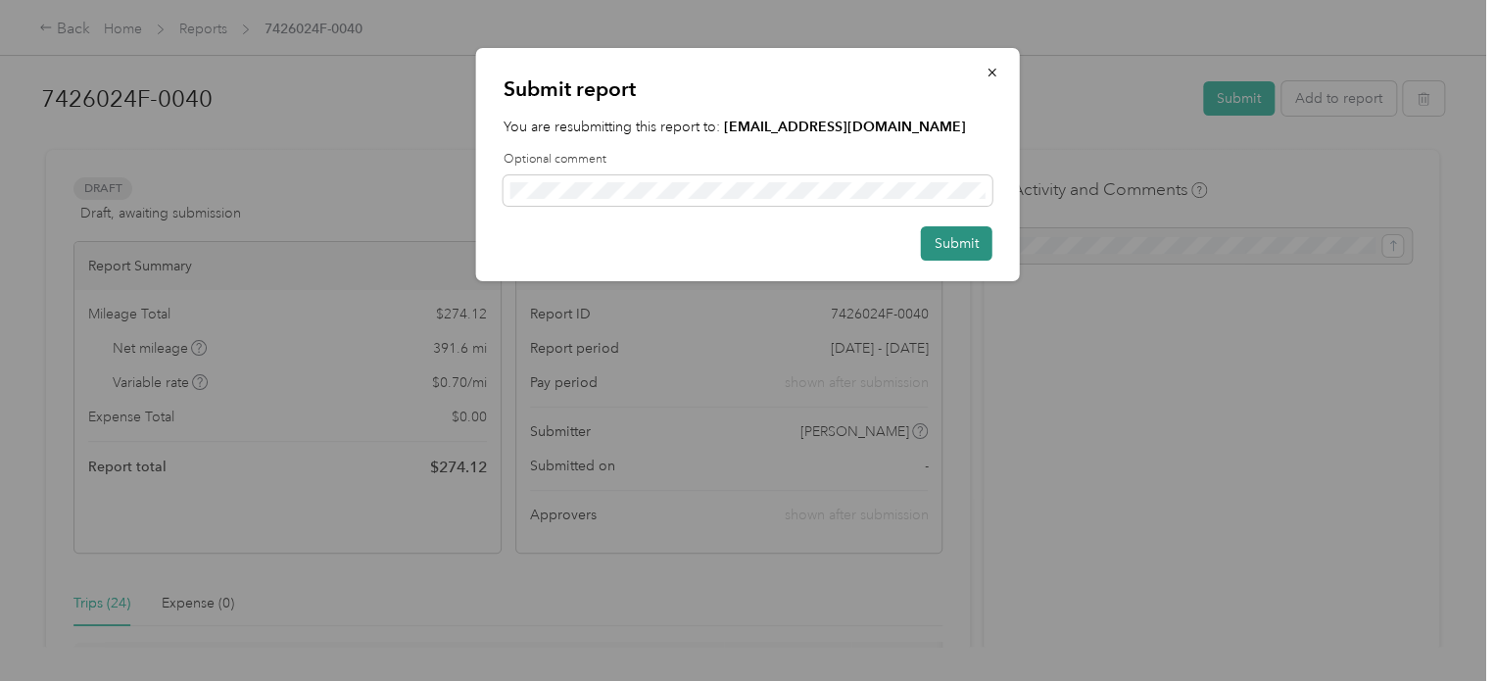
click at [939, 252] on button "Submit" at bounding box center [957, 243] width 72 height 34
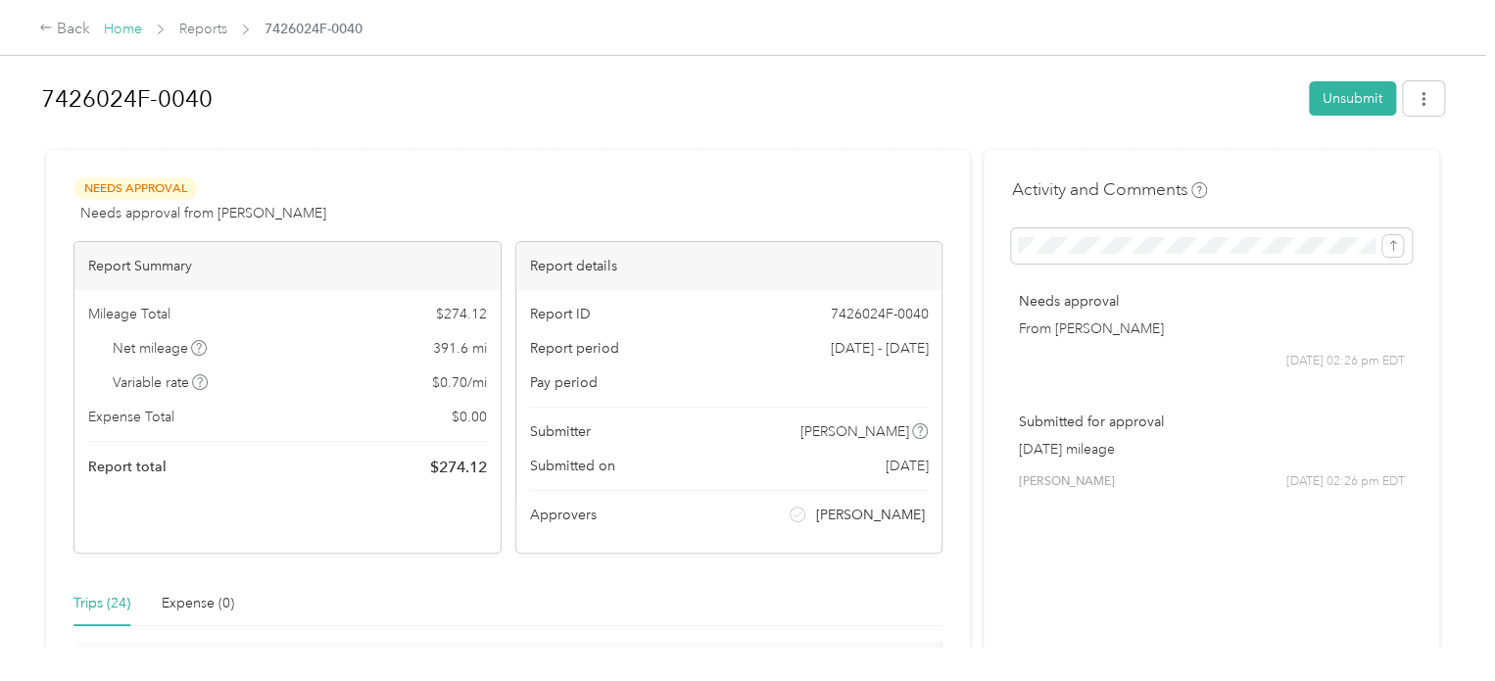
click at [133, 23] on link "Home" at bounding box center [123, 29] width 38 height 17
